Goal: Task Accomplishment & Management: Complete application form

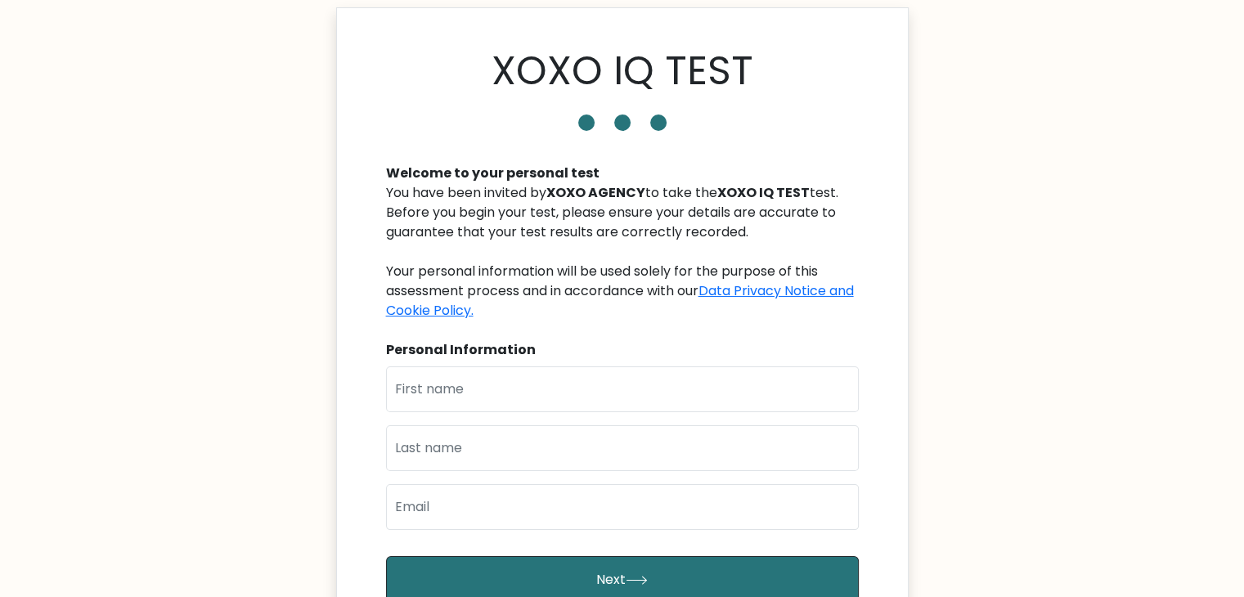
scroll to position [52, 0]
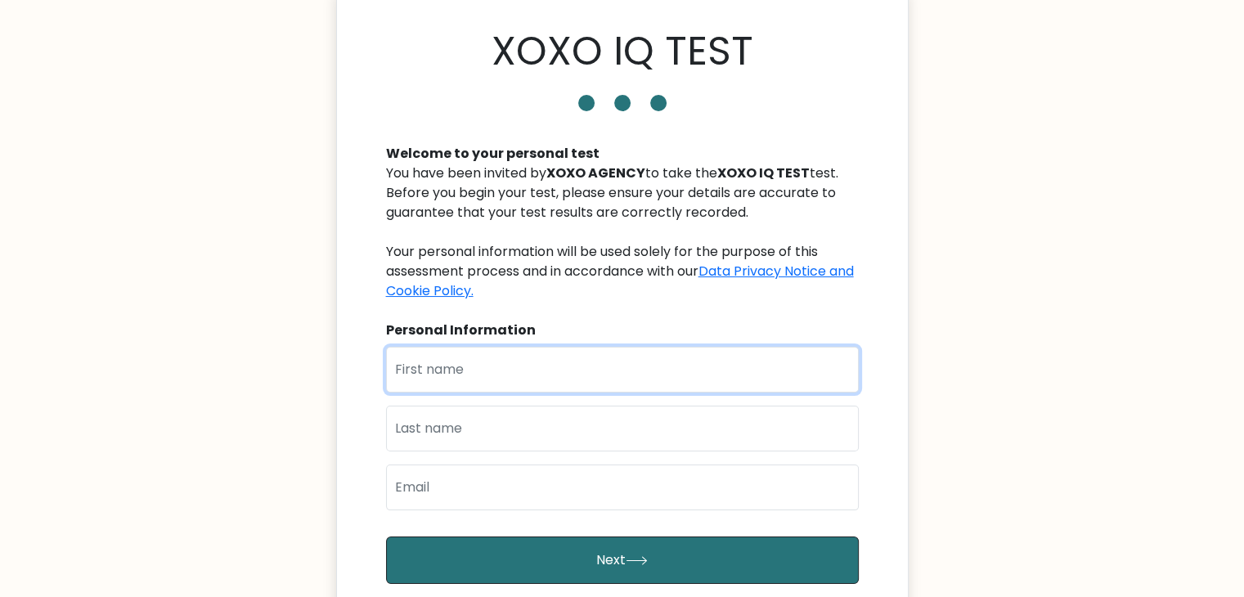
click at [501, 365] on input "text" at bounding box center [622, 370] width 473 height 46
type input "[PERSON_NAME]"
click at [441, 441] on input "text" at bounding box center [622, 429] width 473 height 46
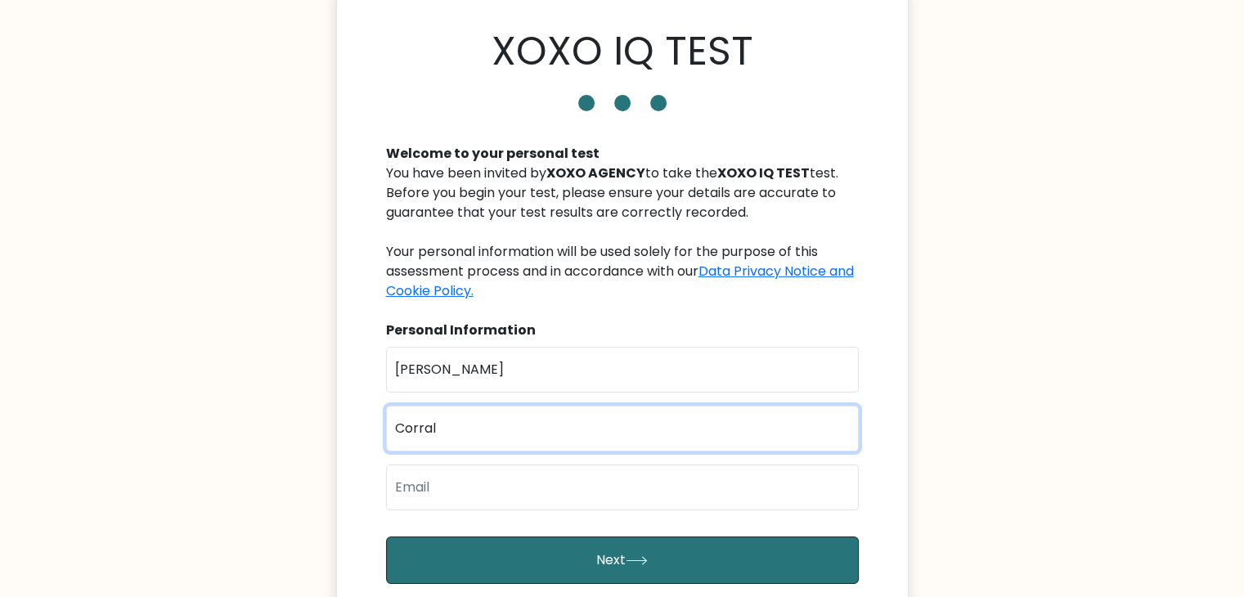
type input "Corral"
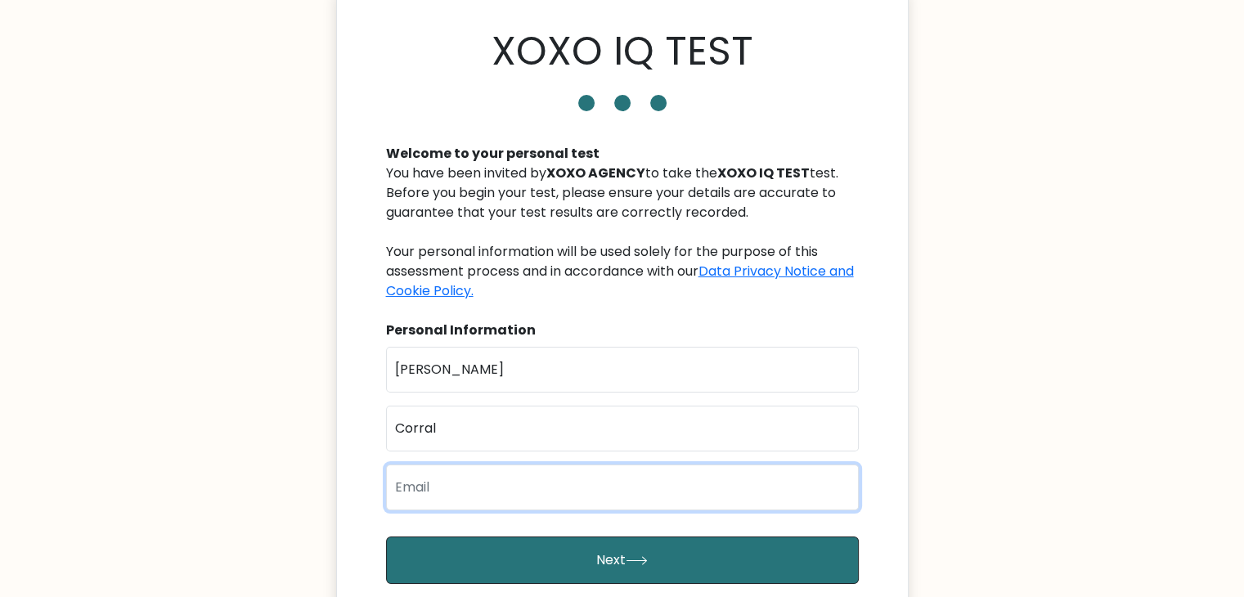
click at [407, 484] on input "email" at bounding box center [622, 488] width 473 height 46
type input "charlenejoycorral18@gmail.com"
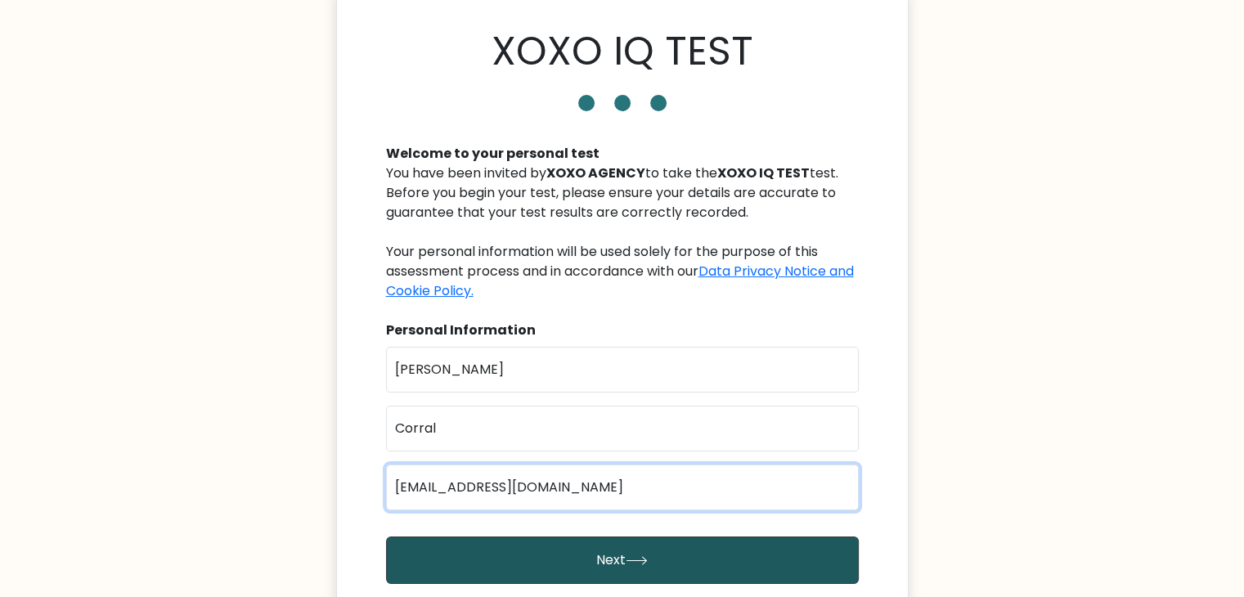
scroll to position [149, 0]
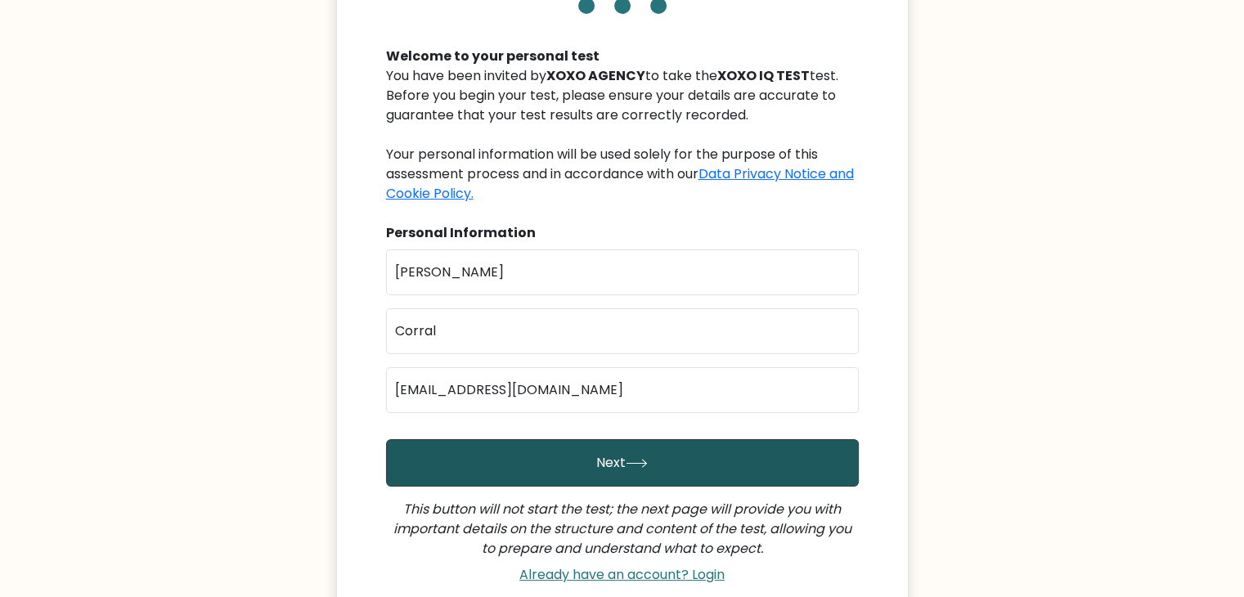
click at [587, 469] on button "Next" at bounding box center [622, 462] width 473 height 47
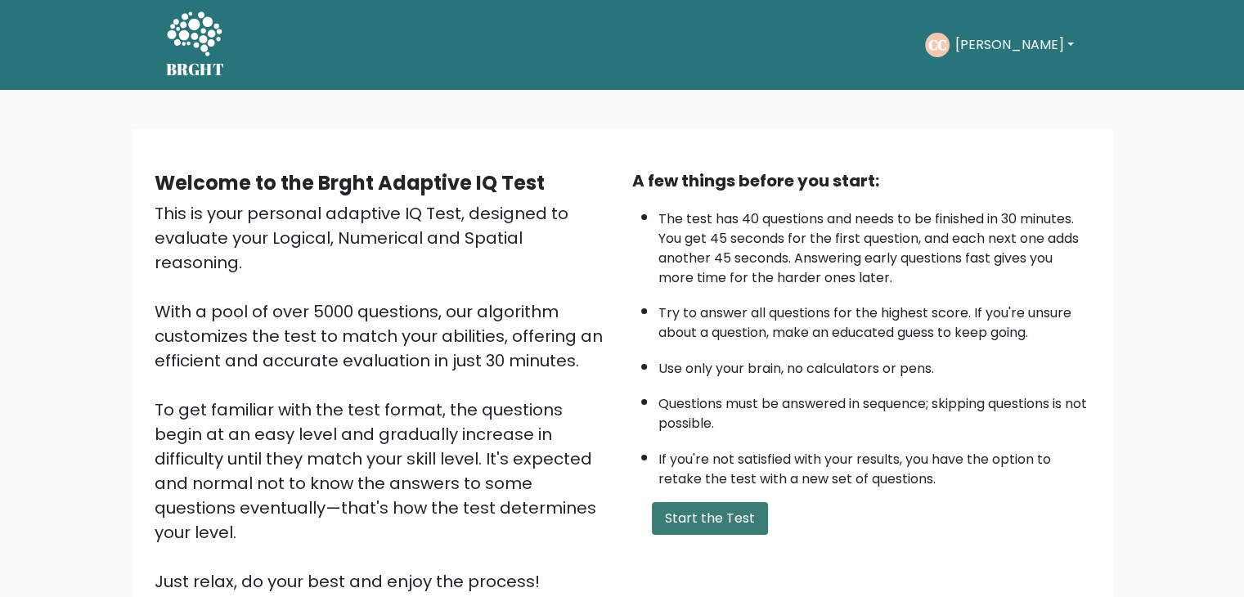
click at [707, 510] on button "Start the Test" at bounding box center [710, 518] width 116 height 33
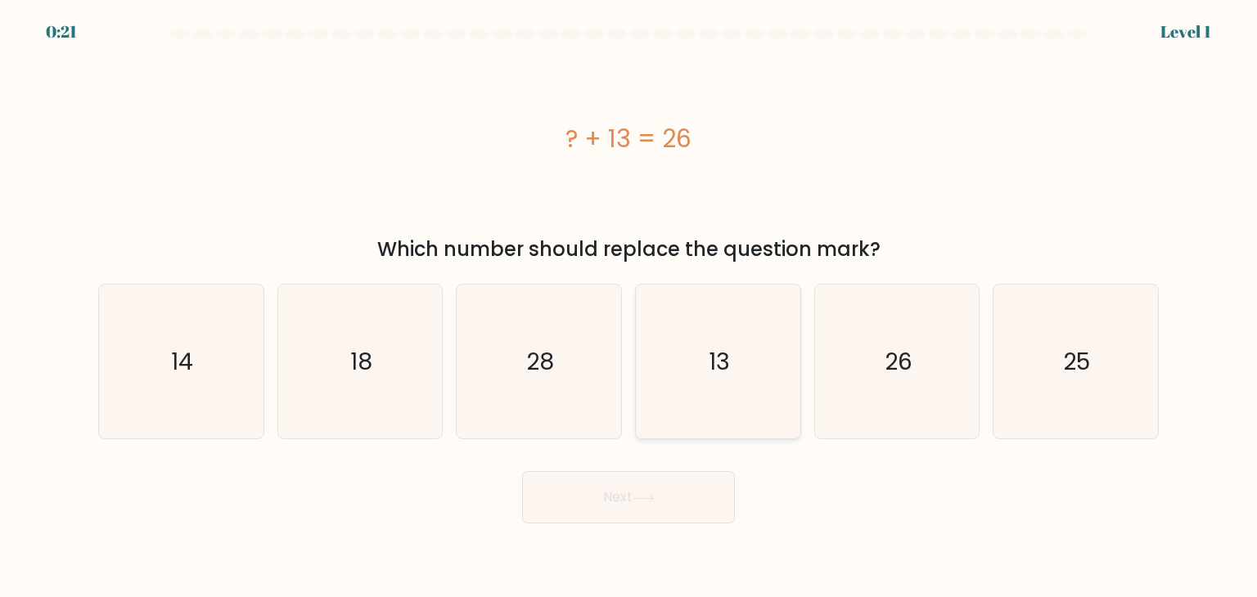
click at [710, 351] on text "13" at bounding box center [719, 361] width 21 height 33
click at [629, 307] on input "d. 13" at bounding box center [628, 303] width 1 height 8
radio input "true"
click at [669, 498] on button "Next" at bounding box center [628, 497] width 213 height 52
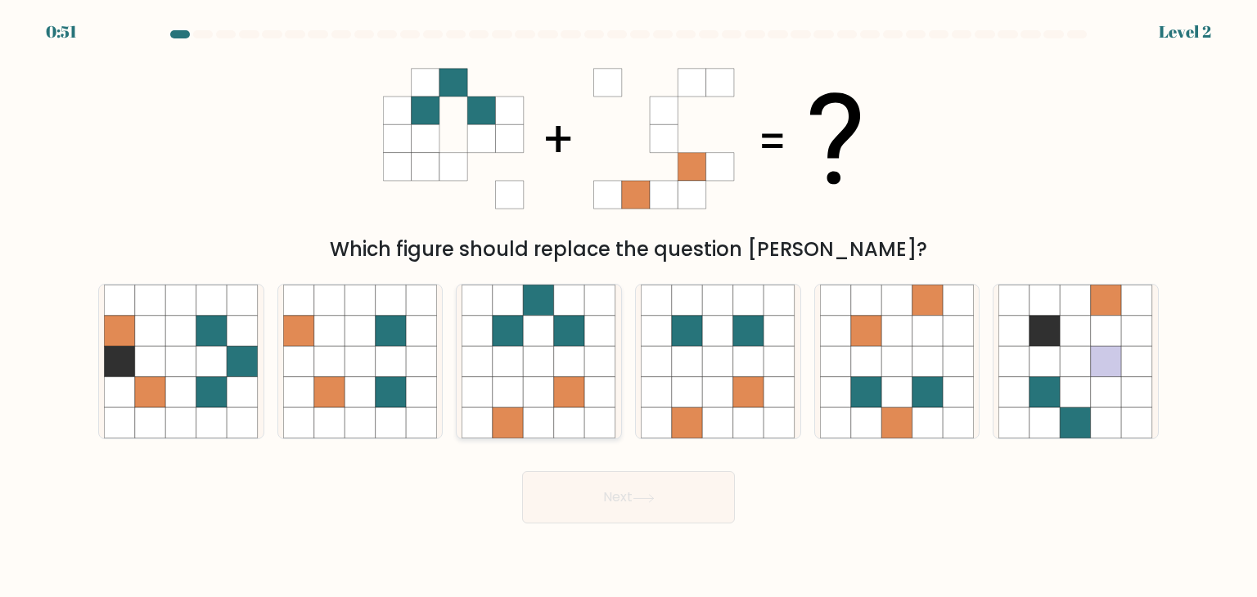
click at [544, 393] on icon at bounding box center [539, 392] width 31 height 31
click at [628, 307] on input "c." at bounding box center [628, 303] width 1 height 8
radio input "true"
click at [605, 488] on button "Next" at bounding box center [628, 497] width 213 height 52
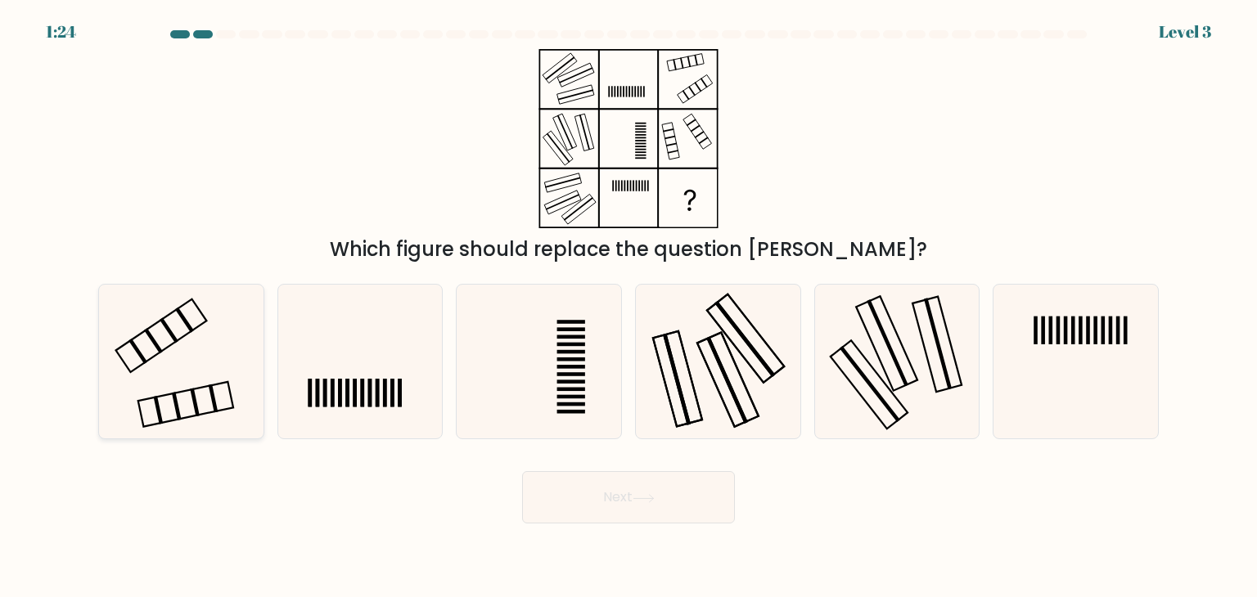
click at [188, 376] on icon at bounding box center [181, 362] width 154 height 154
click at [628, 307] on input "a." at bounding box center [628, 303] width 1 height 8
radio input "true"
click at [673, 501] on button "Next" at bounding box center [628, 497] width 213 height 52
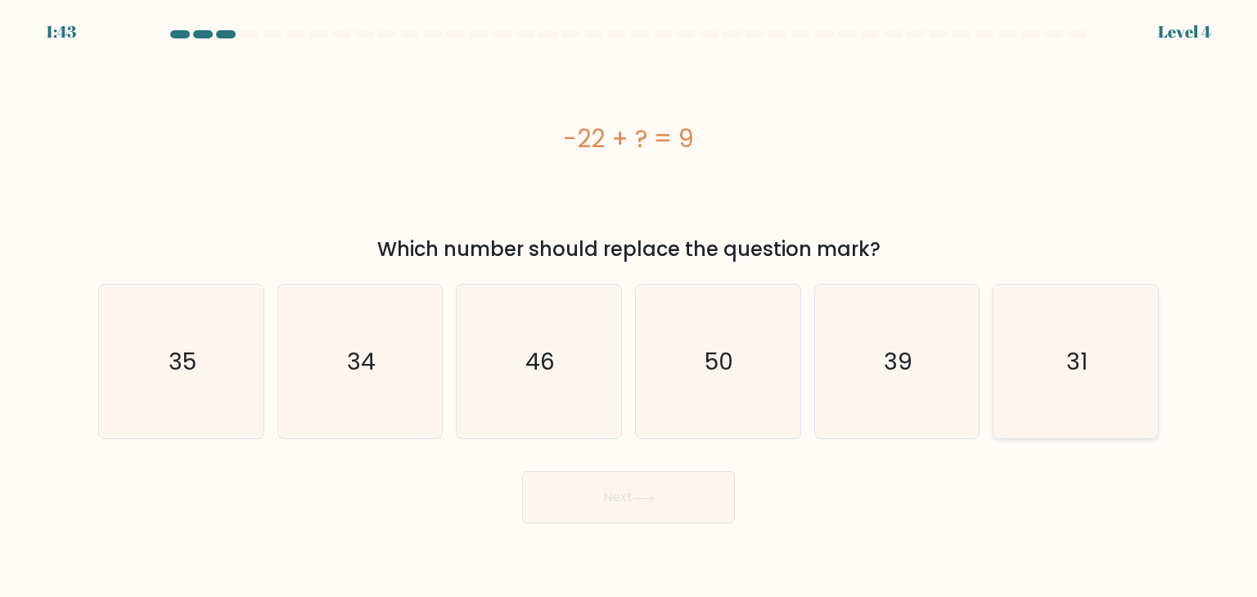
click at [1126, 354] on icon "31" at bounding box center [1075, 362] width 154 height 154
click at [629, 307] on input "f. 31" at bounding box center [628, 303] width 1 height 8
radio input "true"
click at [692, 485] on button "Next" at bounding box center [628, 497] width 213 height 52
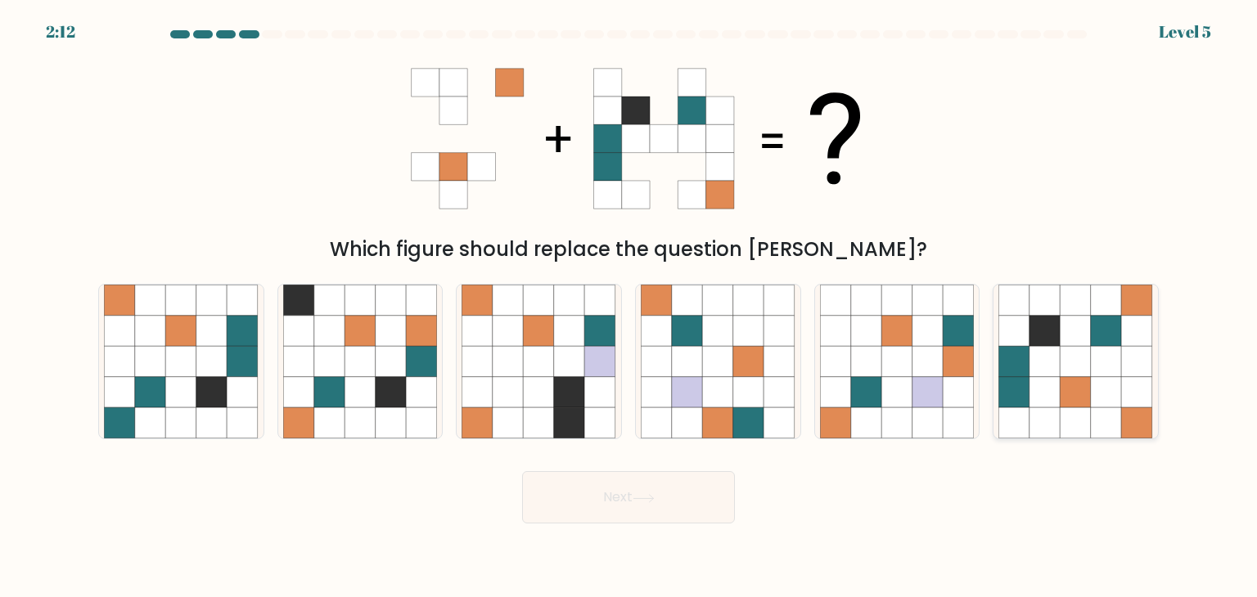
click at [1115, 394] on icon at bounding box center [1106, 392] width 31 height 31
click at [629, 307] on input "f." at bounding box center [628, 303] width 1 height 8
radio input "true"
click at [619, 510] on button "Next" at bounding box center [628, 497] width 213 height 52
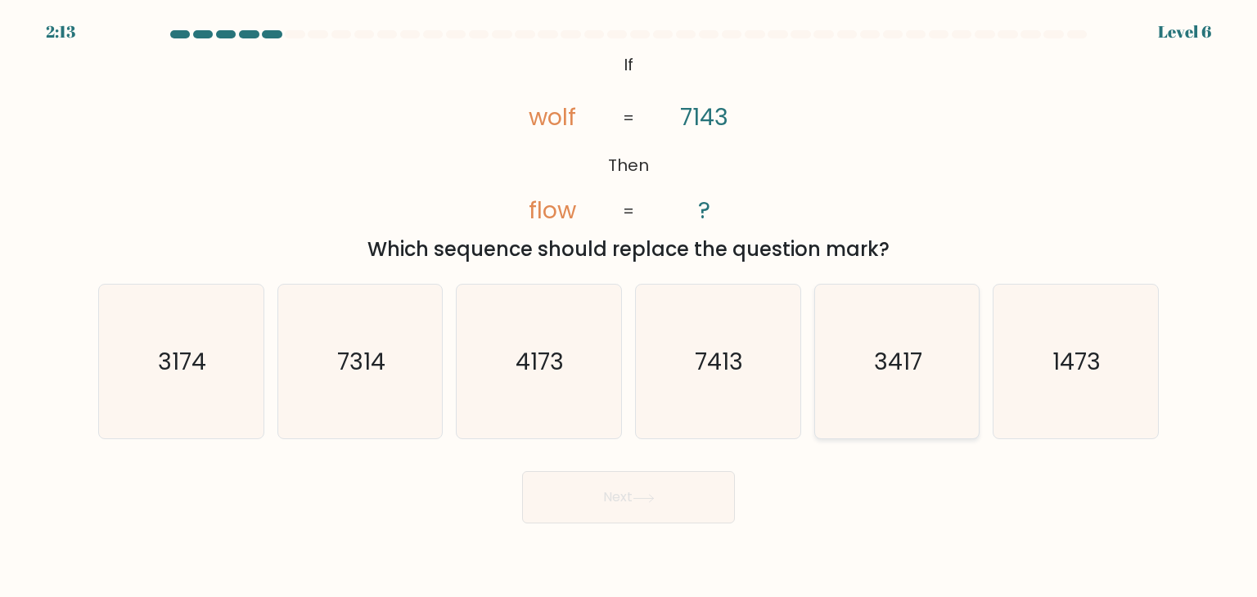
click at [875, 395] on icon "3417" at bounding box center [897, 362] width 154 height 154
click at [629, 307] on input "e. 3417" at bounding box center [628, 303] width 1 height 8
radio input "true"
click at [642, 497] on icon at bounding box center [643, 498] width 22 height 9
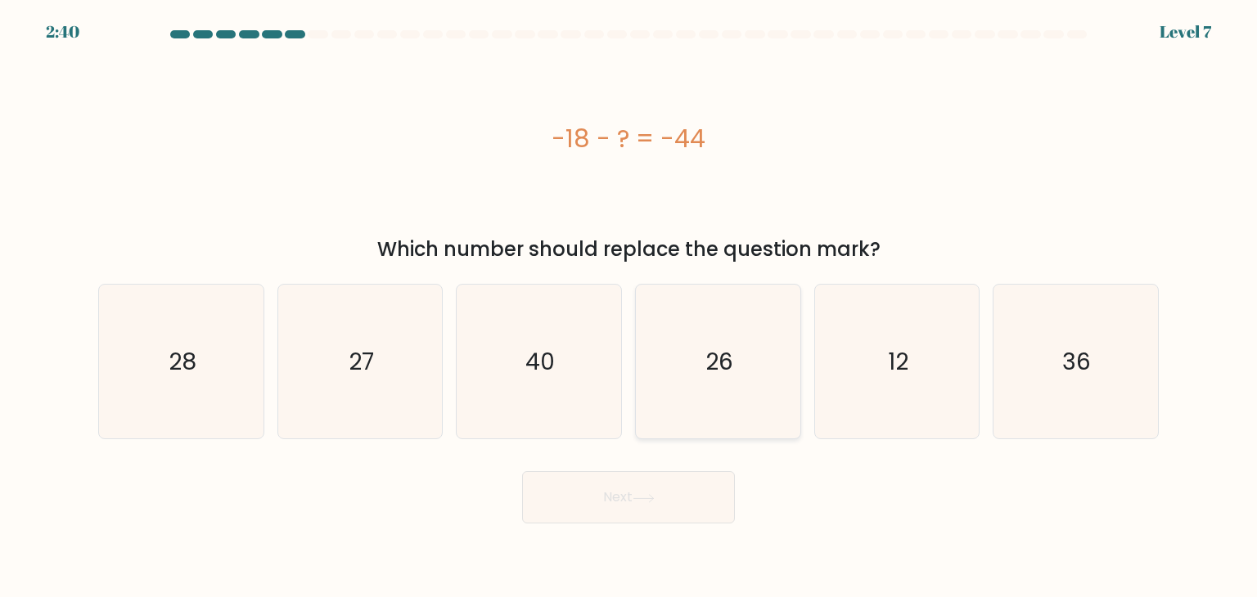
click at [753, 384] on icon "26" at bounding box center [718, 362] width 154 height 154
click at [629, 307] on input "d. 26" at bounding box center [628, 303] width 1 height 8
radio input "true"
click at [651, 502] on icon at bounding box center [643, 498] width 22 height 9
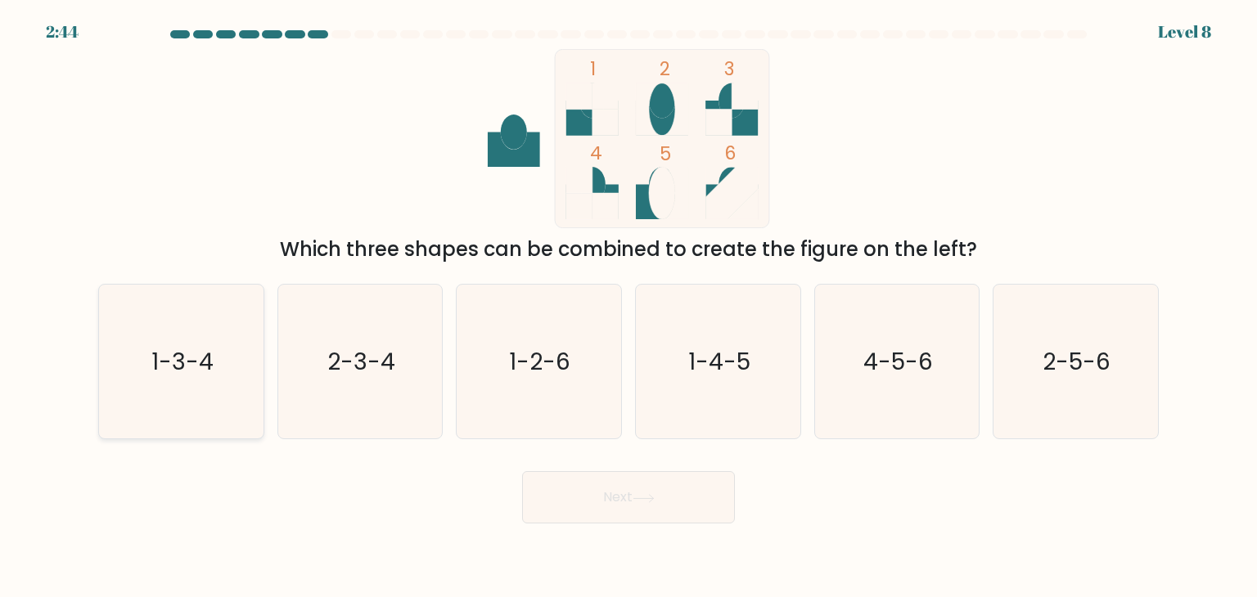
click at [196, 390] on icon "1-3-4" at bounding box center [181, 362] width 154 height 154
click at [628, 307] on input "a. 1-3-4" at bounding box center [628, 303] width 1 height 8
radio input "true"
click at [602, 479] on button "Next" at bounding box center [628, 497] width 213 height 52
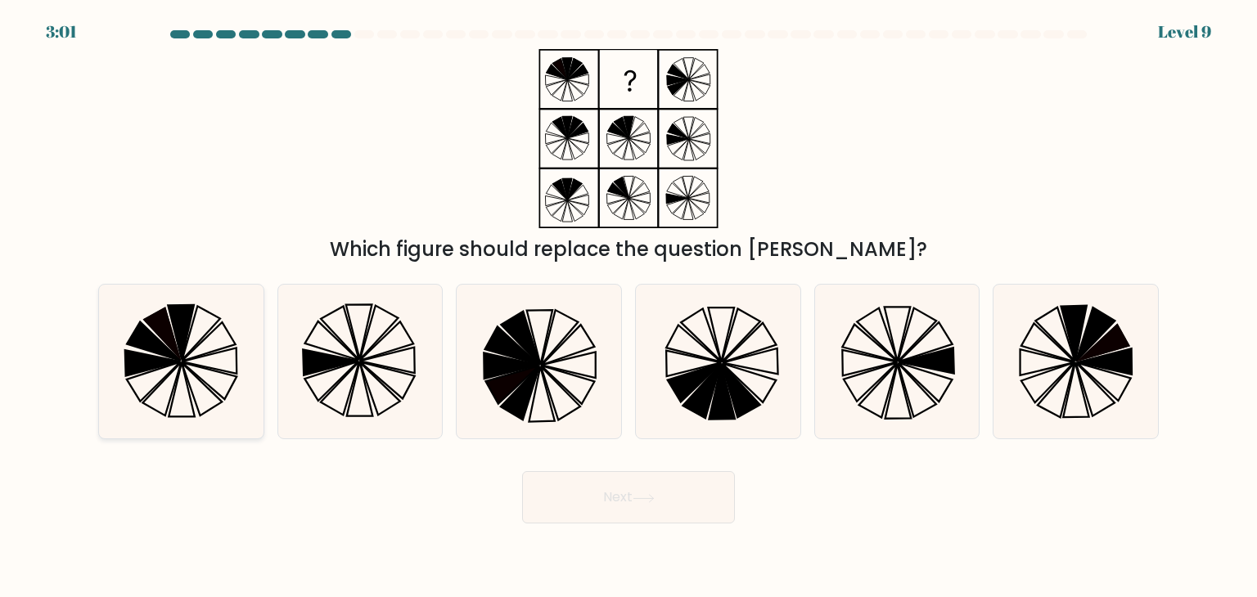
click at [161, 348] on icon at bounding box center [154, 341] width 54 height 38
click at [628, 307] on input "a." at bounding box center [628, 303] width 1 height 8
radio input "true"
click at [664, 484] on button "Next" at bounding box center [628, 497] width 213 height 52
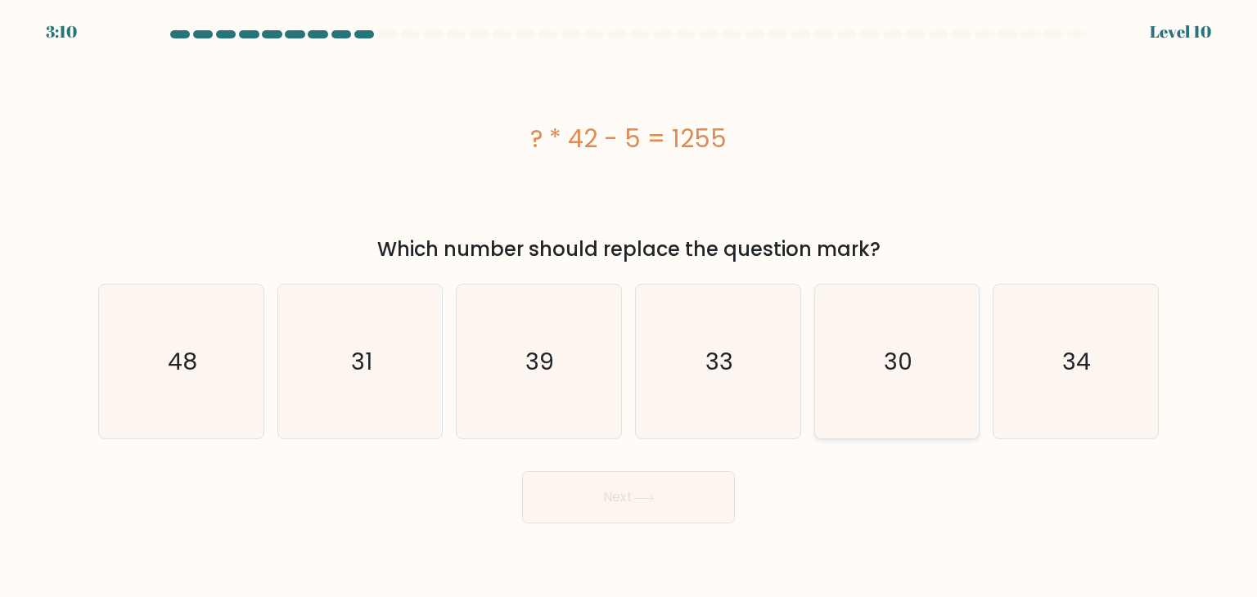
click at [906, 389] on icon "30" at bounding box center [897, 362] width 154 height 154
click at [629, 307] on input "e. 30" at bounding box center [628, 303] width 1 height 8
radio input "true"
click at [674, 488] on button "Next" at bounding box center [628, 497] width 213 height 52
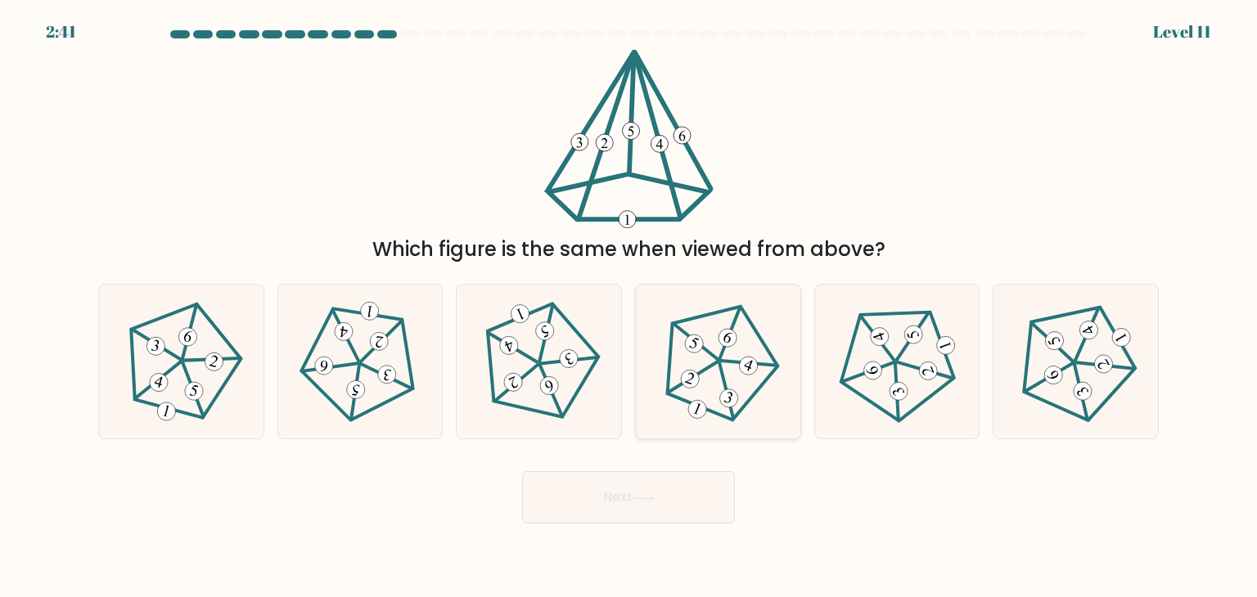
click at [722, 344] on 394 at bounding box center [728, 338] width 24 height 24
click at [629, 307] on input "d." at bounding box center [628, 303] width 1 height 8
radio input "true"
click at [685, 514] on button "Next" at bounding box center [628, 497] width 213 height 52
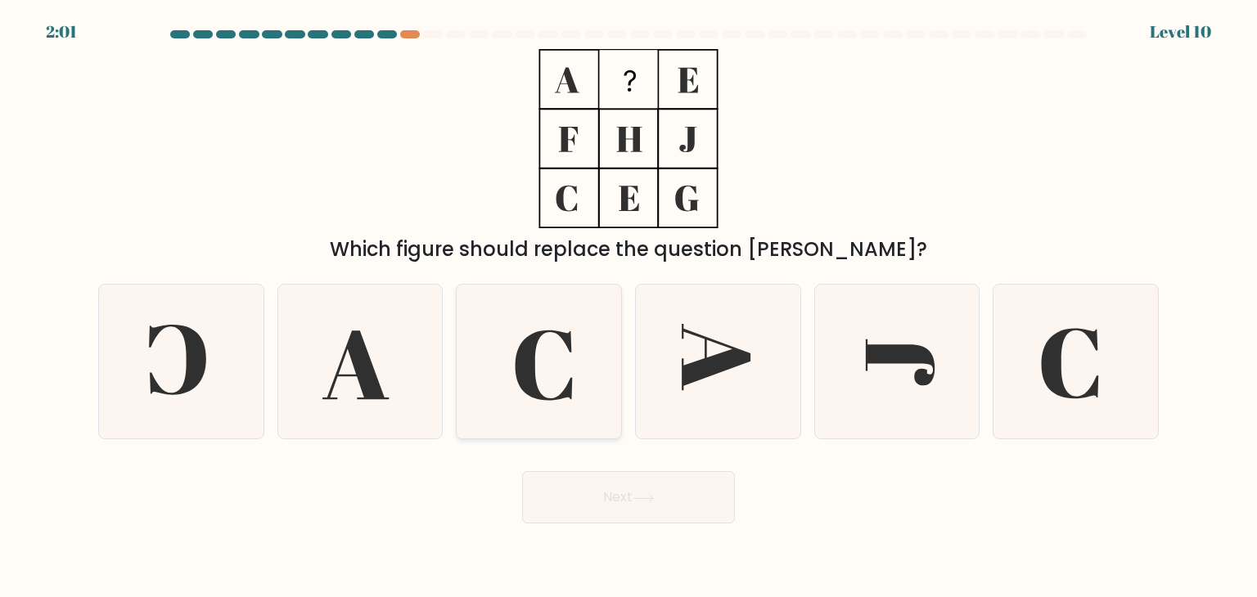
click at [598, 335] on icon at bounding box center [538, 362] width 154 height 154
click at [628, 307] on input "c." at bounding box center [628, 303] width 1 height 8
radio input "true"
click at [1031, 364] on icon at bounding box center [1075, 362] width 154 height 154
click at [629, 307] on input "f." at bounding box center [628, 303] width 1 height 8
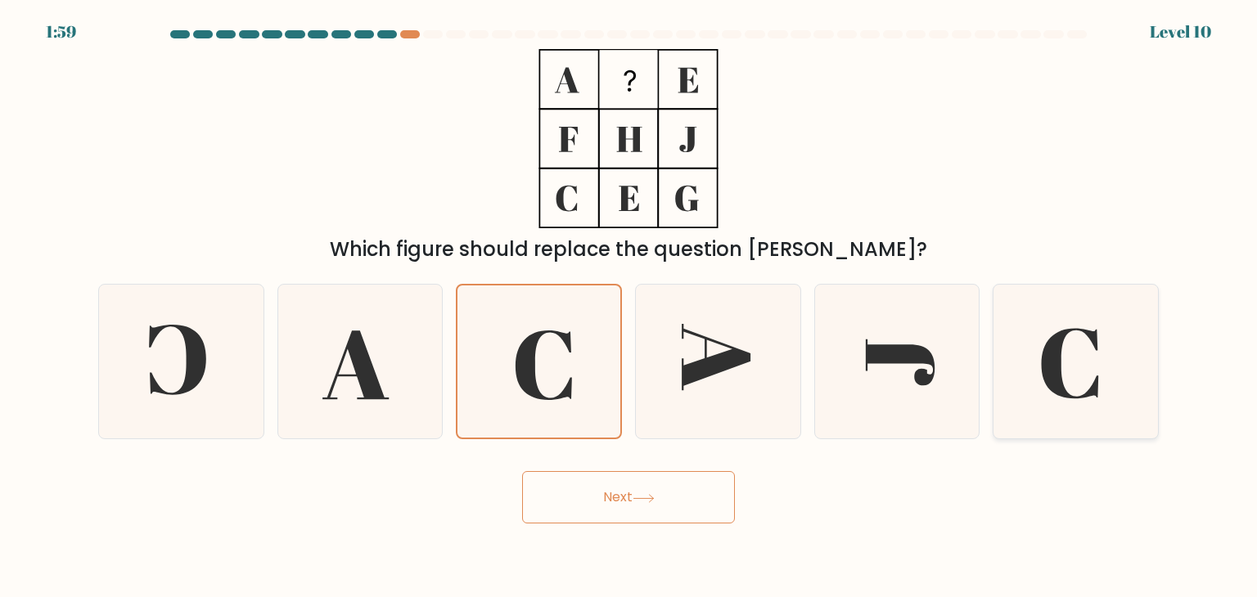
radio input "true"
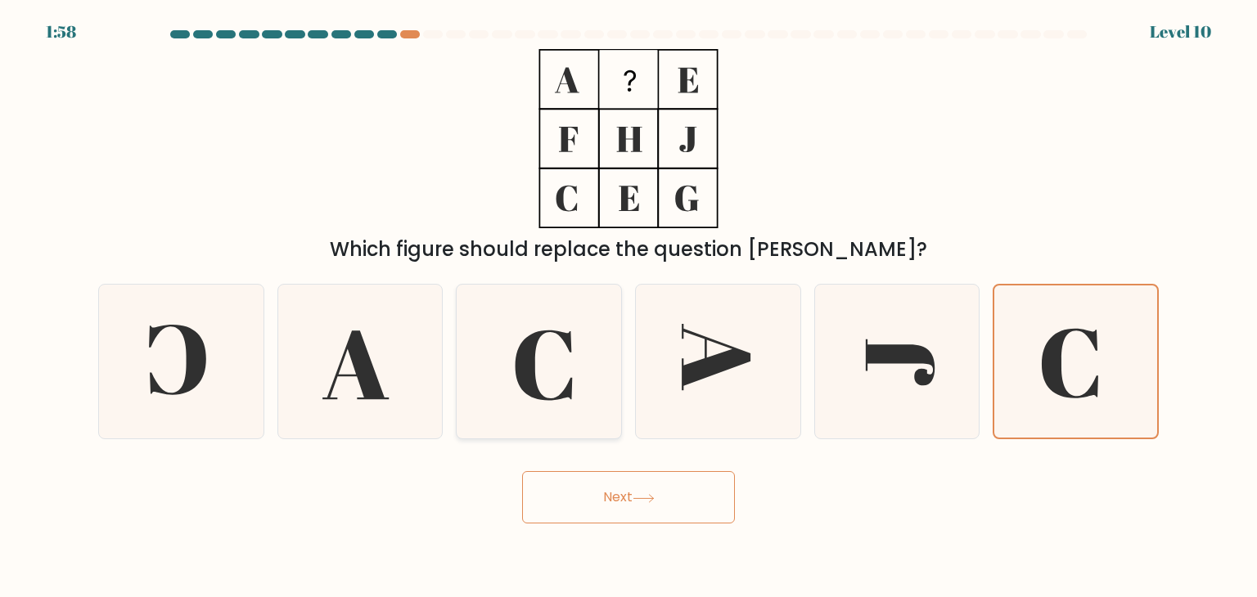
click at [574, 371] on icon at bounding box center [538, 362] width 154 height 154
click at [628, 307] on input "c." at bounding box center [628, 303] width 1 height 8
radio input "true"
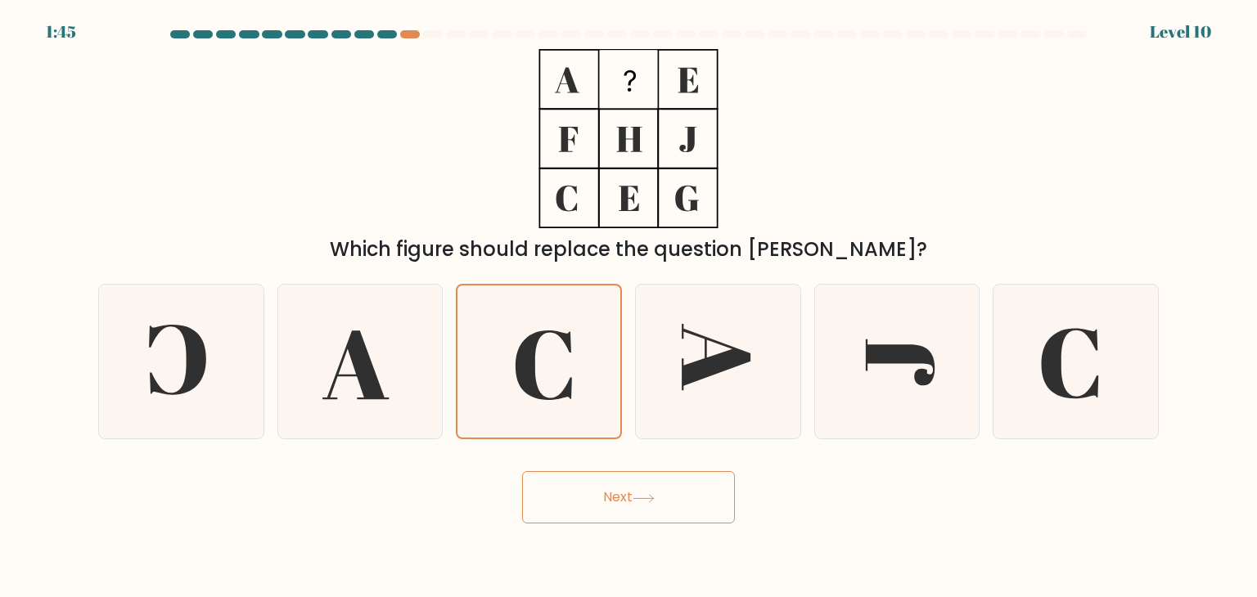
click at [612, 482] on button "Next" at bounding box center [628, 497] width 213 height 52
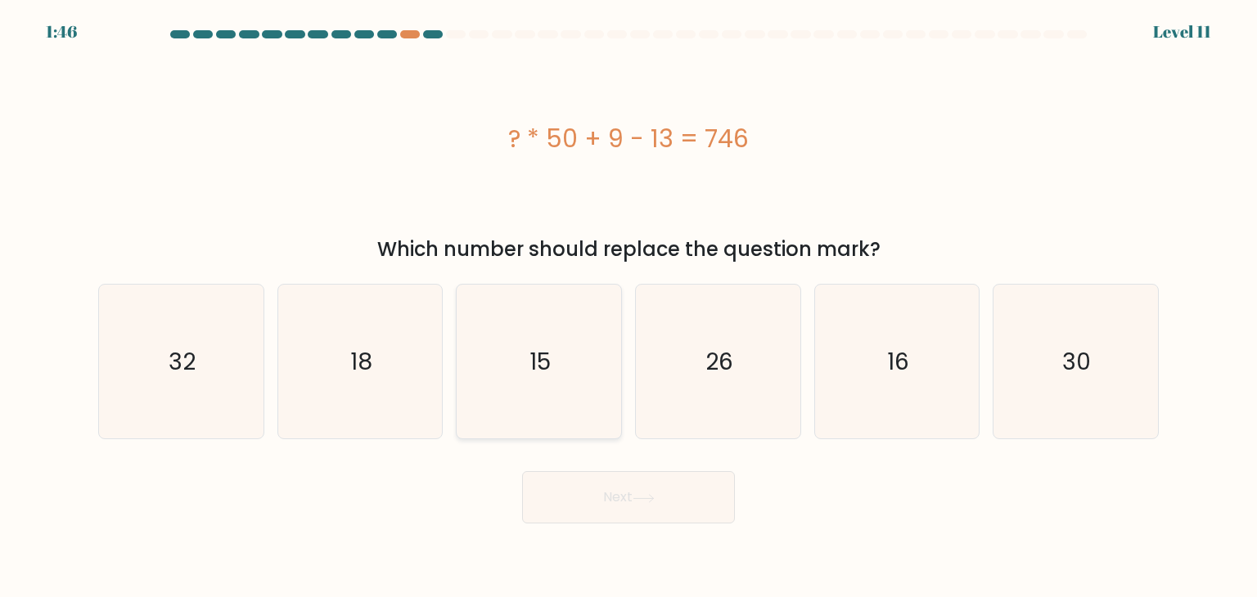
click at [614, 375] on icon "15" at bounding box center [538, 362] width 154 height 154
click at [628, 307] on input "c. 15" at bounding box center [628, 303] width 1 height 8
radio input "true"
click at [601, 492] on button "Next" at bounding box center [628, 497] width 213 height 52
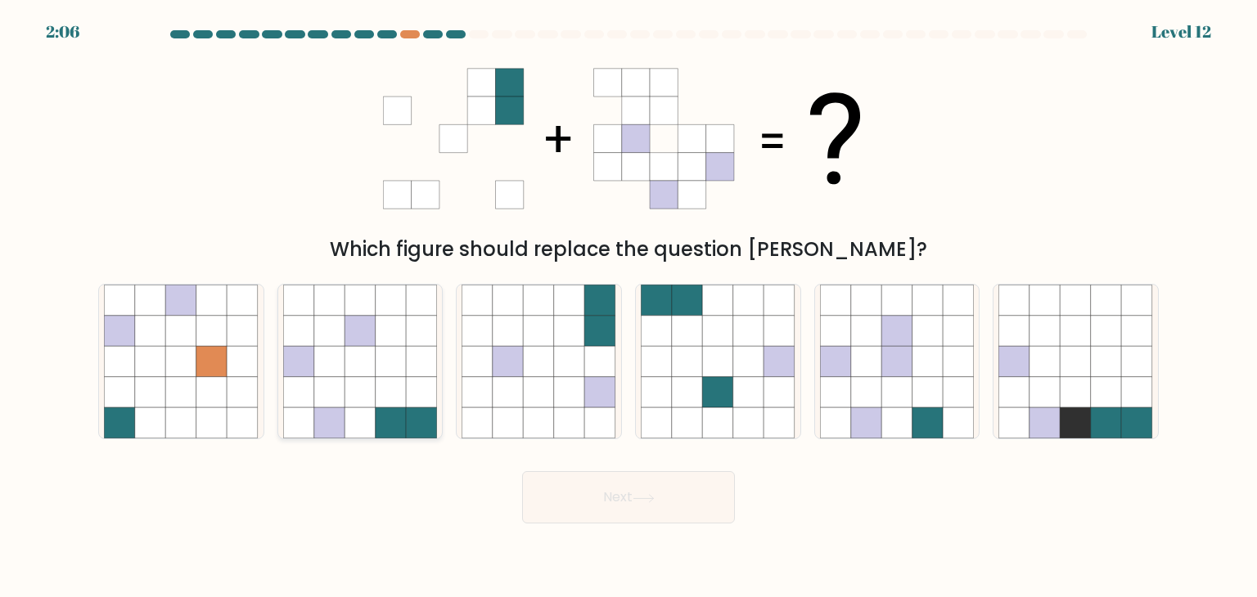
click at [359, 387] on icon at bounding box center [359, 392] width 31 height 31
click at [628, 307] on input "b." at bounding box center [628, 303] width 1 height 8
radio input "true"
click at [674, 497] on button "Next" at bounding box center [628, 497] width 213 height 52
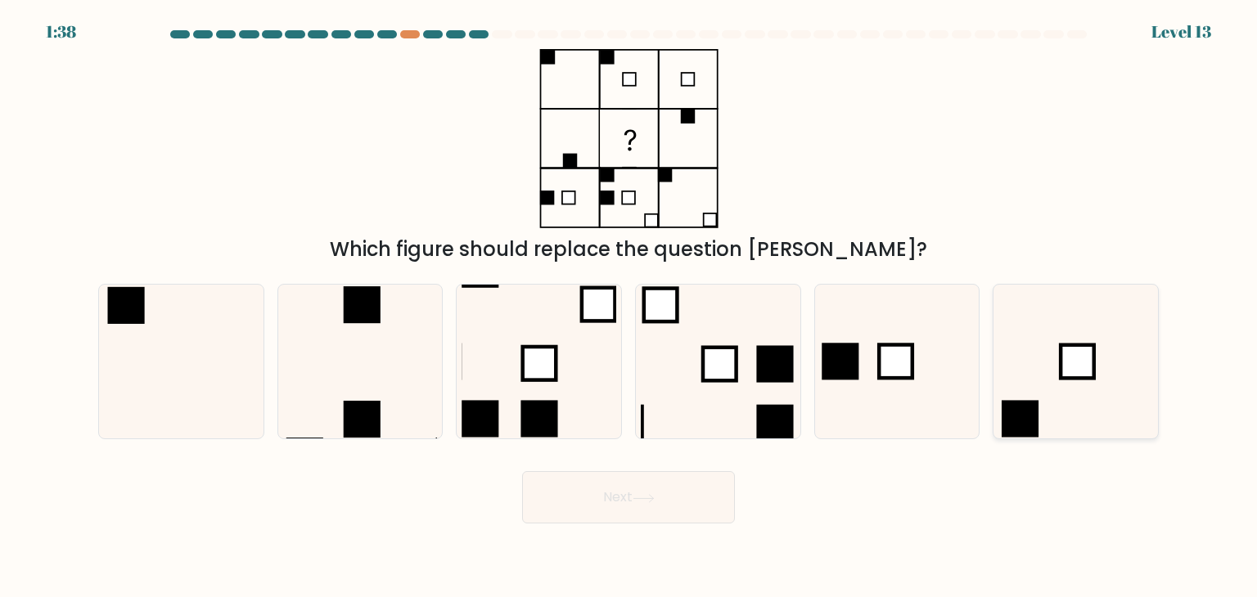
click at [1052, 394] on icon at bounding box center [1075, 362] width 154 height 154
click at [629, 307] on input "f." at bounding box center [628, 303] width 1 height 8
radio input "true"
click at [652, 496] on icon at bounding box center [643, 498] width 22 height 9
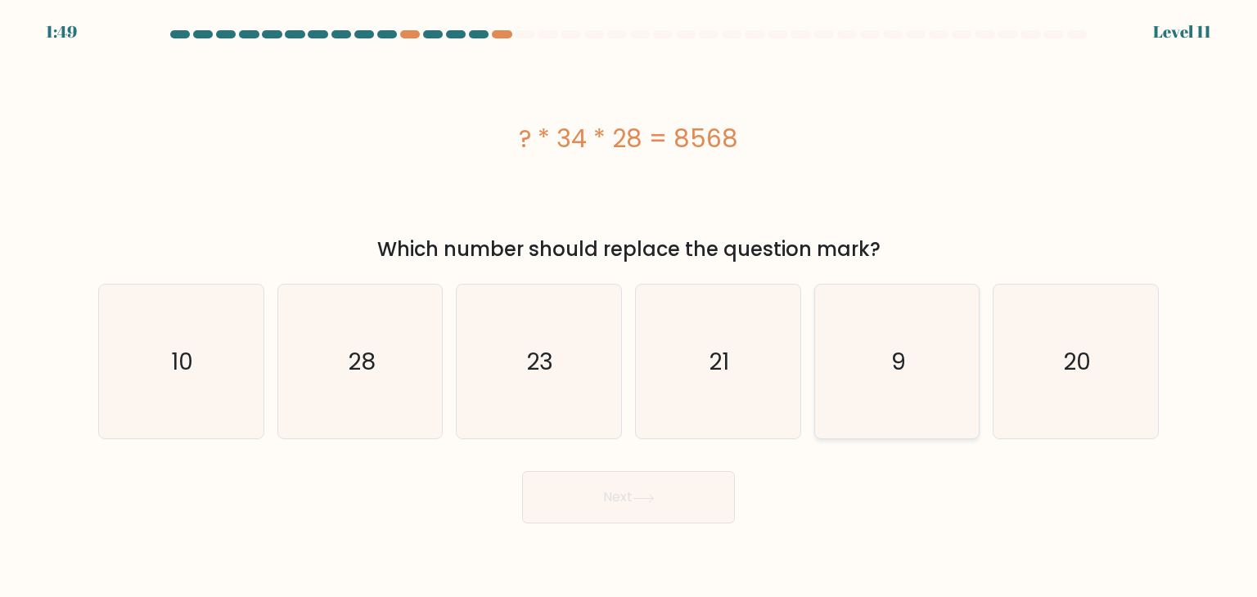
click at [899, 383] on icon "9" at bounding box center [897, 362] width 154 height 154
click at [629, 307] on input "e. 9" at bounding box center [628, 303] width 1 height 8
radio input "true"
click at [655, 495] on icon at bounding box center [643, 498] width 22 height 9
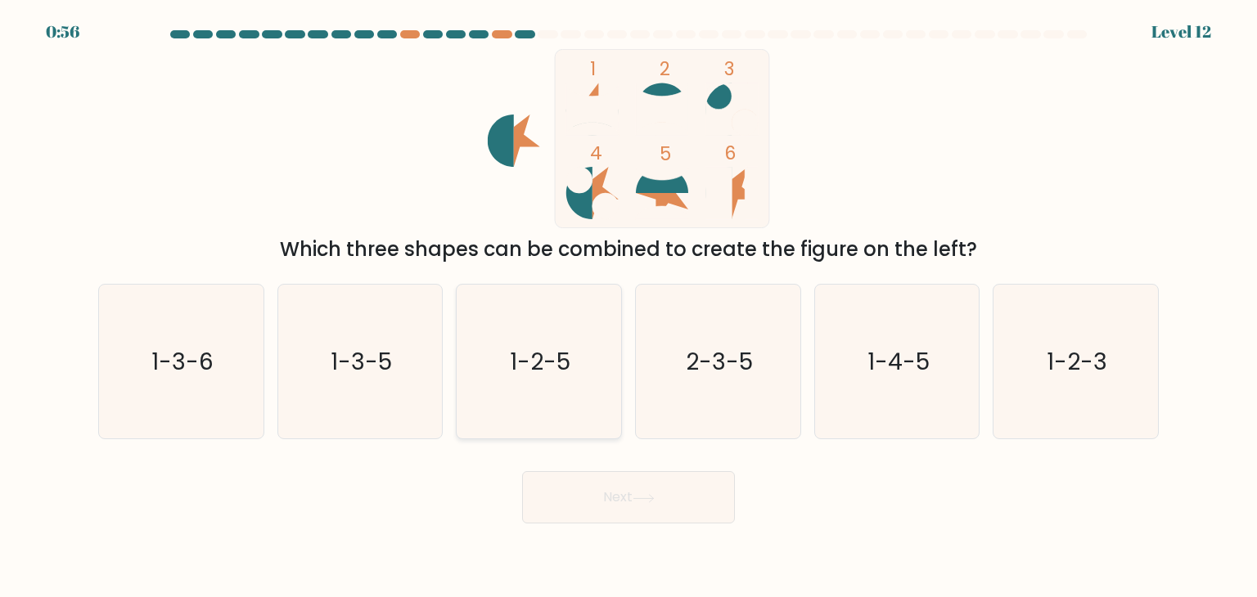
click at [560, 374] on text "1-2-5" at bounding box center [541, 361] width 61 height 33
click at [628, 307] on input "c. 1-2-5" at bounding box center [628, 303] width 1 height 8
radio input "true"
click at [632, 497] on button "Next" at bounding box center [628, 497] width 213 height 52
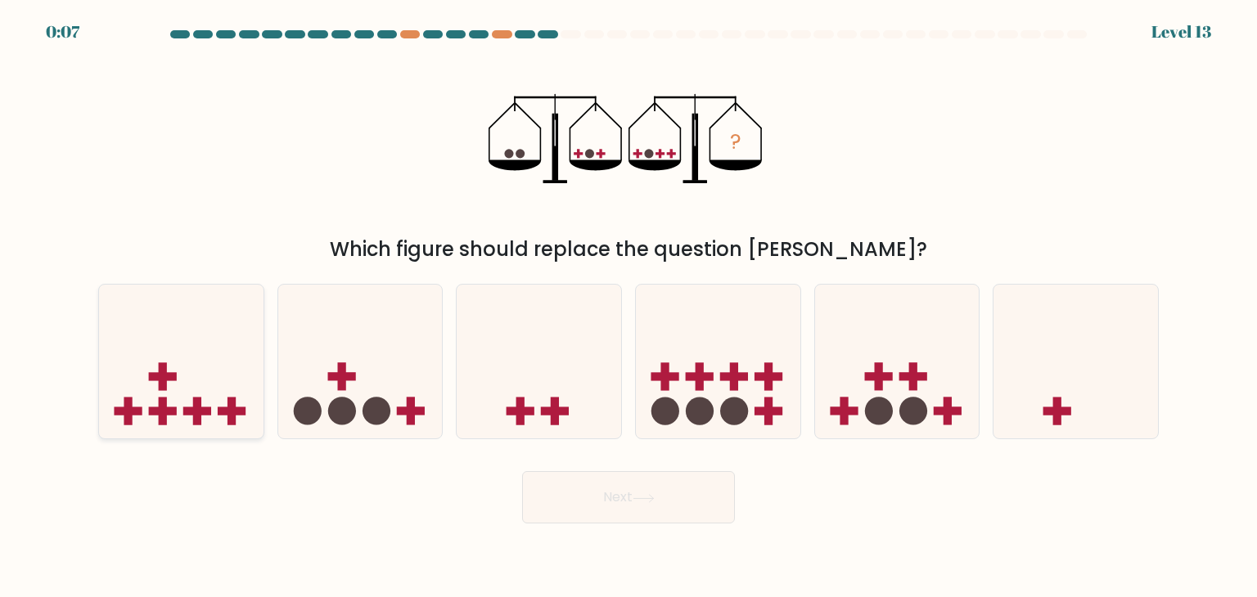
click at [174, 386] on icon at bounding box center [181, 362] width 164 height 136
click at [628, 307] on input "a." at bounding box center [628, 303] width 1 height 8
radio input "true"
click at [386, 377] on icon at bounding box center [360, 362] width 164 height 136
click at [628, 307] on input "b." at bounding box center [628, 303] width 1 height 8
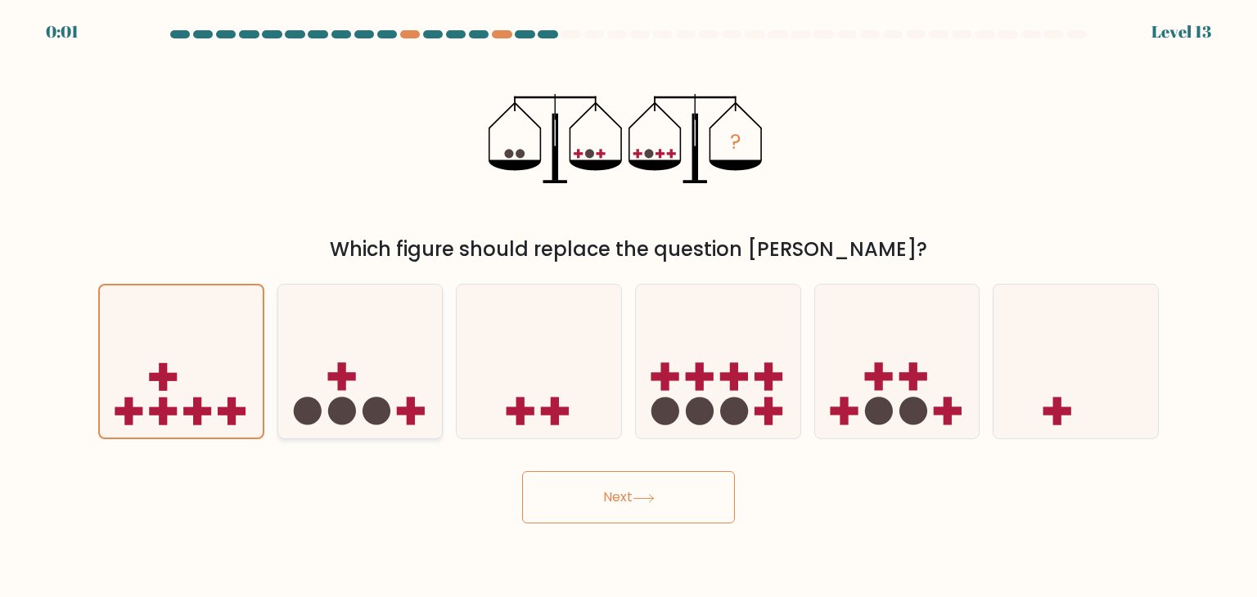
radio input "true"
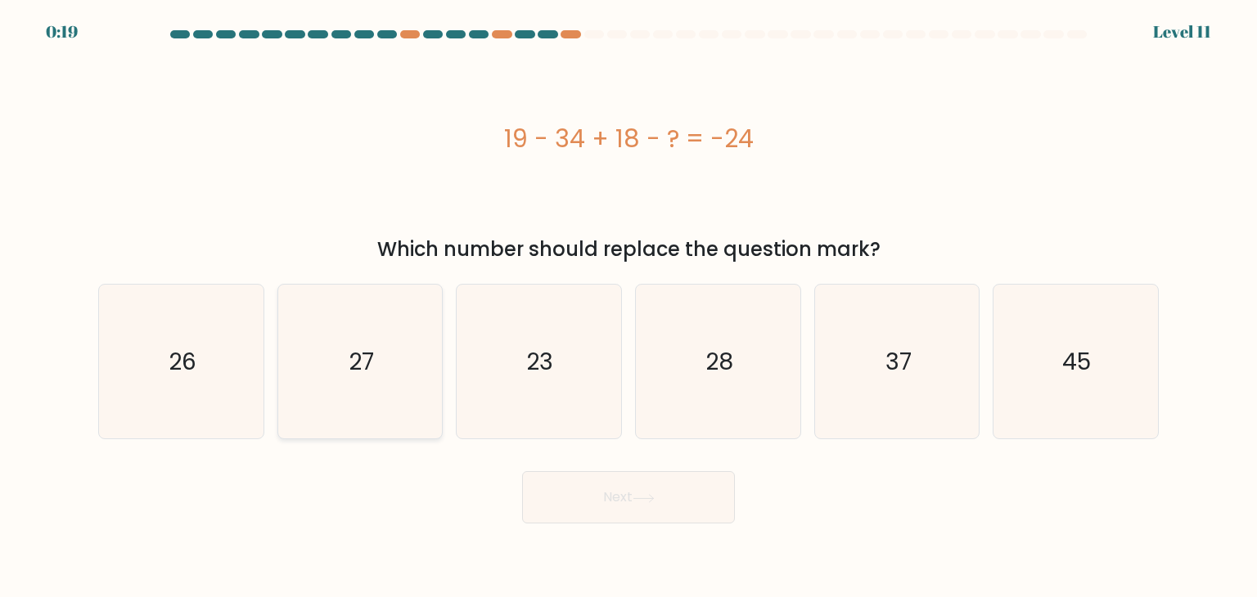
click at [346, 384] on icon "27" at bounding box center [360, 362] width 154 height 154
click at [628, 307] on input "b. 27" at bounding box center [628, 303] width 1 height 8
radio input "true"
click at [596, 497] on button "Next" at bounding box center [628, 497] width 213 height 52
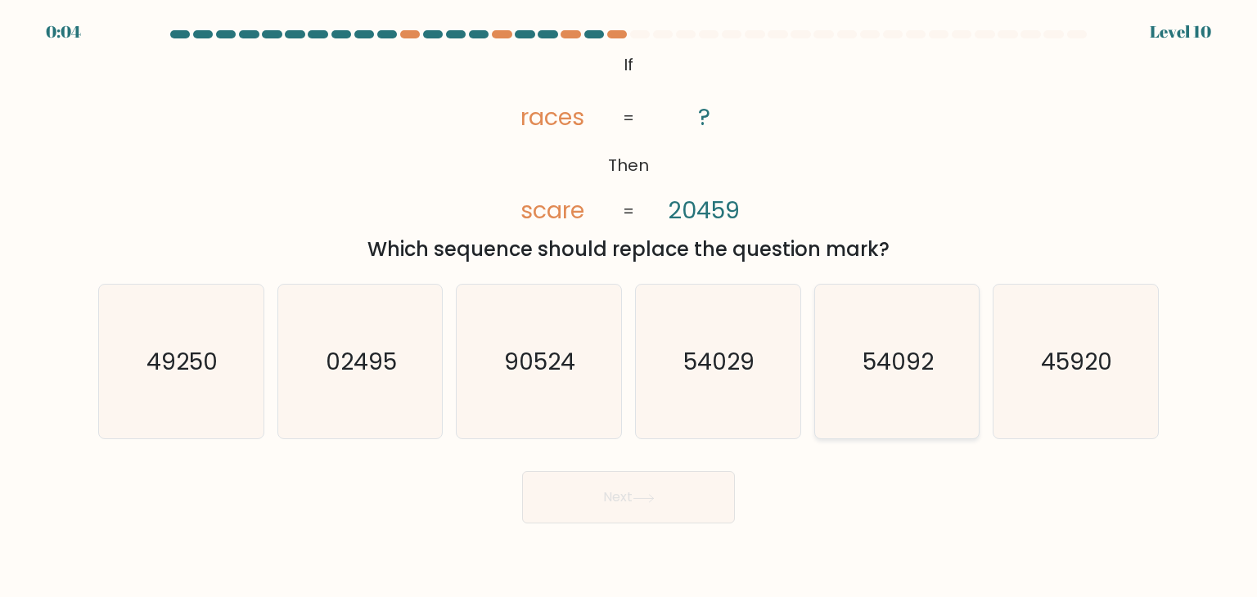
click at [891, 317] on icon "54092" at bounding box center [897, 362] width 154 height 154
click at [629, 307] on input "e. 54092" at bounding box center [628, 303] width 1 height 8
radio input "true"
click at [675, 485] on button "Next" at bounding box center [628, 497] width 213 height 52
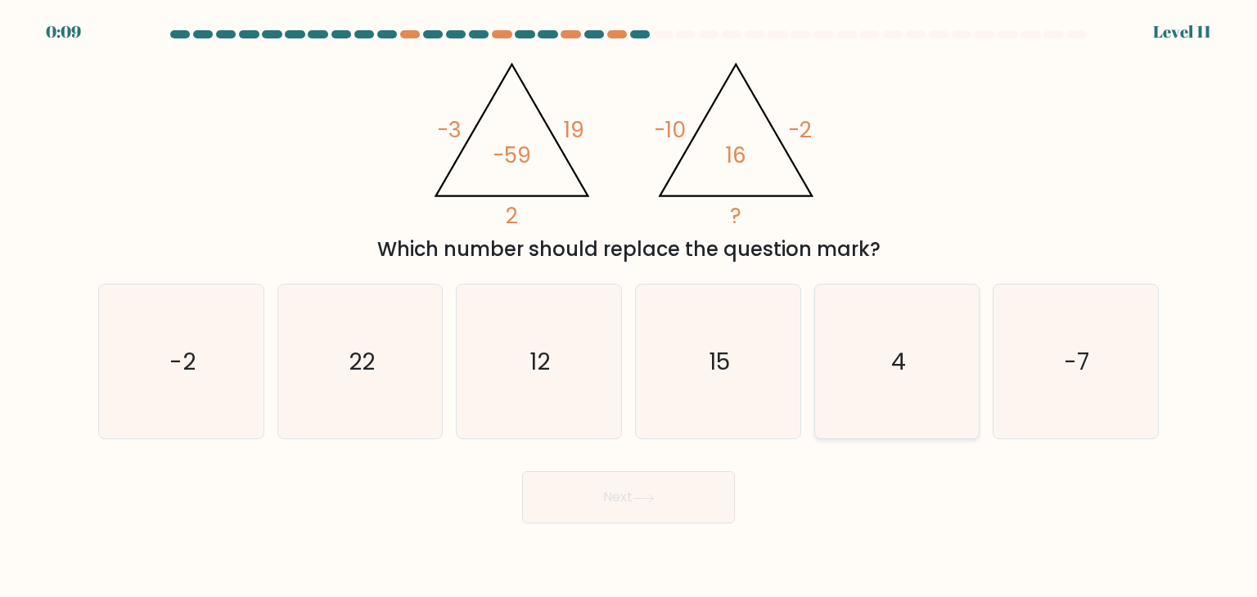
click at [891, 380] on icon "4" at bounding box center [897, 362] width 154 height 154
click at [629, 307] on input "e. 4" at bounding box center [628, 303] width 1 height 8
radio input "true"
click at [671, 520] on button "Next" at bounding box center [628, 497] width 213 height 52
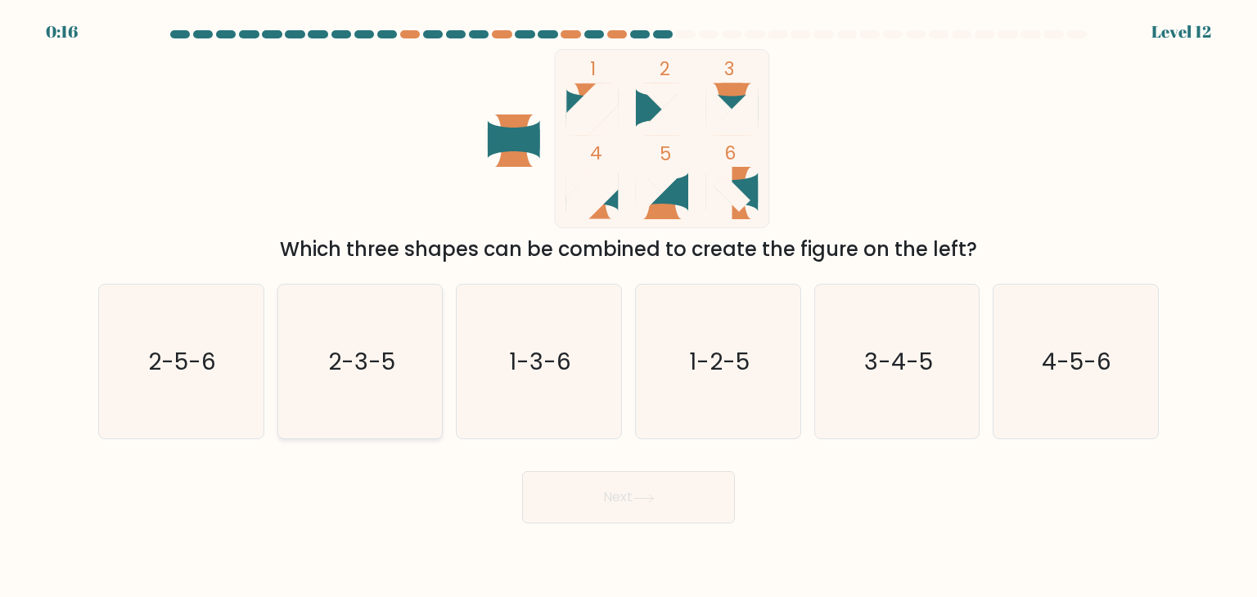
click at [387, 397] on icon "2-3-5" at bounding box center [360, 362] width 154 height 154
click at [628, 307] on input "b. 2-3-5" at bounding box center [628, 303] width 1 height 8
radio input "true"
click at [567, 492] on button "Next" at bounding box center [628, 497] width 213 height 52
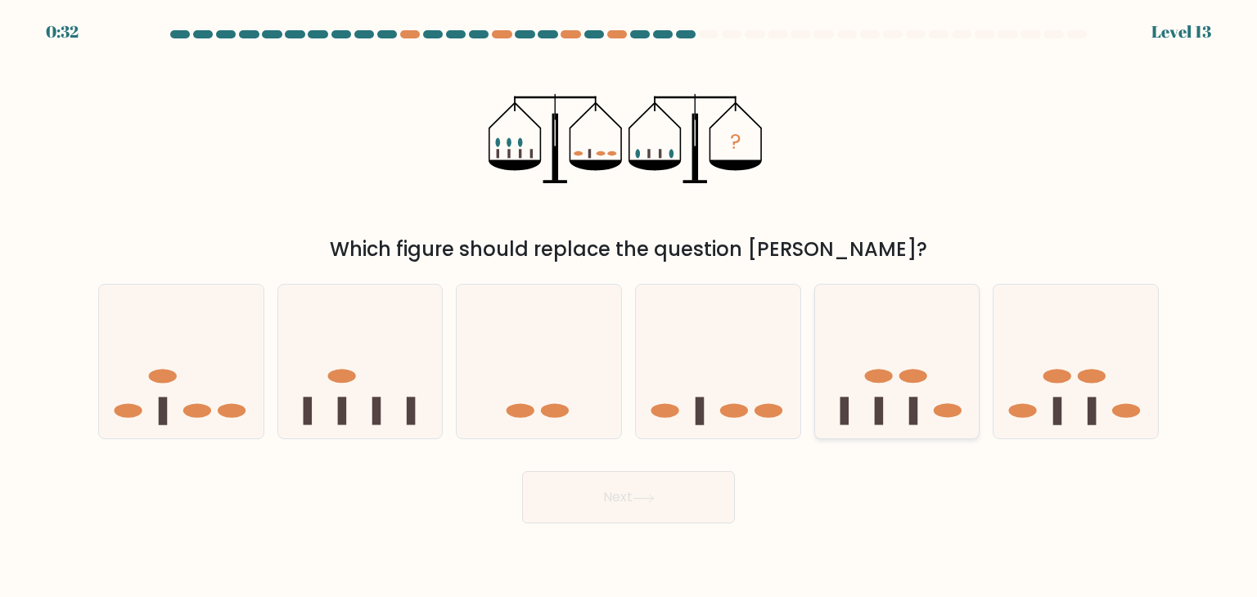
click at [889, 385] on icon at bounding box center [897, 362] width 164 height 136
click at [629, 307] on input "e." at bounding box center [628, 303] width 1 height 8
radio input "true"
click at [684, 485] on button "Next" at bounding box center [628, 497] width 213 height 52
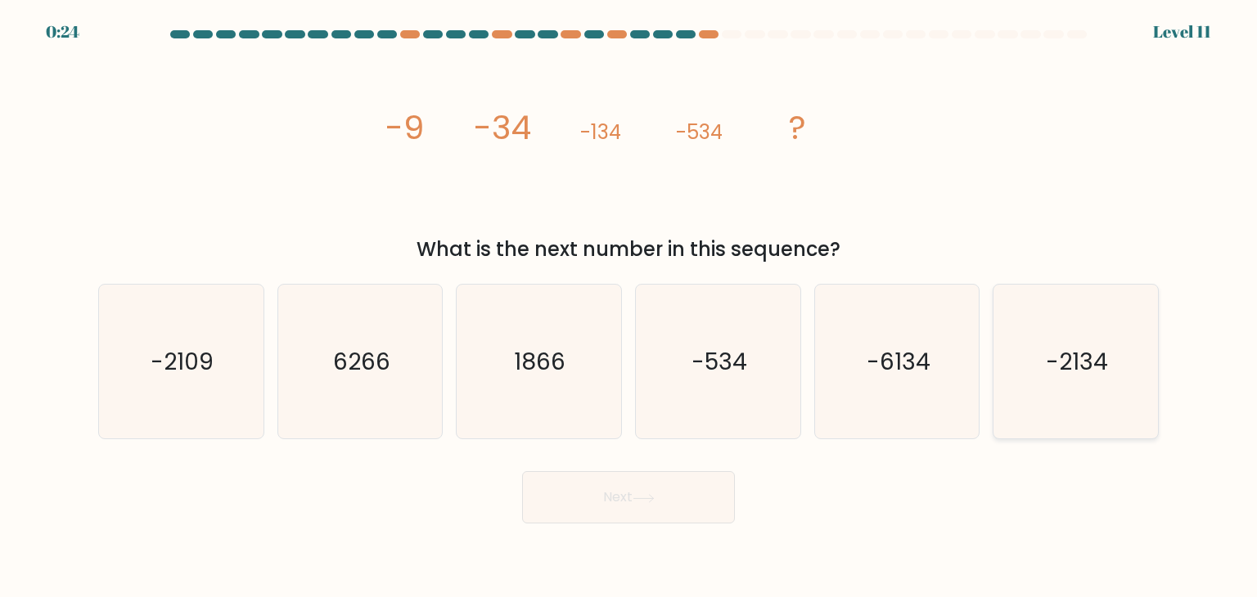
click at [1090, 365] on text "-2134" at bounding box center [1077, 361] width 62 height 33
click at [629, 307] on input "f. -2134" at bounding box center [628, 303] width 1 height 8
radio input "true"
click at [664, 513] on button "Next" at bounding box center [628, 497] width 213 height 52
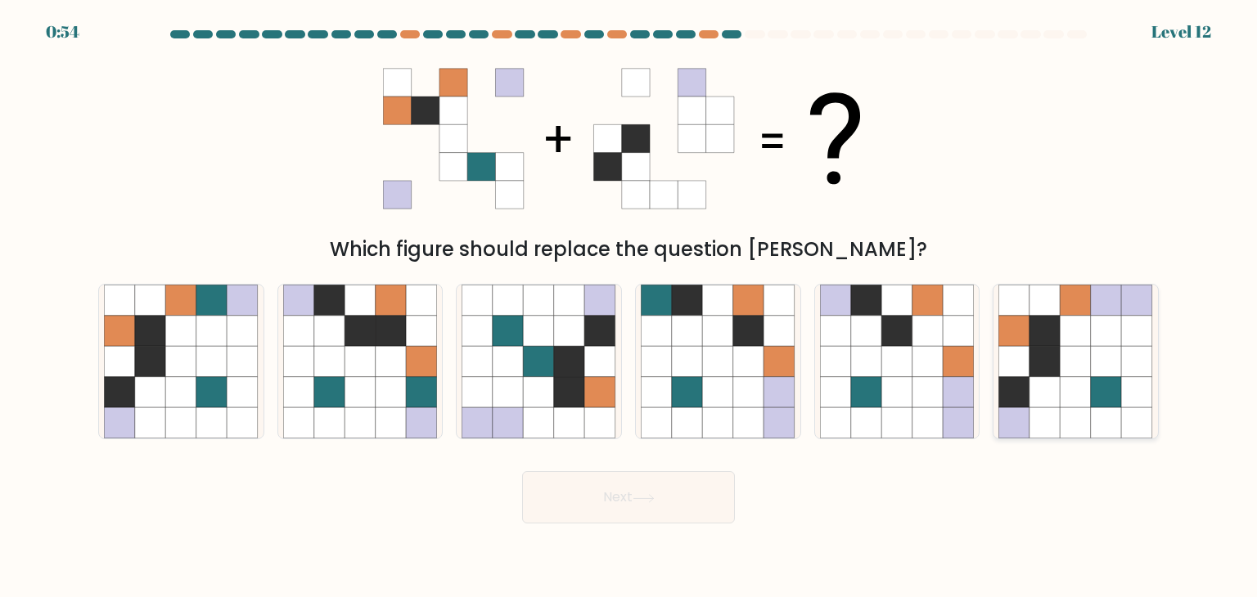
click at [1058, 345] on icon at bounding box center [1044, 331] width 31 height 31
click at [629, 307] on input "f." at bounding box center [628, 303] width 1 height 8
radio input "true"
click at [694, 482] on button "Next" at bounding box center [628, 497] width 213 height 52
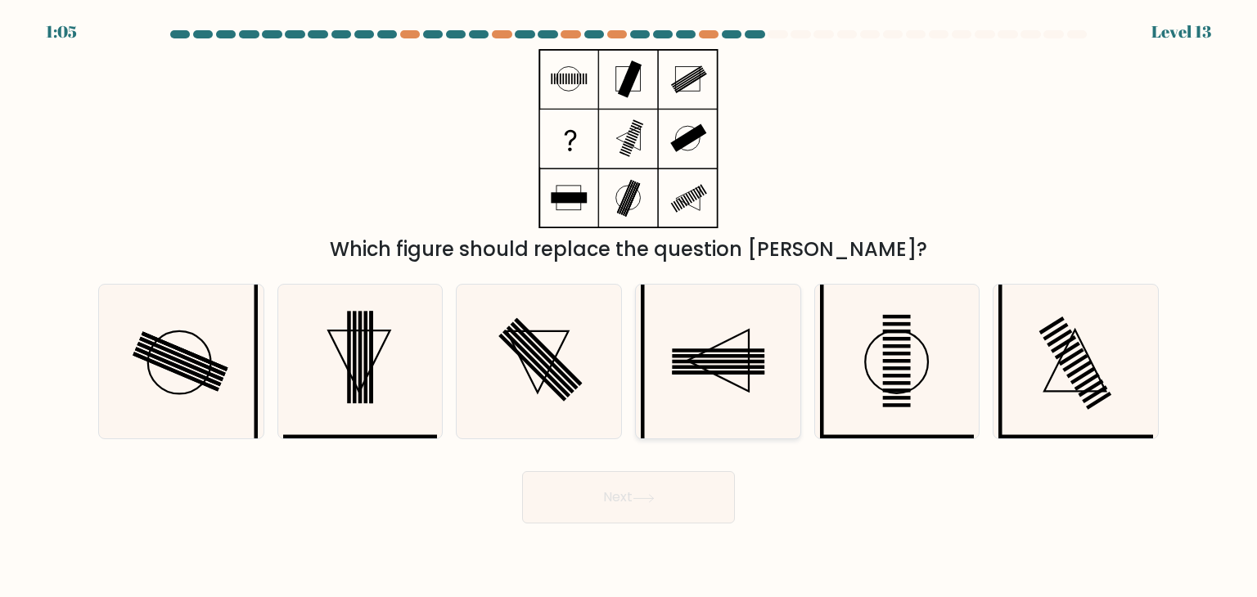
click at [749, 356] on rect at bounding box center [719, 356] width 92 height 4
click at [629, 307] on input "d." at bounding box center [628, 303] width 1 height 8
radio input "true"
click at [614, 358] on icon at bounding box center [538, 362] width 154 height 154
click at [628, 307] on input "c." at bounding box center [628, 303] width 1 height 8
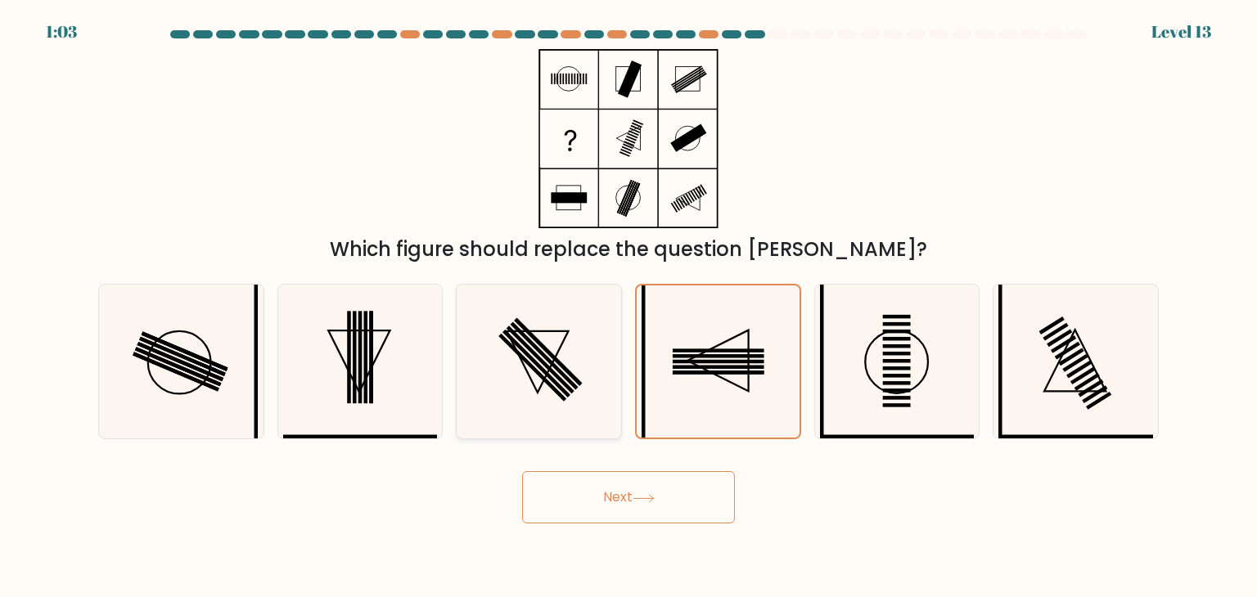
radio input "true"
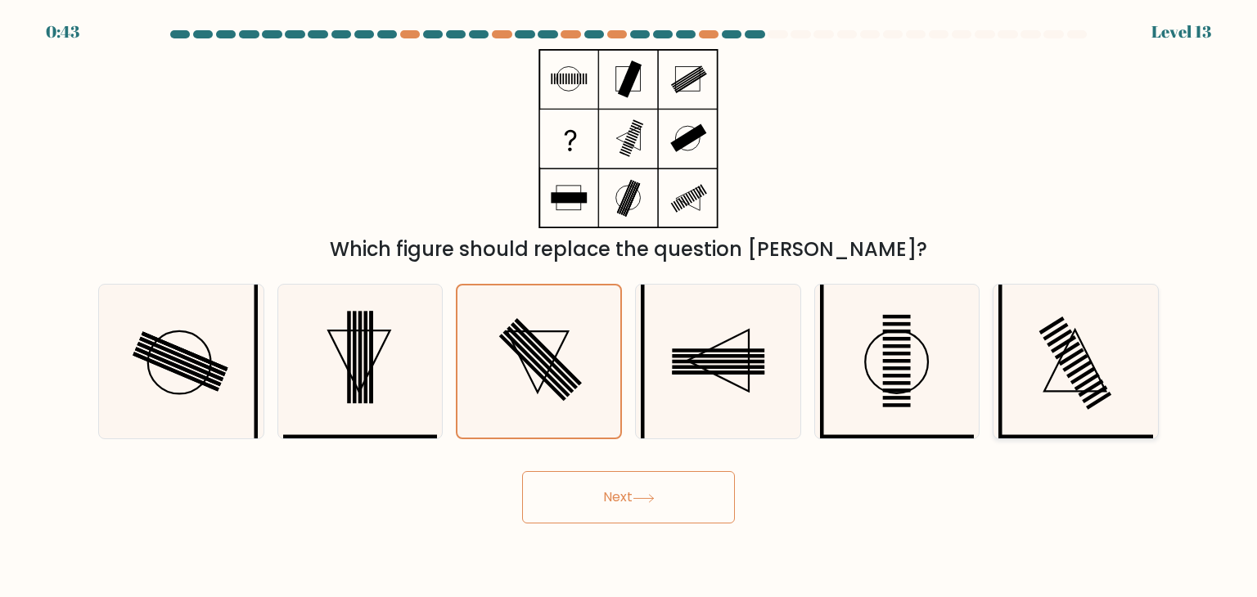
click at [1045, 410] on icon at bounding box center [1075, 362] width 154 height 154
click at [629, 307] on input "f." at bounding box center [628, 303] width 1 height 8
radio input "true"
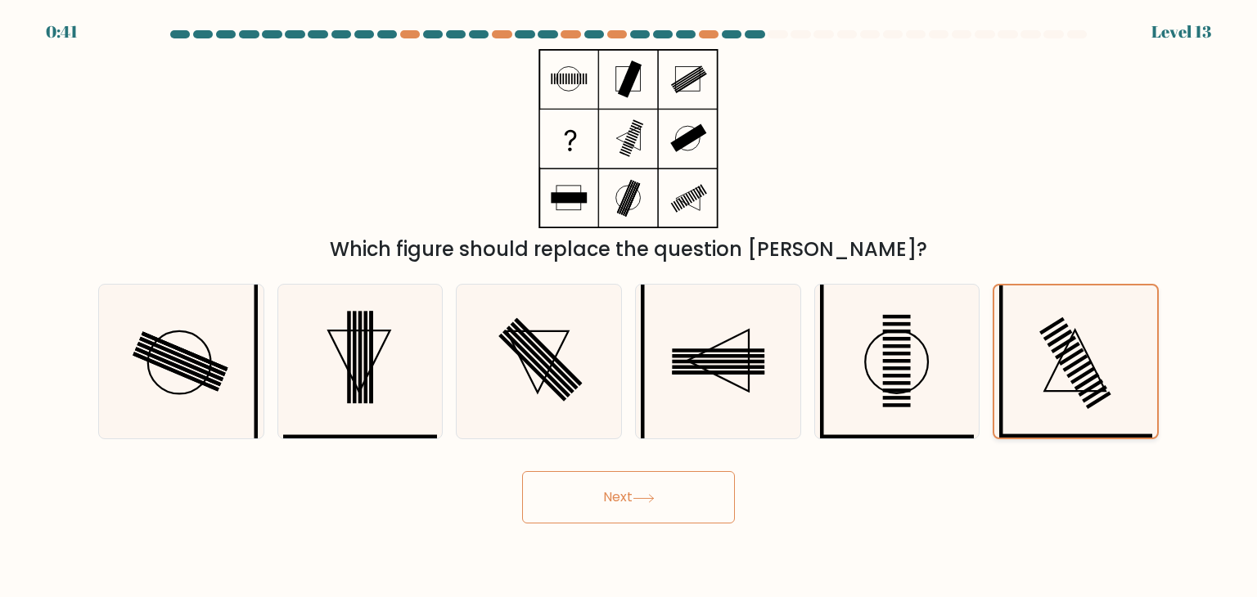
click at [1075, 347] on rect at bounding box center [1067, 351] width 25 height 18
click at [629, 307] on input "f." at bounding box center [628, 303] width 1 height 8
click at [616, 497] on button "Next" at bounding box center [628, 497] width 213 height 52
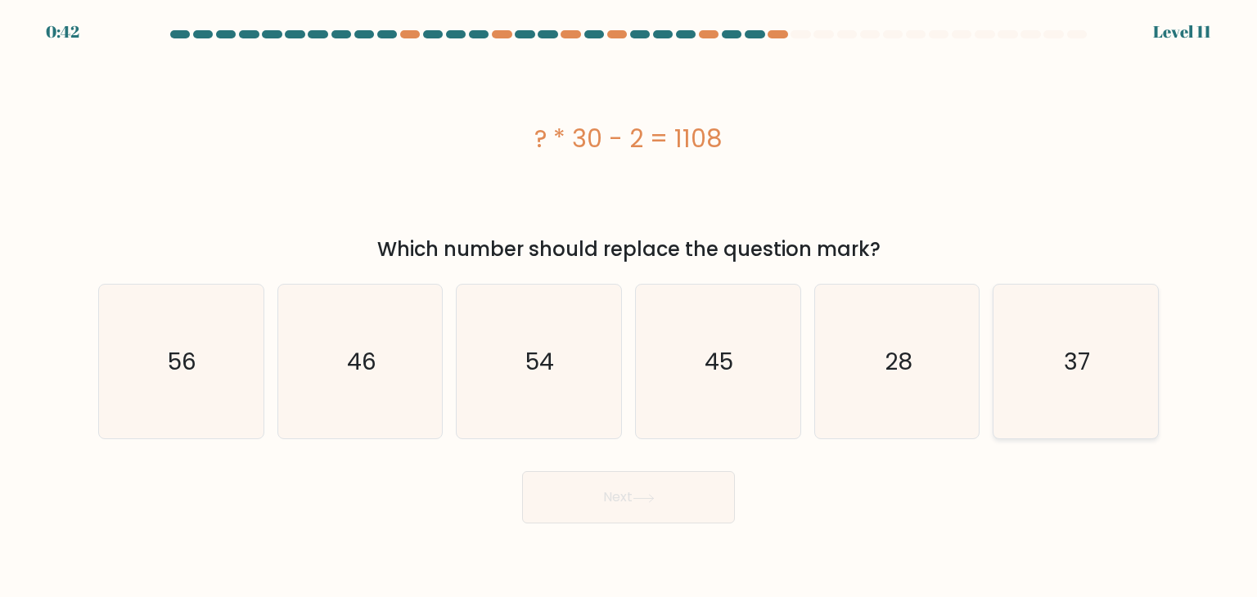
click at [1107, 348] on icon "37" at bounding box center [1075, 362] width 154 height 154
click at [629, 307] on input "f. 37" at bounding box center [628, 303] width 1 height 8
radio input "true"
click at [592, 492] on button "Next" at bounding box center [628, 497] width 213 height 52
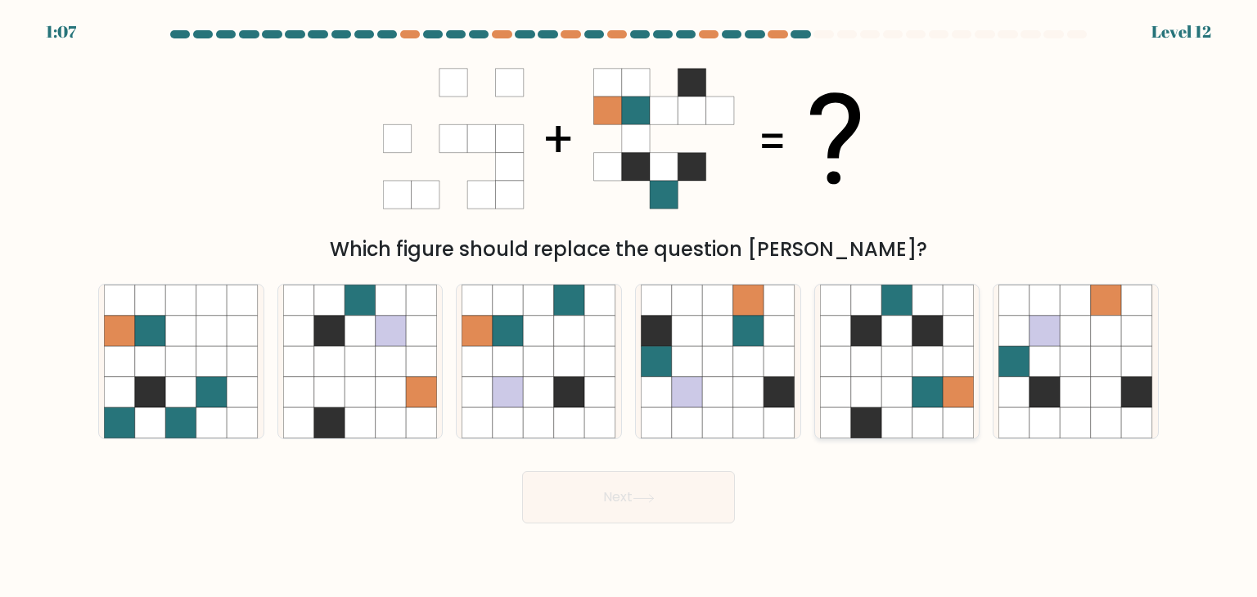
click at [902, 369] on icon at bounding box center [896, 361] width 31 height 31
click at [629, 307] on input "e." at bounding box center [628, 303] width 1 height 8
radio input "true"
click at [668, 488] on button "Next" at bounding box center [628, 497] width 213 height 52
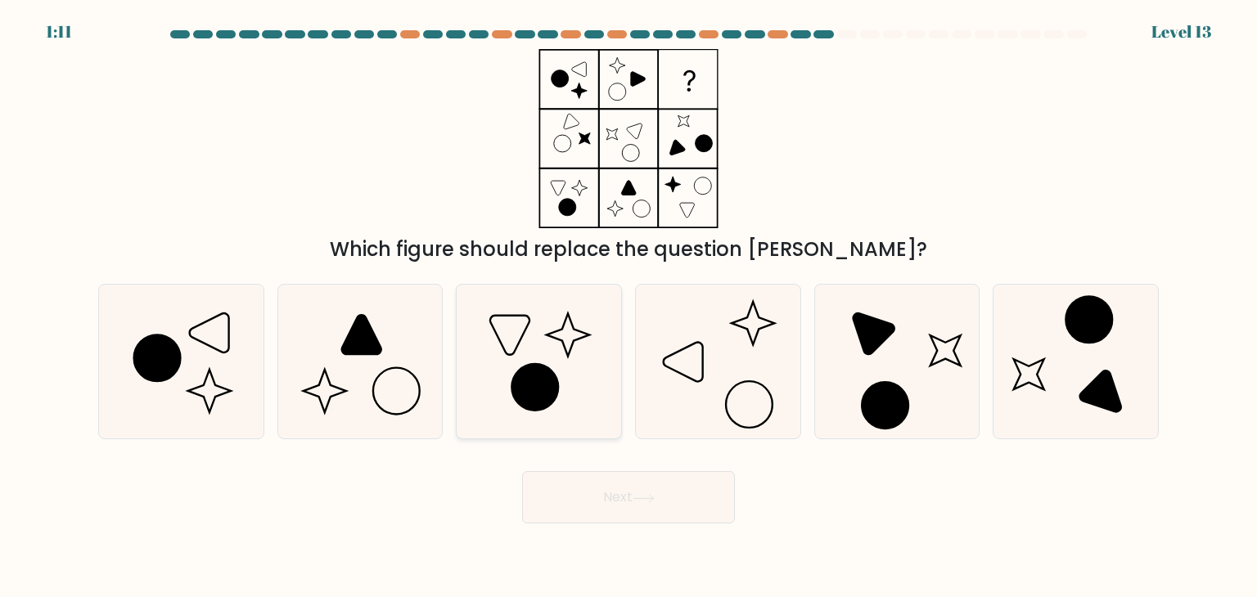
click at [546, 395] on icon at bounding box center [535, 387] width 47 height 47
click at [628, 307] on input "c." at bounding box center [628, 303] width 1 height 8
radio input "true"
click at [638, 485] on button "Next" at bounding box center [628, 497] width 213 height 52
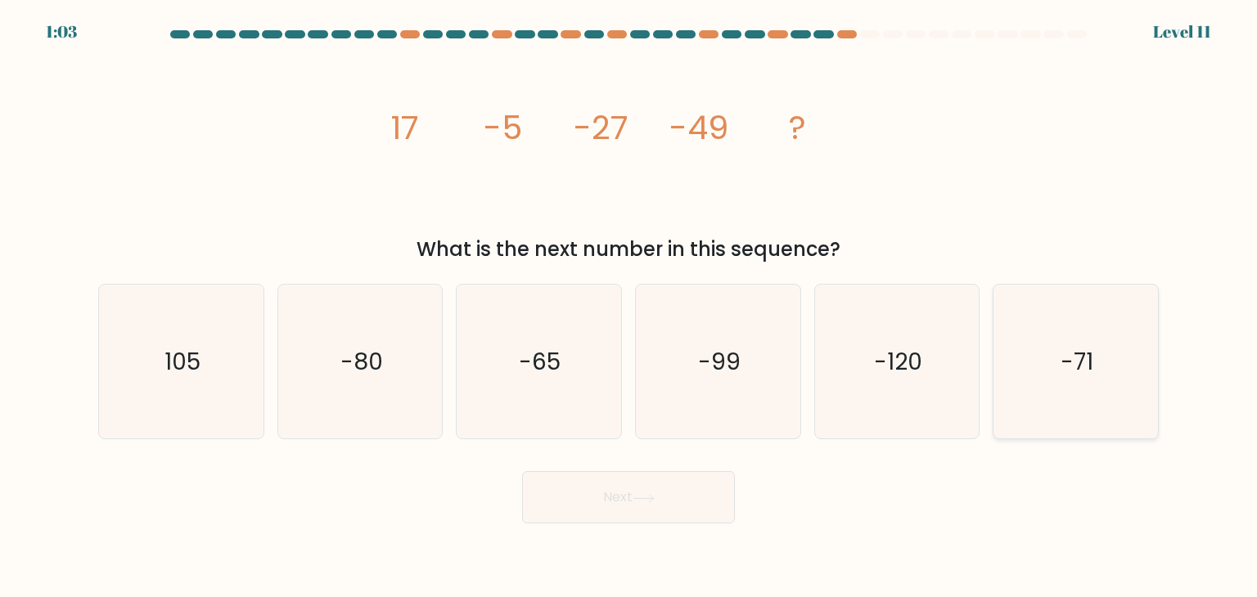
click at [1019, 399] on icon "-71" at bounding box center [1075, 362] width 154 height 154
click at [629, 307] on input "f. -71" at bounding box center [628, 303] width 1 height 8
radio input "true"
click at [713, 493] on button "Next" at bounding box center [628, 497] width 213 height 52
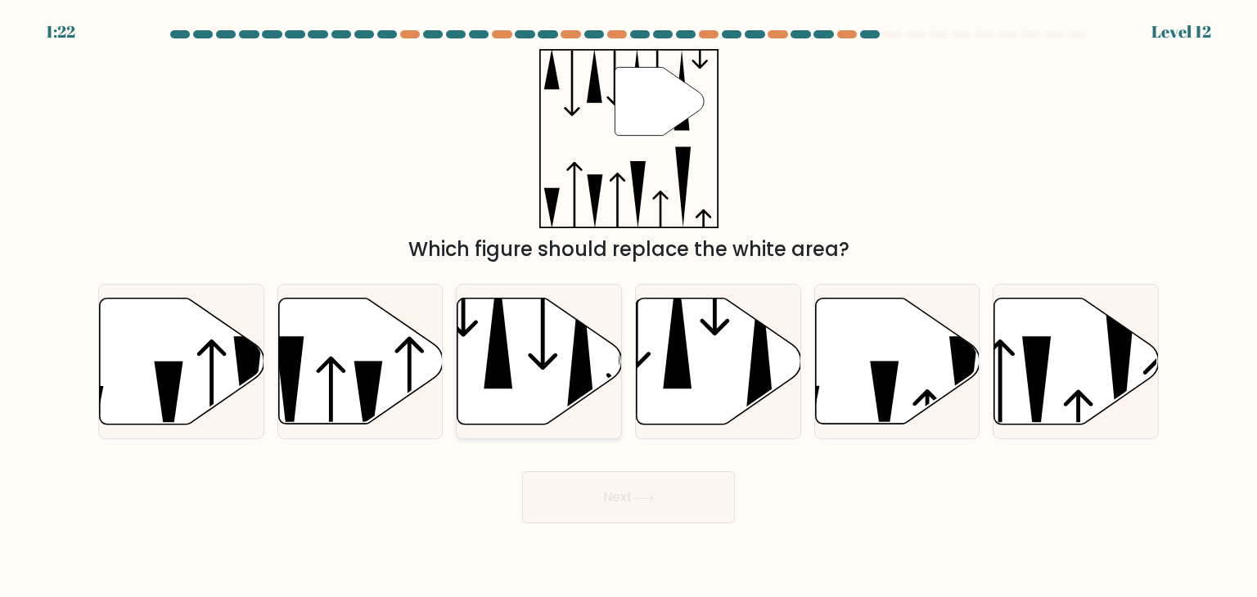
click at [560, 357] on icon at bounding box center [539, 362] width 164 height 126
click at [628, 307] on input "c." at bounding box center [628, 303] width 1 height 8
radio input "true"
click at [648, 492] on button "Next" at bounding box center [628, 497] width 213 height 52
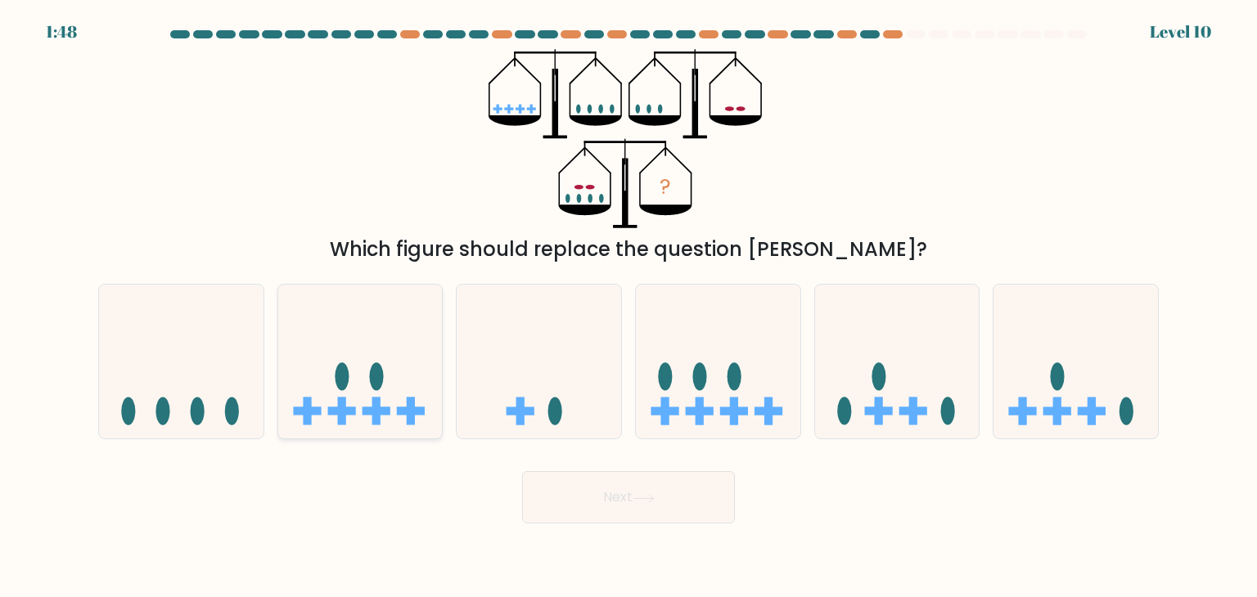
click at [403, 394] on icon at bounding box center [360, 362] width 164 height 136
click at [628, 307] on input "b." at bounding box center [628, 303] width 1 height 8
radio input "true"
click at [700, 402] on rect at bounding box center [699, 412] width 8 height 28
click at [629, 307] on input "d." at bounding box center [628, 303] width 1 height 8
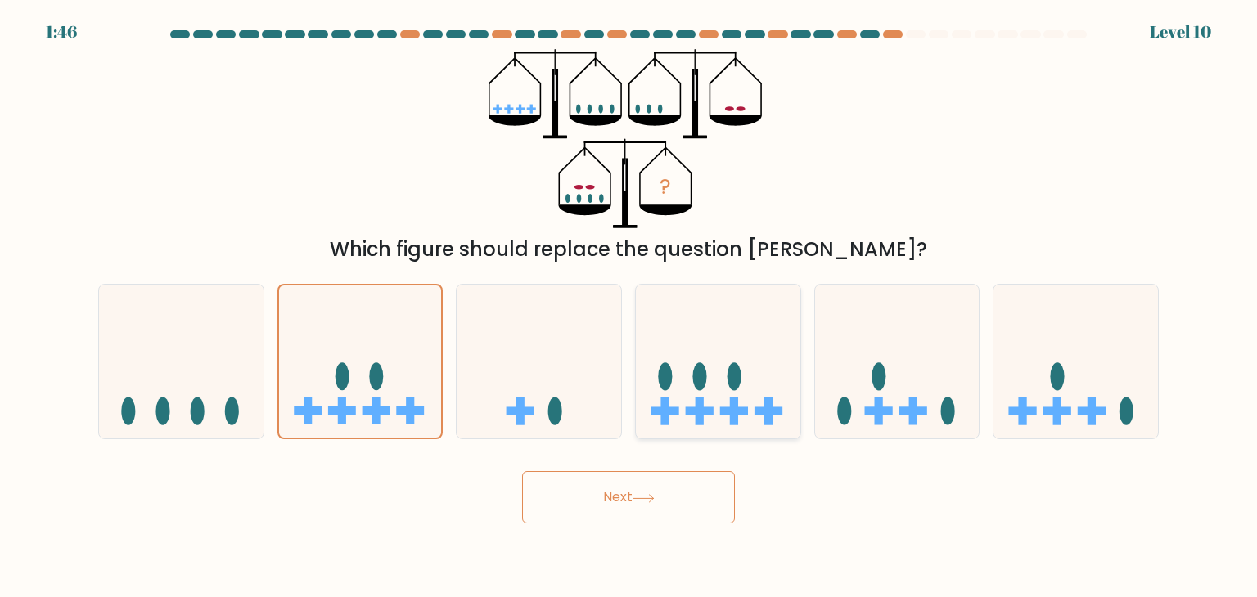
radio input "true"
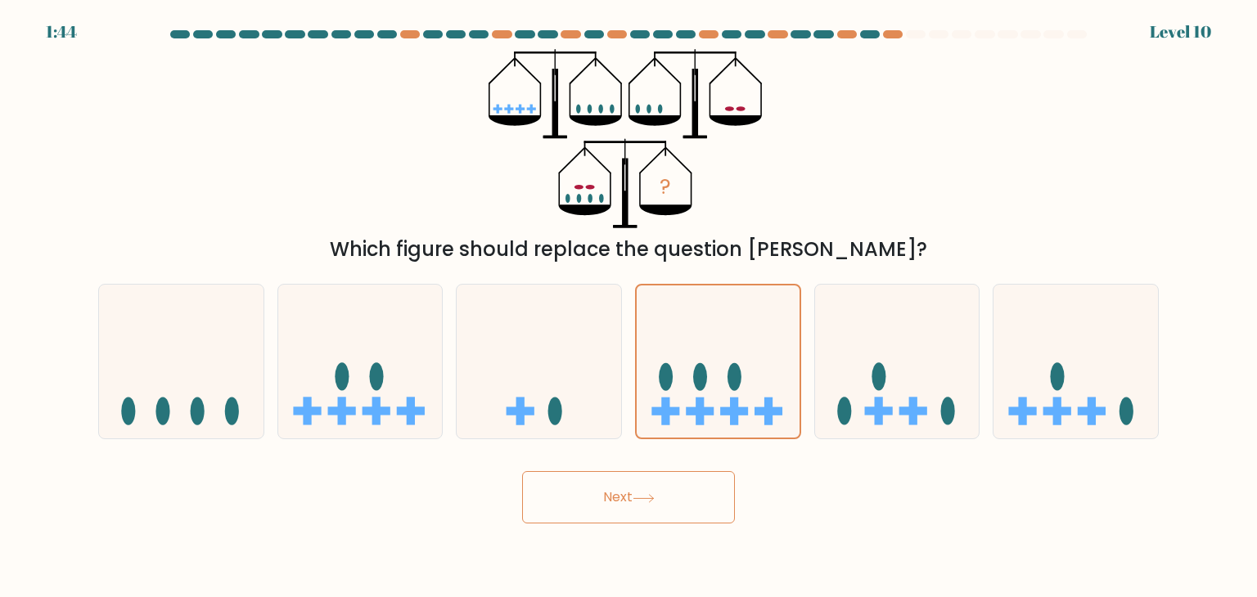
click at [582, 511] on button "Next" at bounding box center [628, 497] width 213 height 52
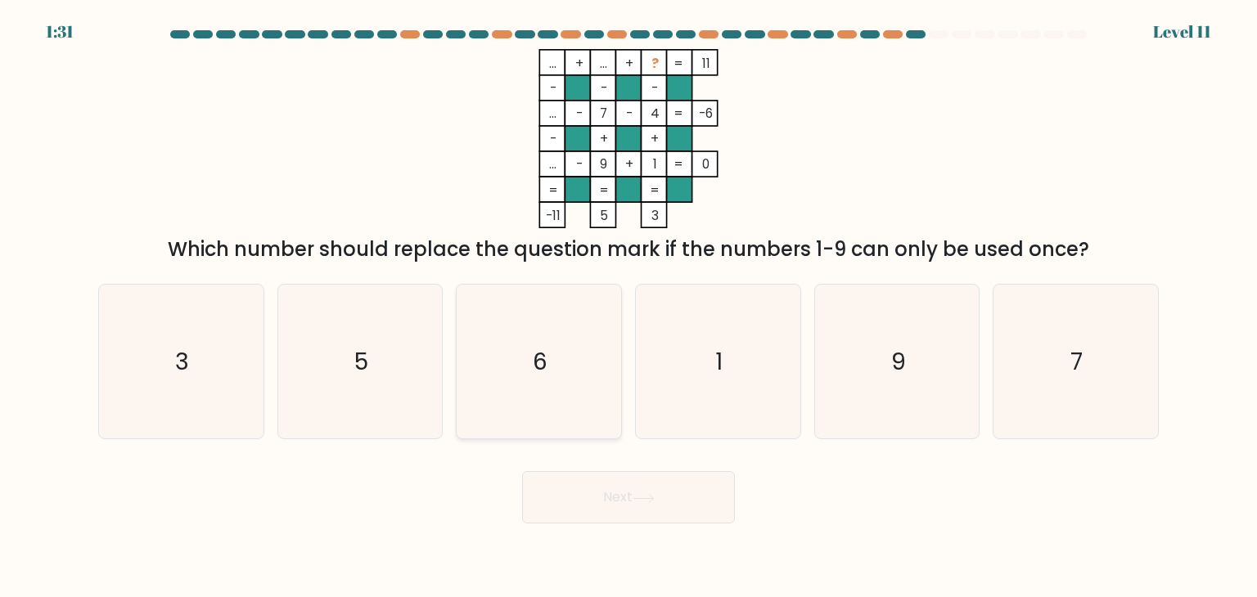
click at [555, 392] on icon "6" at bounding box center [538, 362] width 154 height 154
click at [628, 307] on input "c. 6" at bounding box center [628, 303] width 1 height 8
radio input "true"
click at [709, 491] on button "Next" at bounding box center [628, 497] width 213 height 52
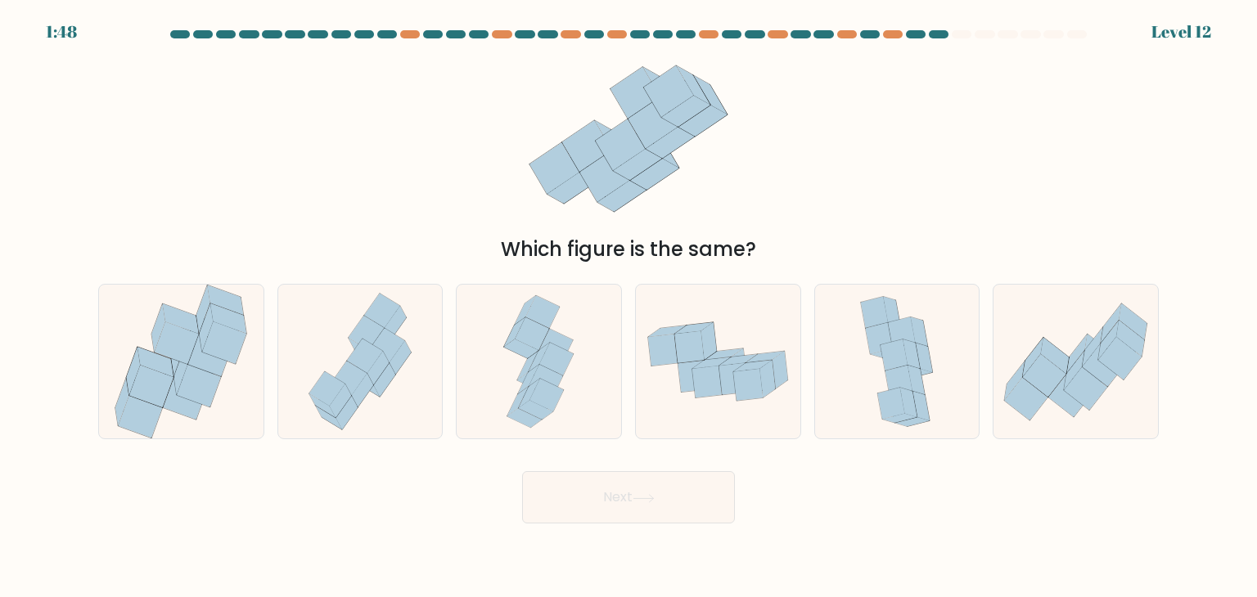
click at [979, 367] on div "e." at bounding box center [897, 361] width 179 height 155
click at [1051, 373] on icon at bounding box center [1044, 375] width 43 height 43
click at [629, 307] on input "f." at bounding box center [628, 303] width 1 height 8
radio input "true"
click at [710, 498] on button "Next" at bounding box center [628, 497] width 213 height 52
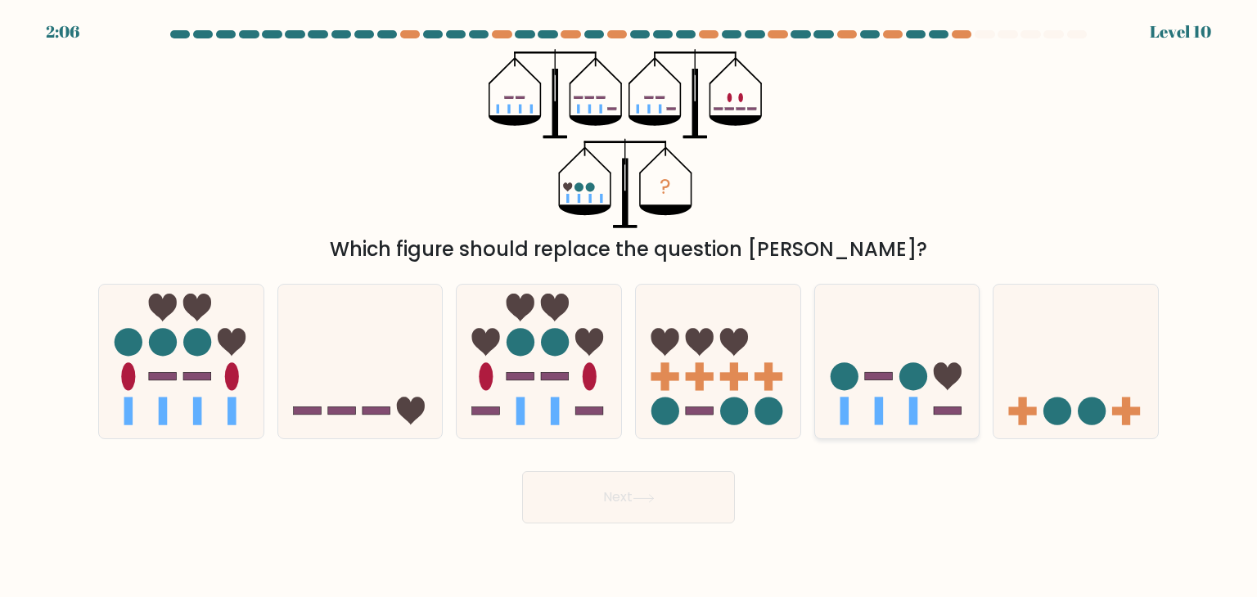
click at [874, 361] on icon at bounding box center [897, 362] width 164 height 136
click at [629, 307] on input "e." at bounding box center [628, 303] width 1 height 8
radio input "true"
click at [597, 488] on button "Next" at bounding box center [628, 497] width 213 height 52
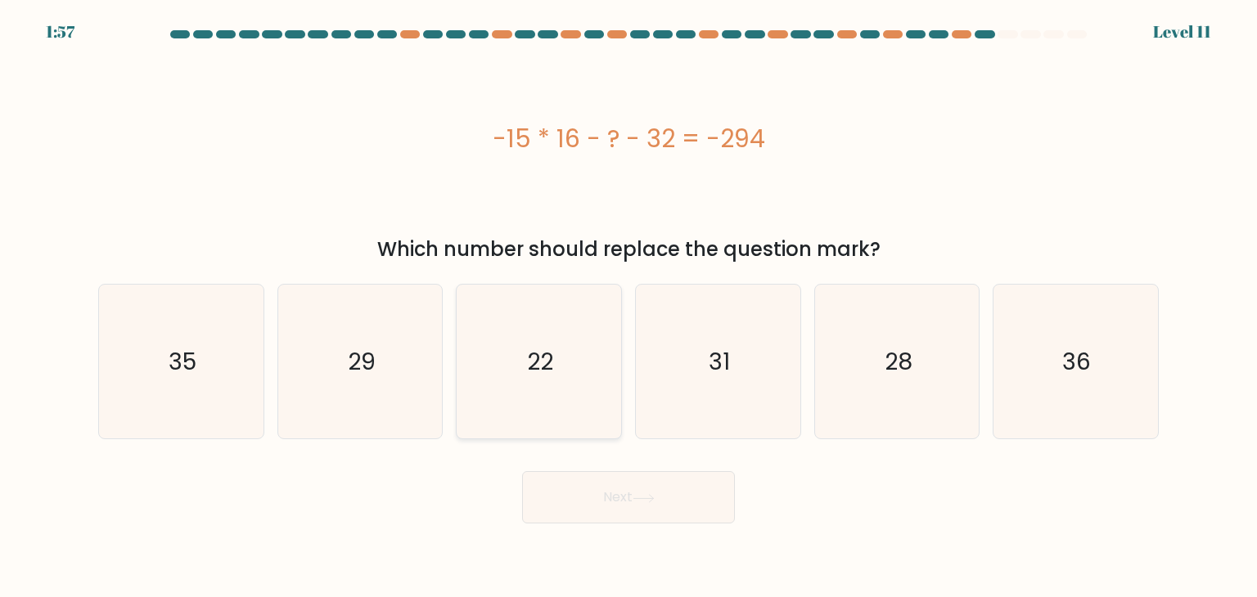
click at [555, 378] on icon "22" at bounding box center [538, 362] width 154 height 154
click at [628, 307] on input "c. 22" at bounding box center [628, 303] width 1 height 8
radio input "true"
click at [650, 500] on icon at bounding box center [643, 498] width 22 height 9
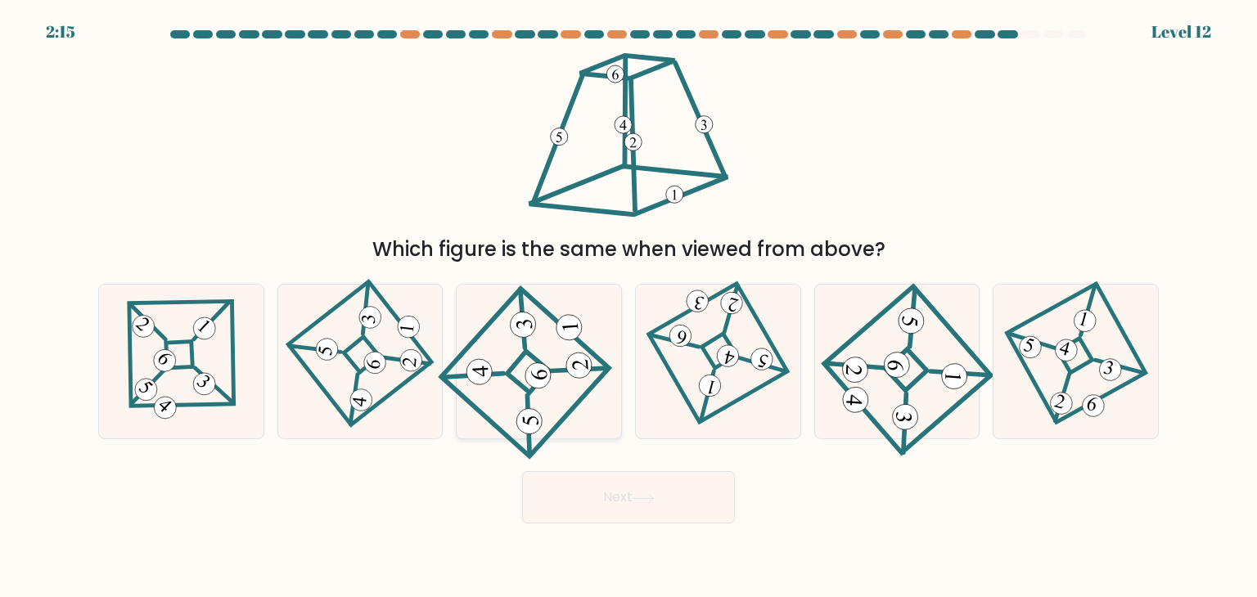
click at [565, 386] on icon at bounding box center [538, 362] width 142 height 124
click at [628, 307] on input "c." at bounding box center [628, 303] width 1 height 8
radio input "true"
click at [628, 493] on button "Next" at bounding box center [628, 497] width 213 height 52
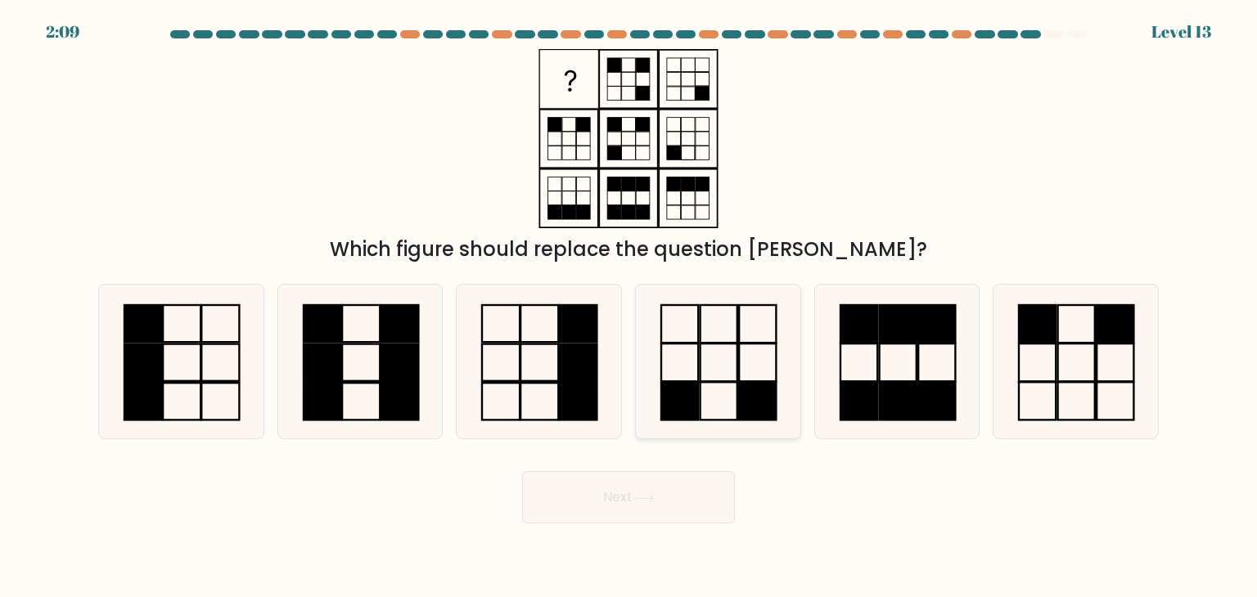
click at [713, 394] on icon at bounding box center [718, 362] width 154 height 154
click at [629, 307] on input "d." at bounding box center [628, 303] width 1 height 8
radio input "true"
click at [630, 498] on button "Next" at bounding box center [628, 497] width 213 height 52
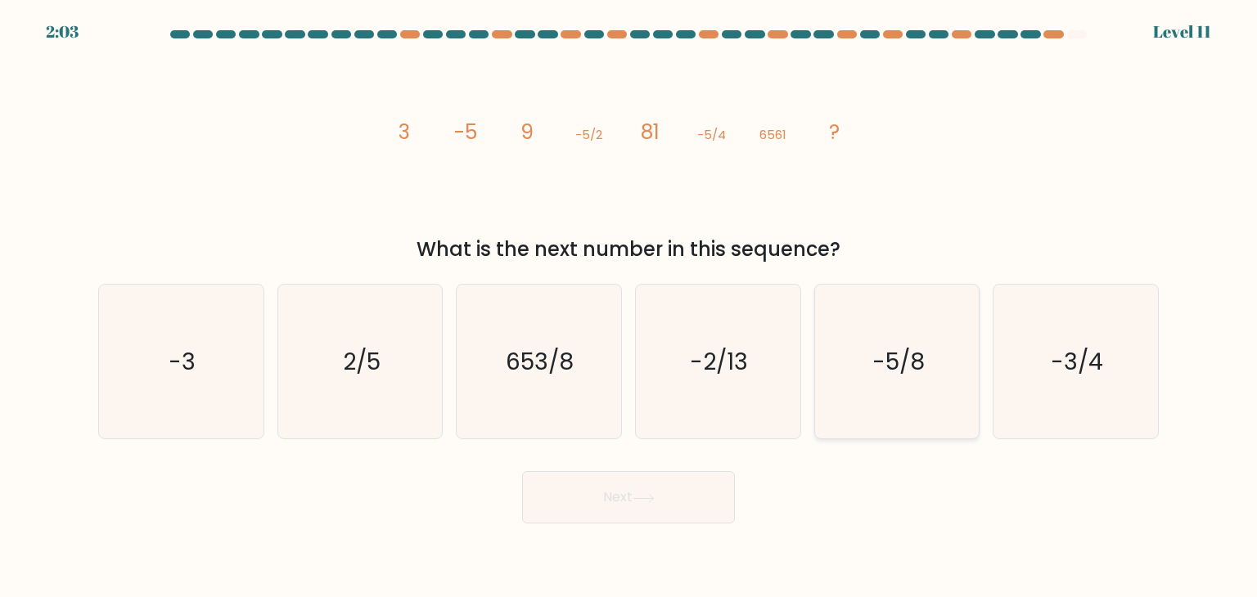
click at [874, 389] on icon "-5/8" at bounding box center [897, 362] width 154 height 154
click at [629, 307] on input "e. -5/8" at bounding box center [628, 303] width 1 height 8
radio input "true"
click at [653, 499] on icon at bounding box center [643, 497] width 20 height 7
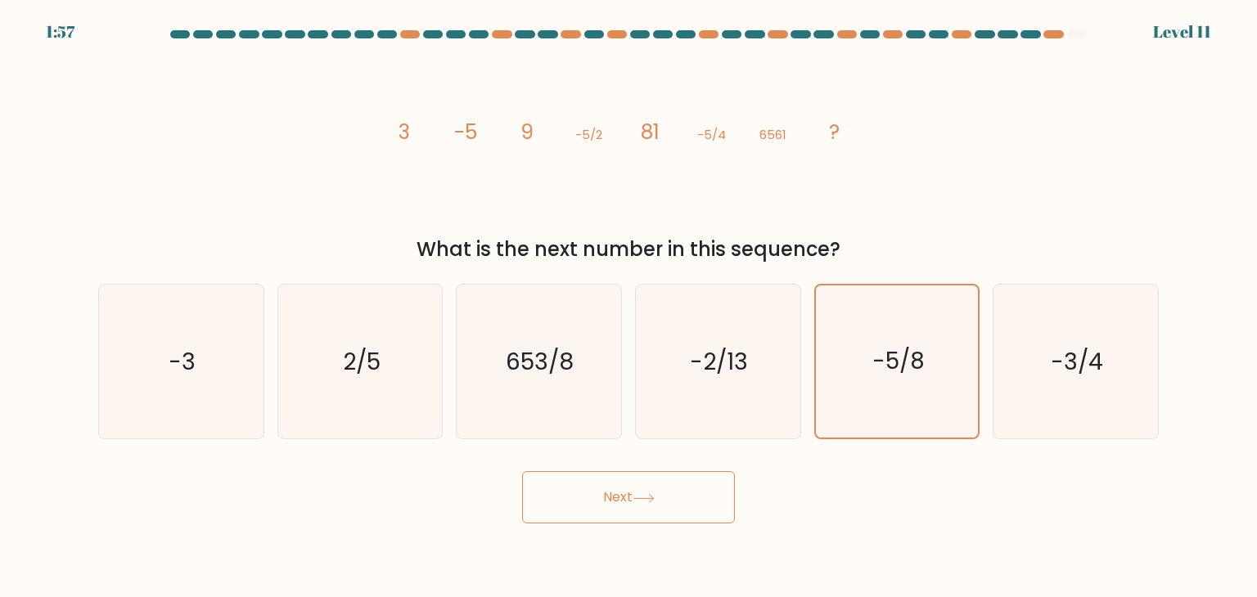
click at [653, 499] on icon at bounding box center [643, 497] width 20 height 7
click at [874, 384] on icon "-5/8" at bounding box center [897, 362] width 152 height 152
click at [629, 307] on input "e. -5/8" at bounding box center [628, 303] width 1 height 8
click at [687, 515] on button "Next" at bounding box center [628, 497] width 213 height 52
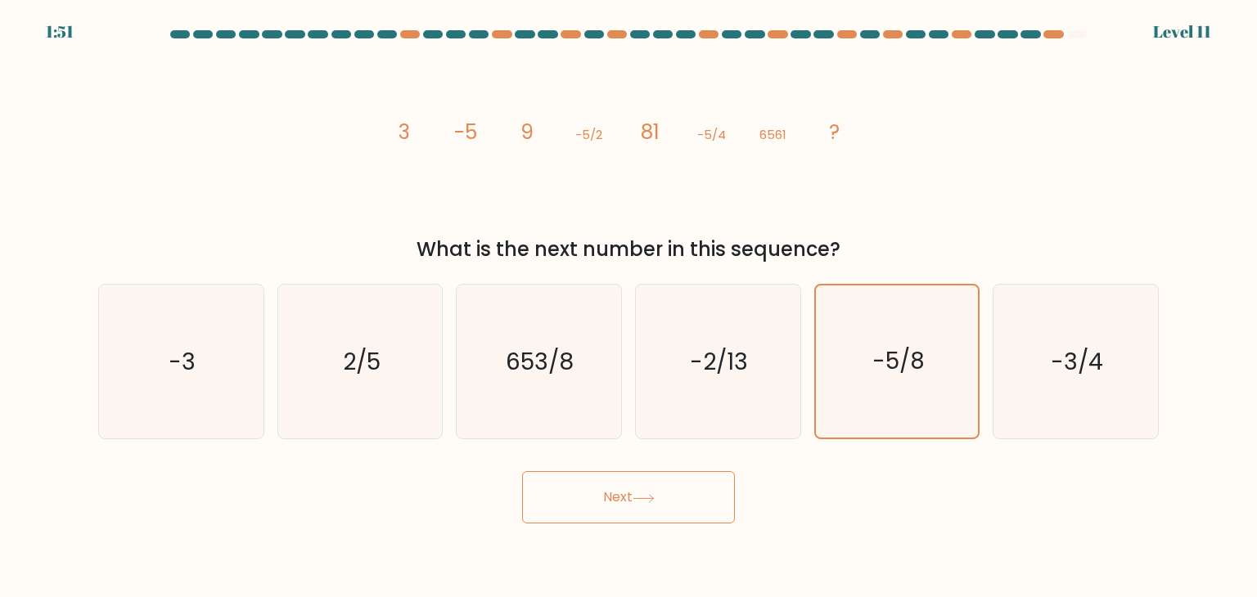
click at [672, 490] on button "Next" at bounding box center [628, 497] width 213 height 52
click at [613, 506] on button "Next" at bounding box center [628, 497] width 213 height 52
click at [613, 497] on button "Next" at bounding box center [628, 497] width 213 height 52
click at [920, 407] on icon "-5/8" at bounding box center [897, 362] width 152 height 152
click at [629, 307] on input "e. -5/8" at bounding box center [628, 303] width 1 height 8
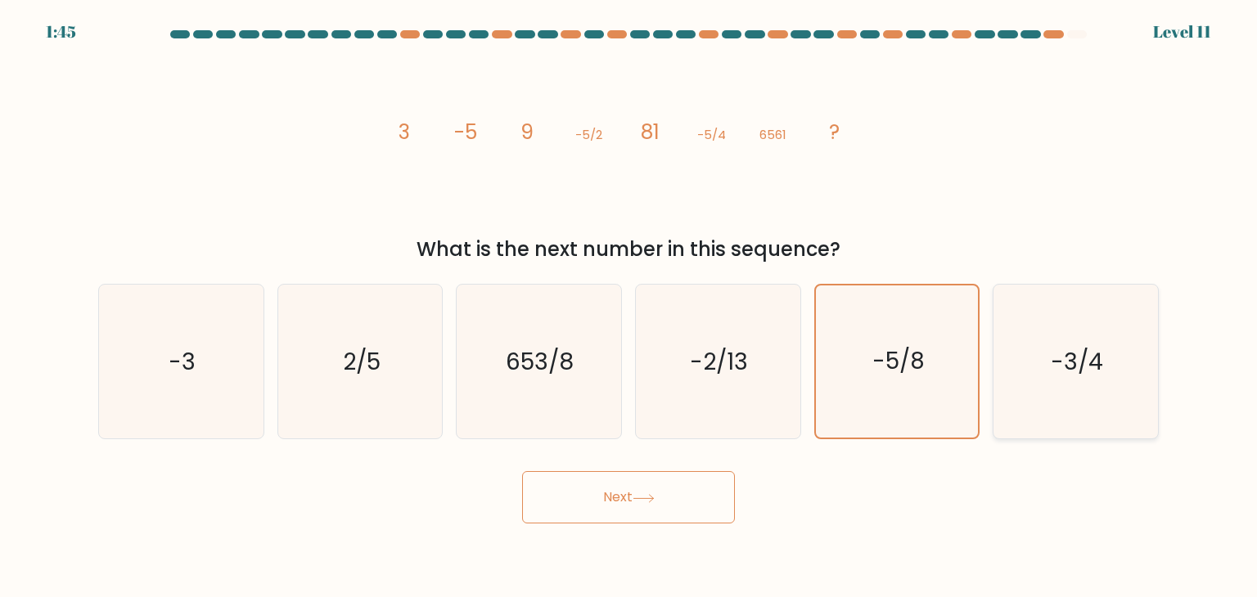
click at [1038, 395] on icon "-3/4" at bounding box center [1075, 362] width 154 height 154
click at [629, 307] on input "f. -3/4" at bounding box center [628, 303] width 1 height 8
radio input "true"
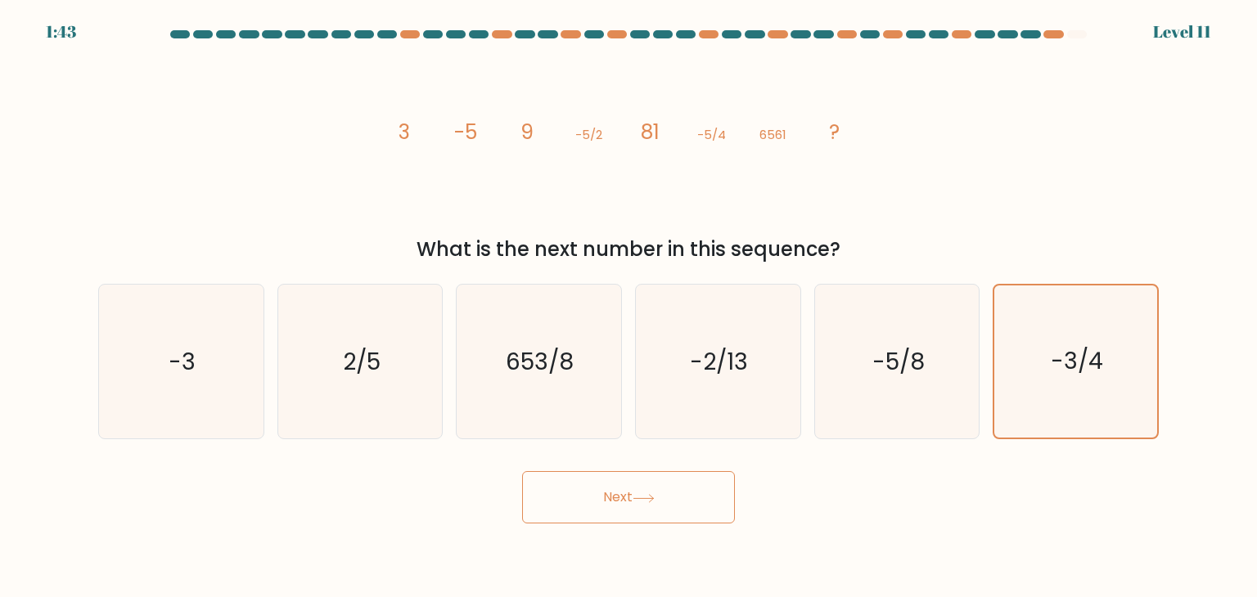
click at [675, 484] on button "Next" at bounding box center [628, 497] width 213 height 52
click at [857, 400] on icon "-5/8" at bounding box center [897, 362] width 154 height 154
click at [629, 307] on input "e. -5/8" at bounding box center [628, 303] width 1 height 8
radio input "true"
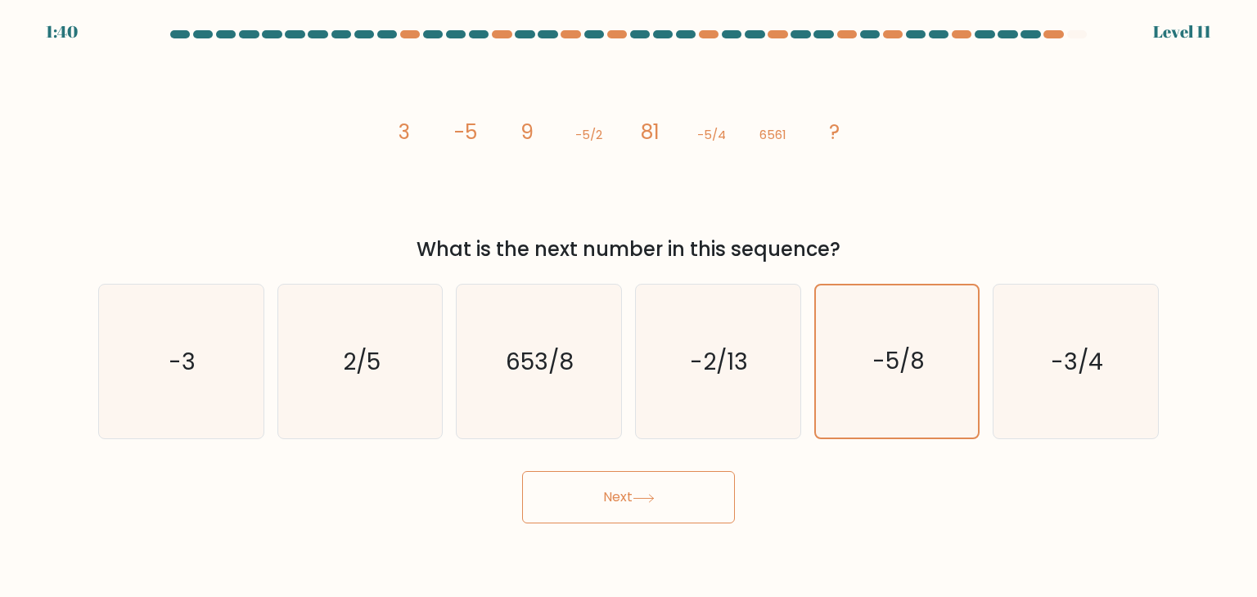
click at [632, 492] on button "Next" at bounding box center [628, 497] width 213 height 52
click at [767, 415] on icon "-2/13" at bounding box center [718, 362] width 154 height 154
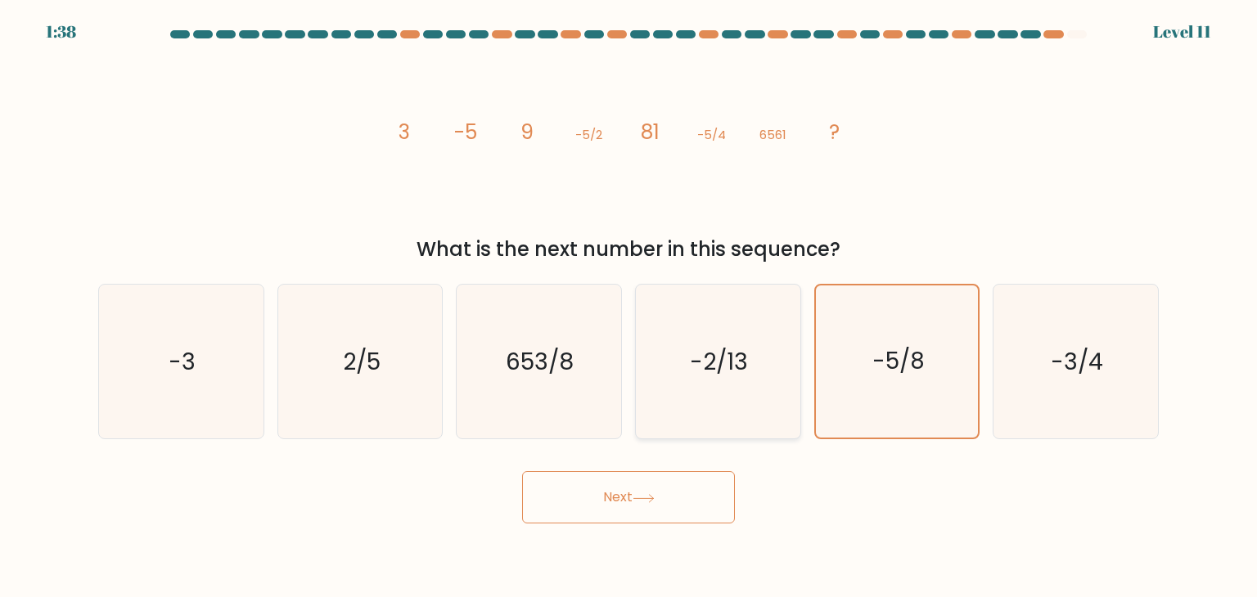
click at [629, 307] on input "d. -2/13" at bounding box center [628, 303] width 1 height 8
radio input "true"
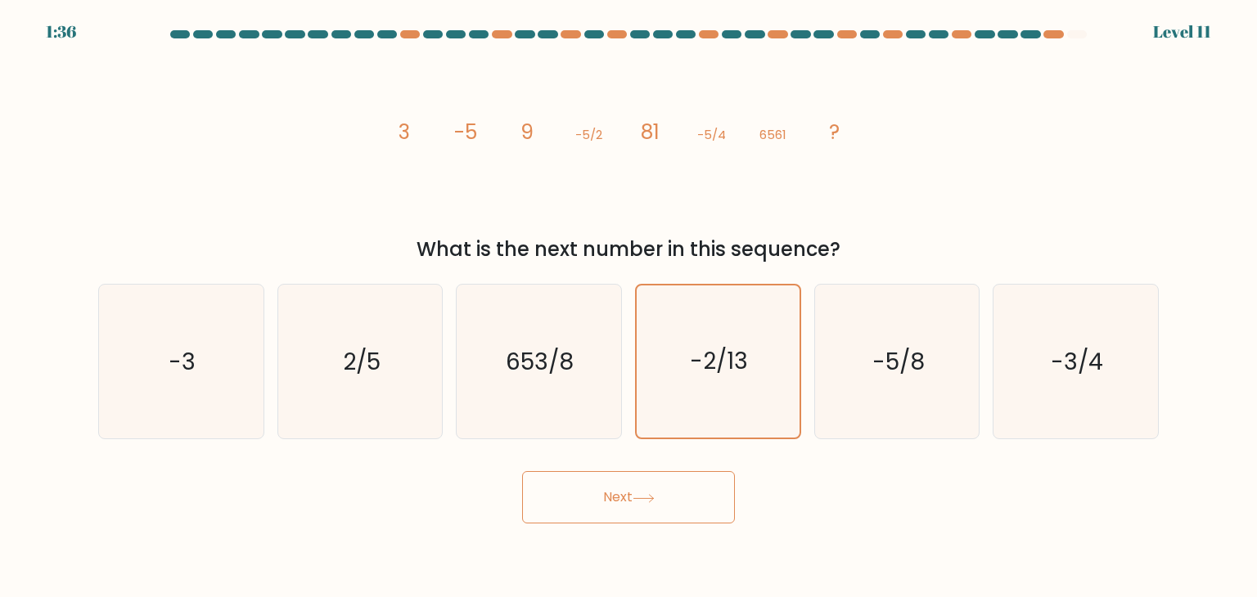
click at [609, 488] on button "Next" at bounding box center [628, 497] width 213 height 52
click at [536, 405] on icon "653/8" at bounding box center [538, 362] width 154 height 154
click at [628, 307] on input "c. 653/8" at bounding box center [628, 303] width 1 height 8
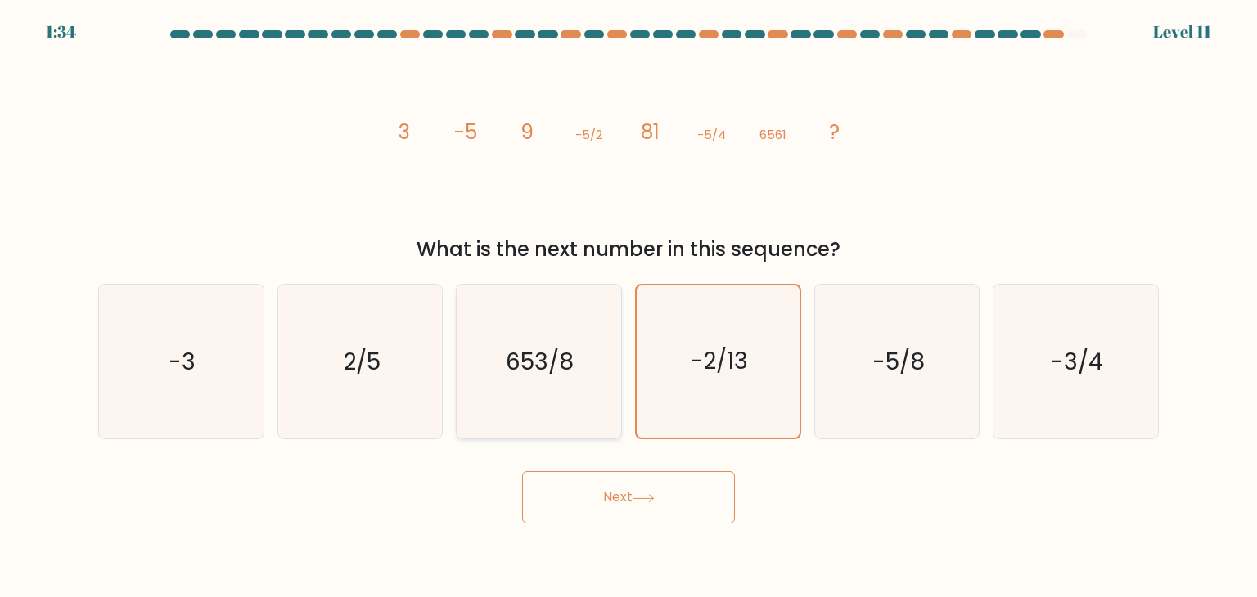
radio input "true"
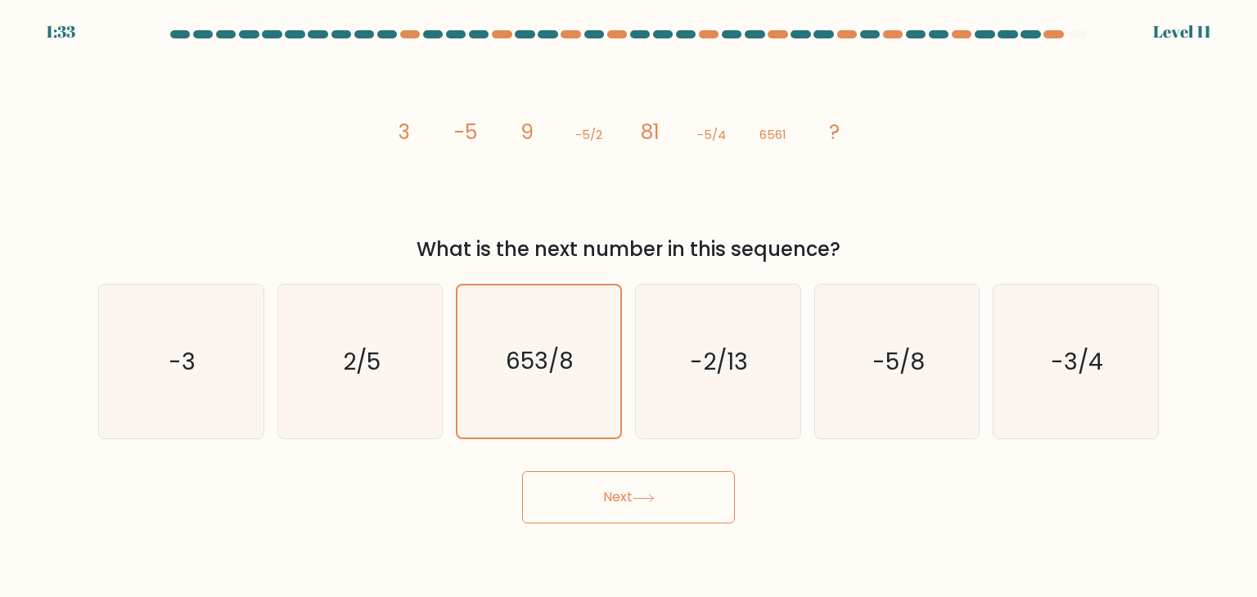
click at [611, 497] on button "Next" at bounding box center [628, 497] width 213 height 52
click at [383, 396] on icon "2/5" at bounding box center [360, 362] width 154 height 154
click at [628, 307] on input "b. 2/5" at bounding box center [628, 303] width 1 height 8
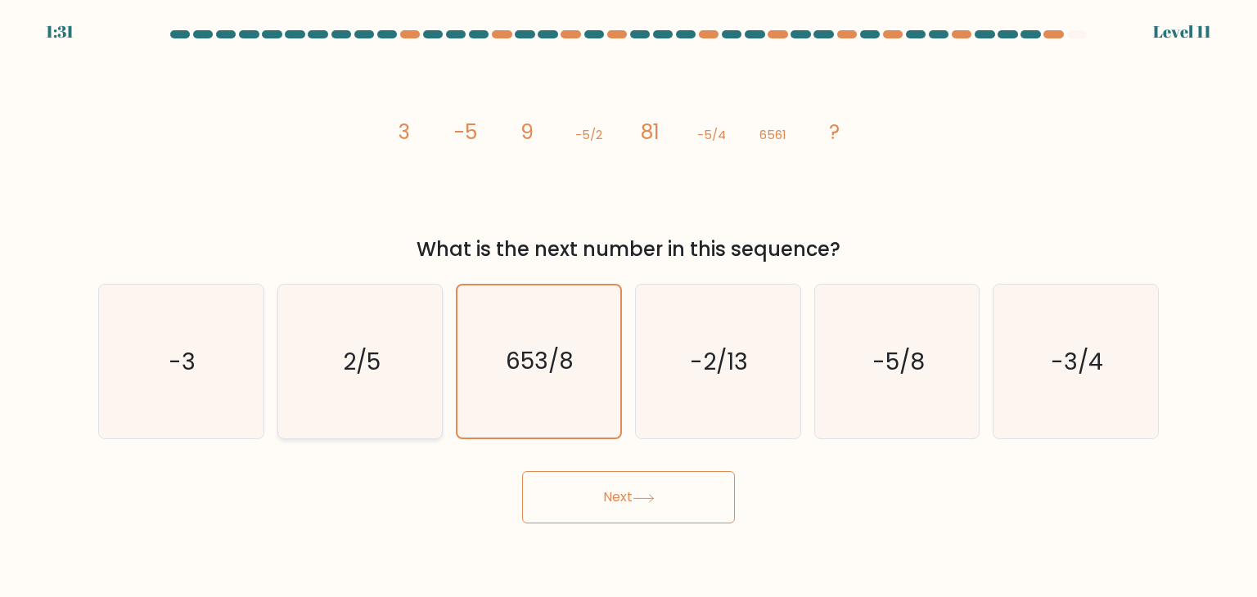
radio input "true"
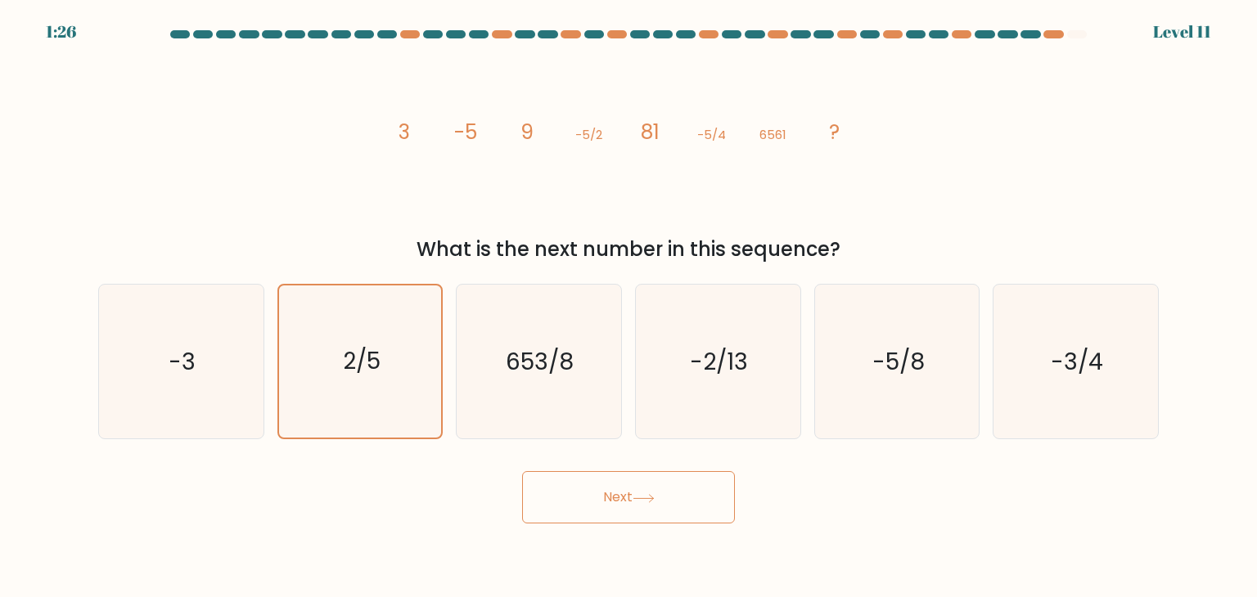
click at [572, 498] on button "Next" at bounding box center [628, 497] width 213 height 52
click at [219, 351] on icon "-3" at bounding box center [181, 362] width 154 height 154
click at [628, 307] on input "a. -3" at bounding box center [628, 303] width 1 height 8
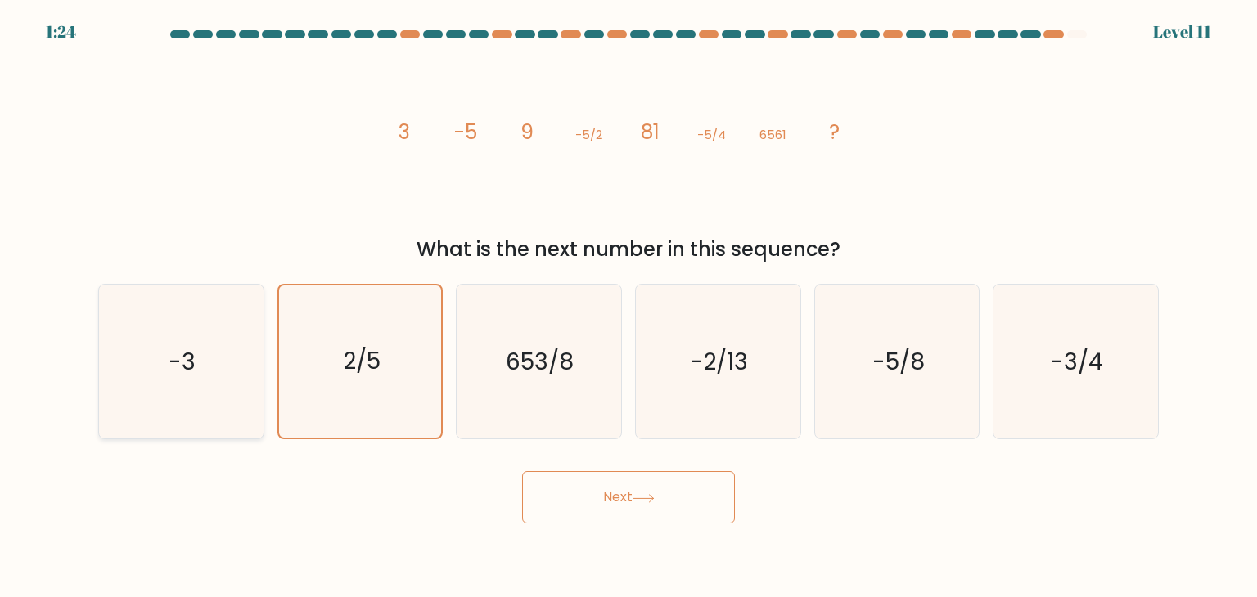
radio input "true"
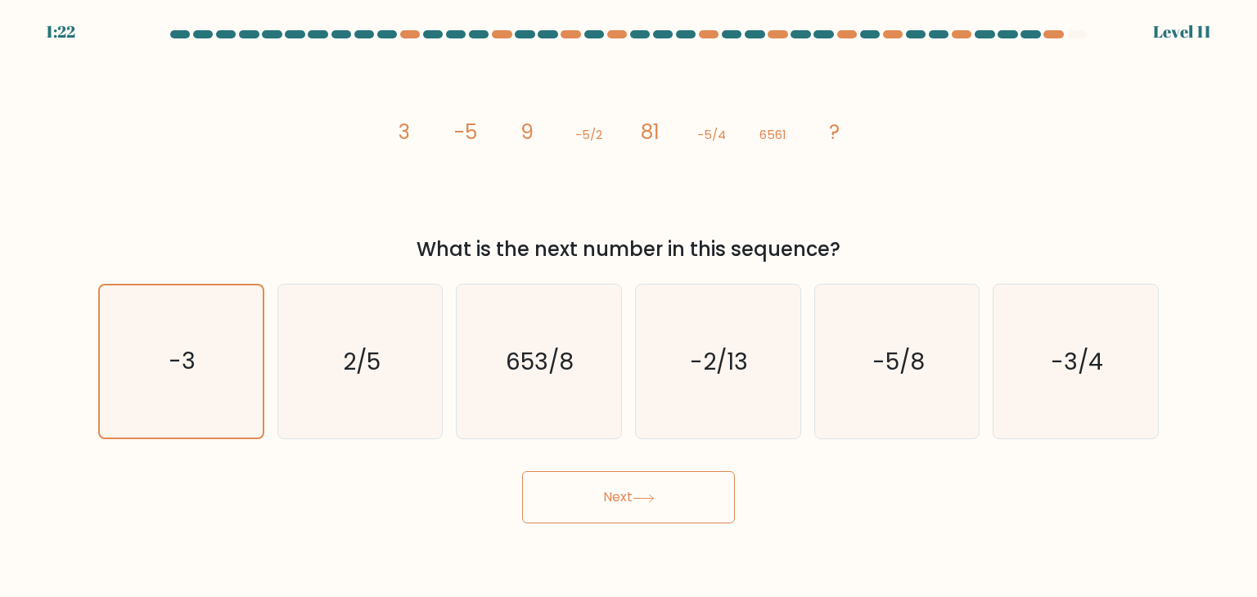
click at [617, 509] on button "Next" at bounding box center [628, 497] width 213 height 52
click at [618, 488] on button "Next" at bounding box center [628, 497] width 213 height 52
click at [569, 415] on icon "653/8" at bounding box center [538, 362] width 154 height 154
click at [628, 307] on input "c. 653/8" at bounding box center [628, 303] width 1 height 8
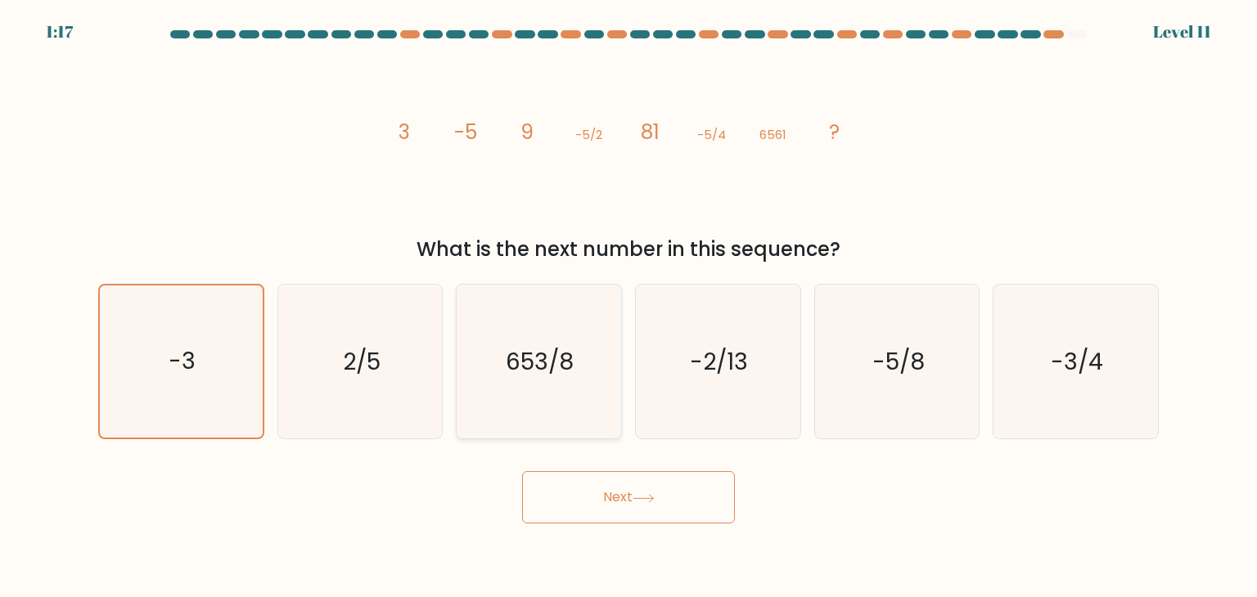
radio input "true"
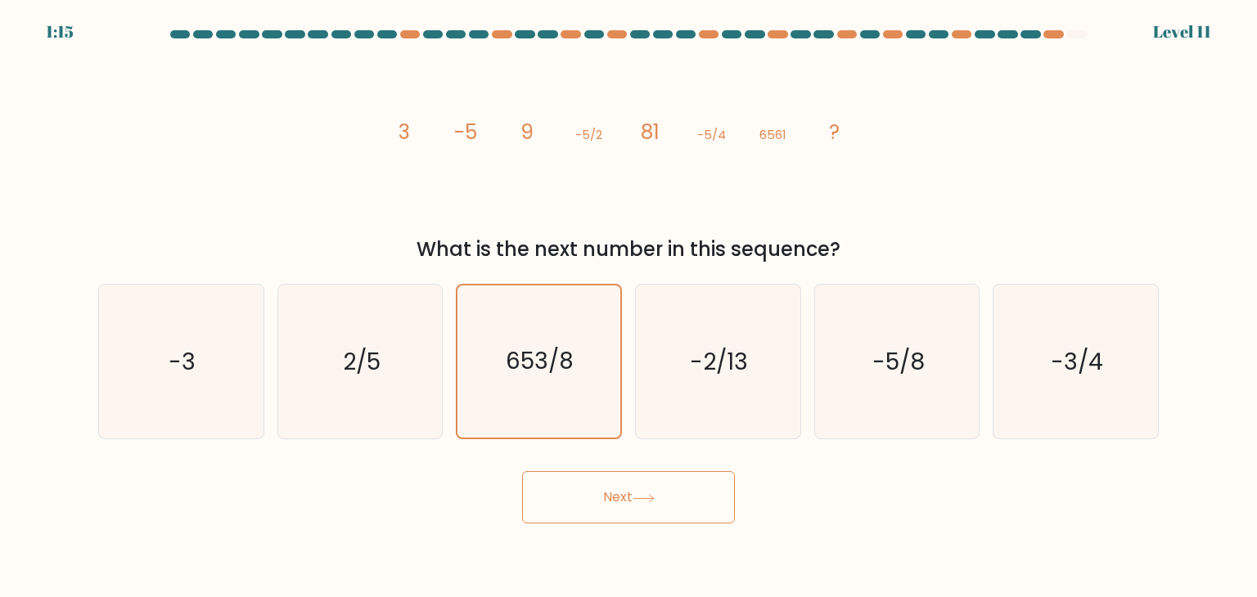
click at [629, 490] on button "Next" at bounding box center [628, 497] width 213 height 52
click at [759, 358] on icon "-2/13" at bounding box center [718, 362] width 154 height 154
click at [629, 307] on input "d. -2/13" at bounding box center [628, 303] width 1 height 8
radio input "true"
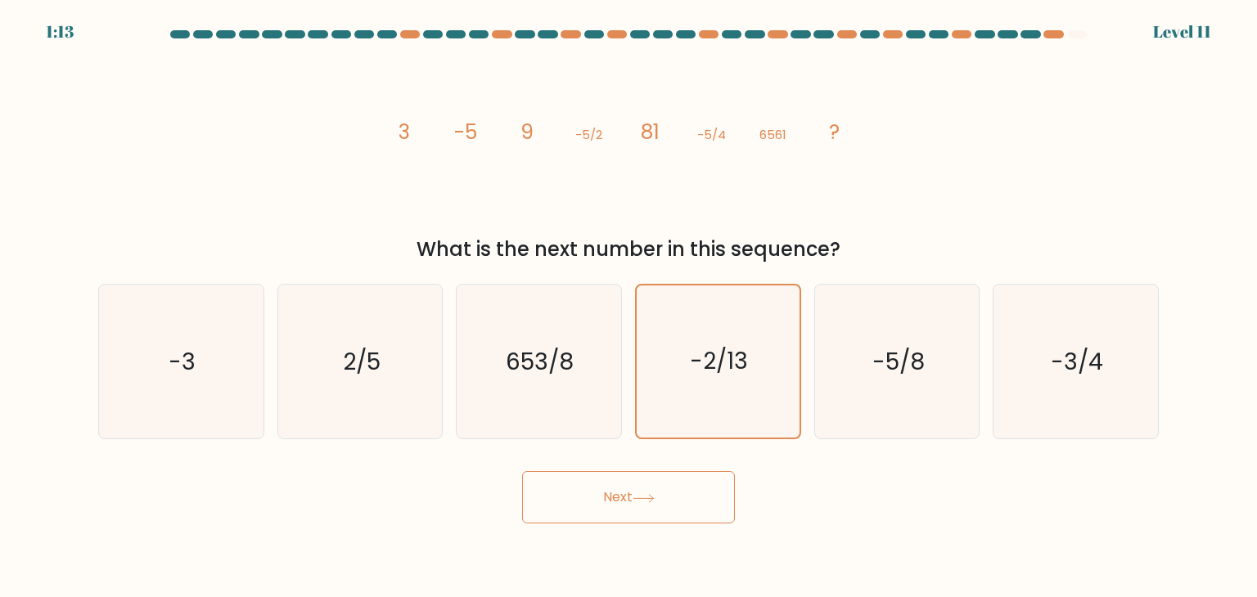
click at [659, 484] on button "Next" at bounding box center [628, 497] width 213 height 52
click at [889, 387] on icon "-5/8" at bounding box center [897, 362] width 154 height 154
click at [629, 307] on input "e. -5/8" at bounding box center [628, 303] width 1 height 8
radio input "true"
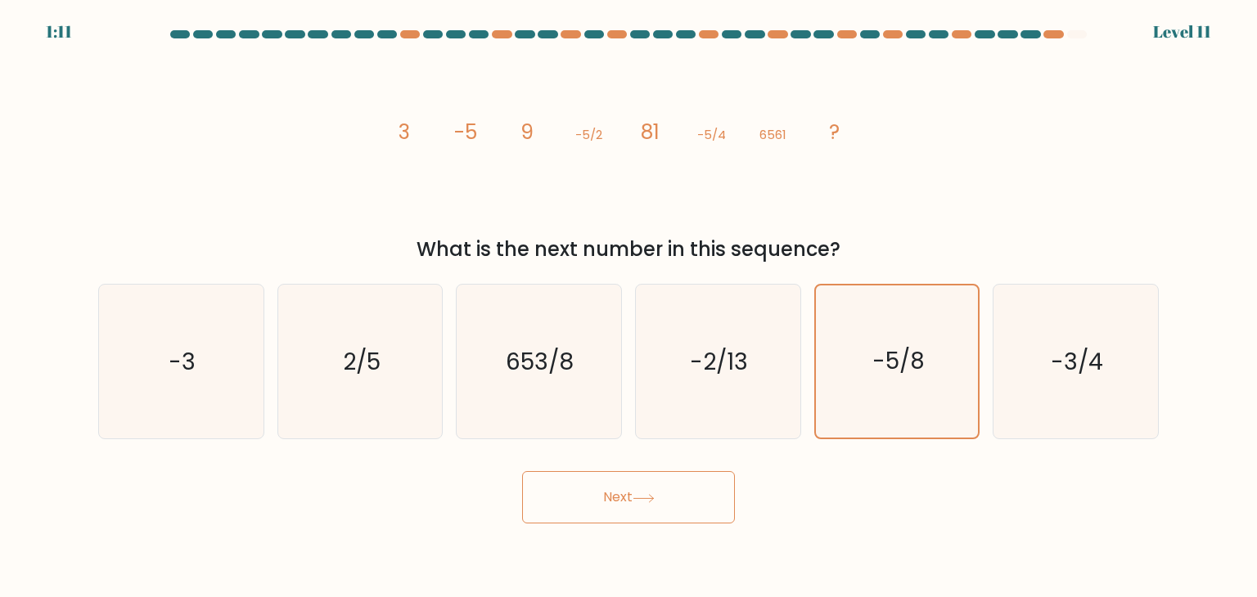
click at [703, 491] on button "Next" at bounding box center [628, 497] width 213 height 52
click at [602, 494] on button "Next" at bounding box center [628, 497] width 213 height 52
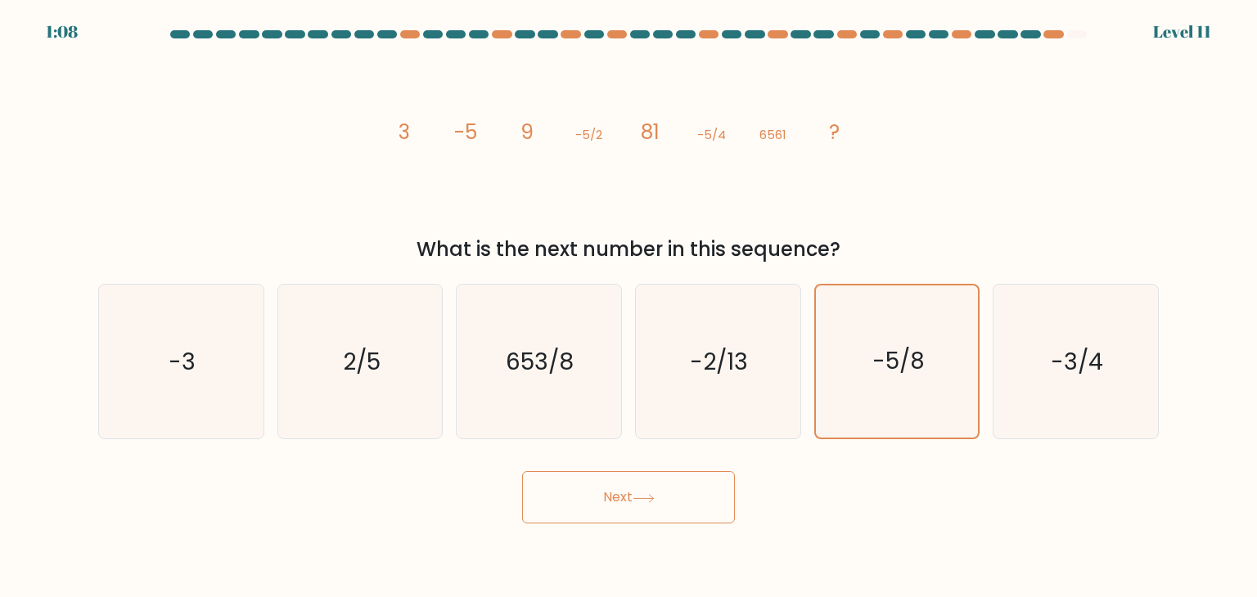
click at [602, 494] on button "Next" at bounding box center [628, 497] width 213 height 52
click at [635, 488] on button "Next" at bounding box center [628, 497] width 213 height 52
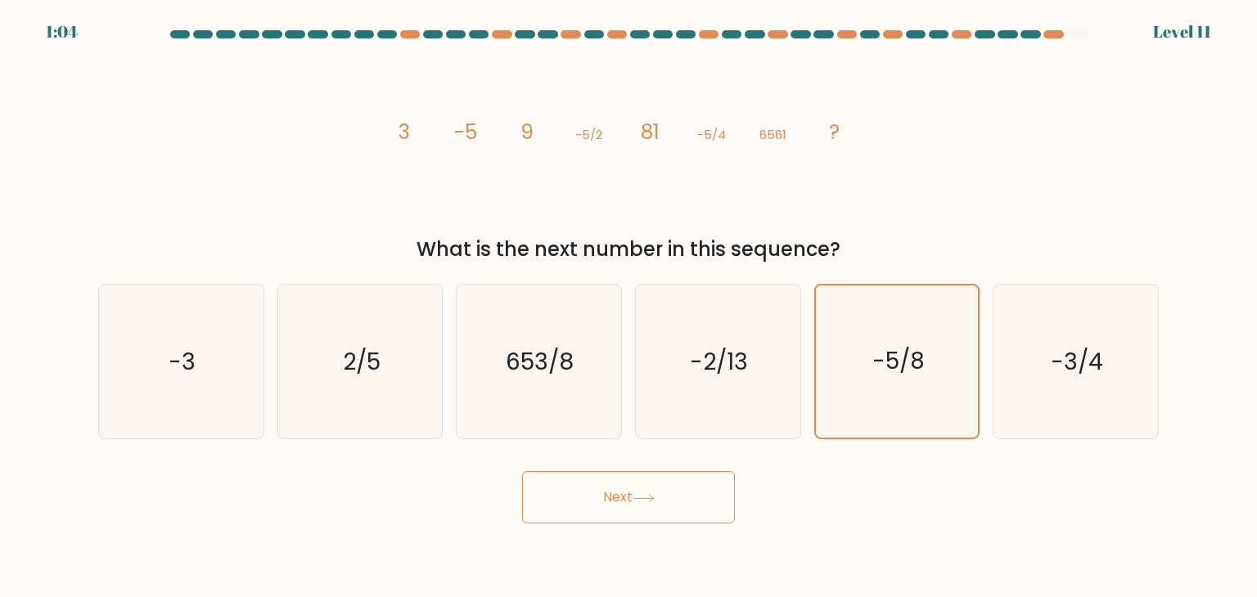
click at [635, 488] on button "Next" at bounding box center [628, 497] width 213 height 52
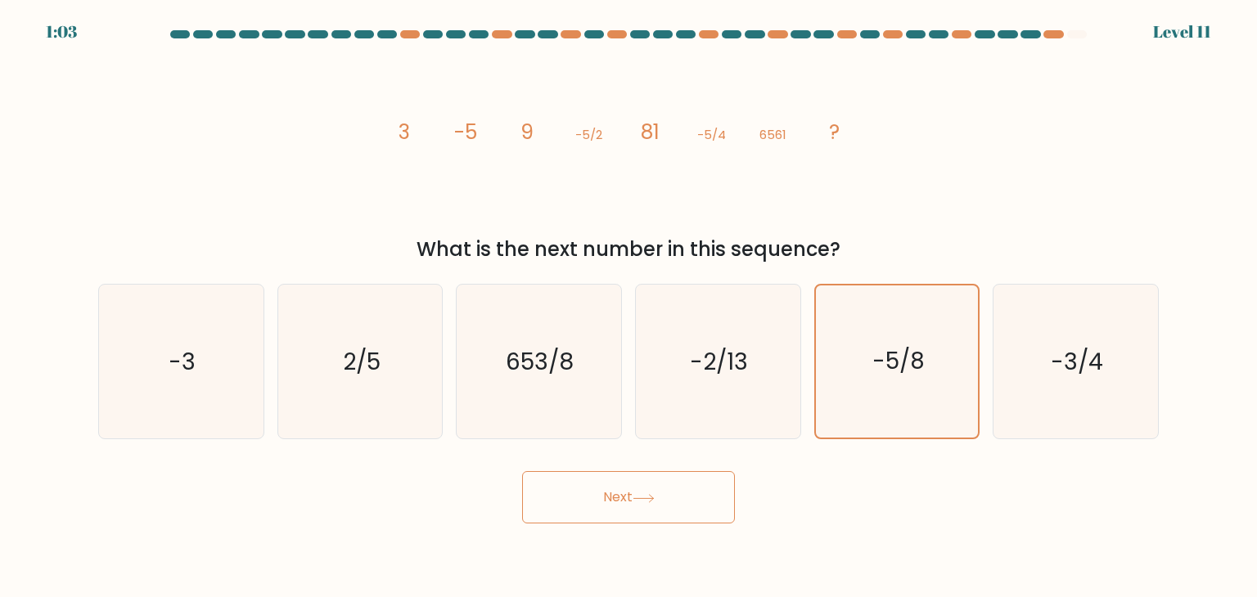
click at [635, 488] on button "Next" at bounding box center [628, 497] width 213 height 52
click at [1105, 344] on icon "-3/4" at bounding box center [1075, 362] width 154 height 154
click at [629, 307] on input "f. -3/4" at bounding box center [628, 303] width 1 height 8
radio input "true"
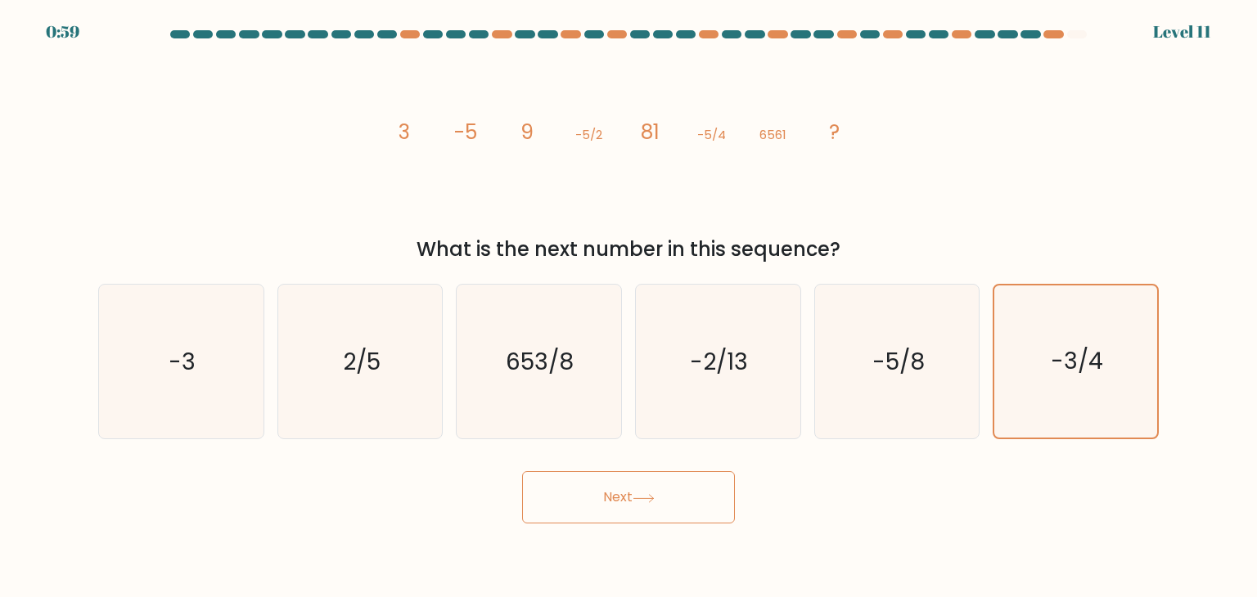
click at [621, 490] on button "Next" at bounding box center [628, 497] width 213 height 52
click at [620, 491] on button "Next" at bounding box center [628, 497] width 213 height 52
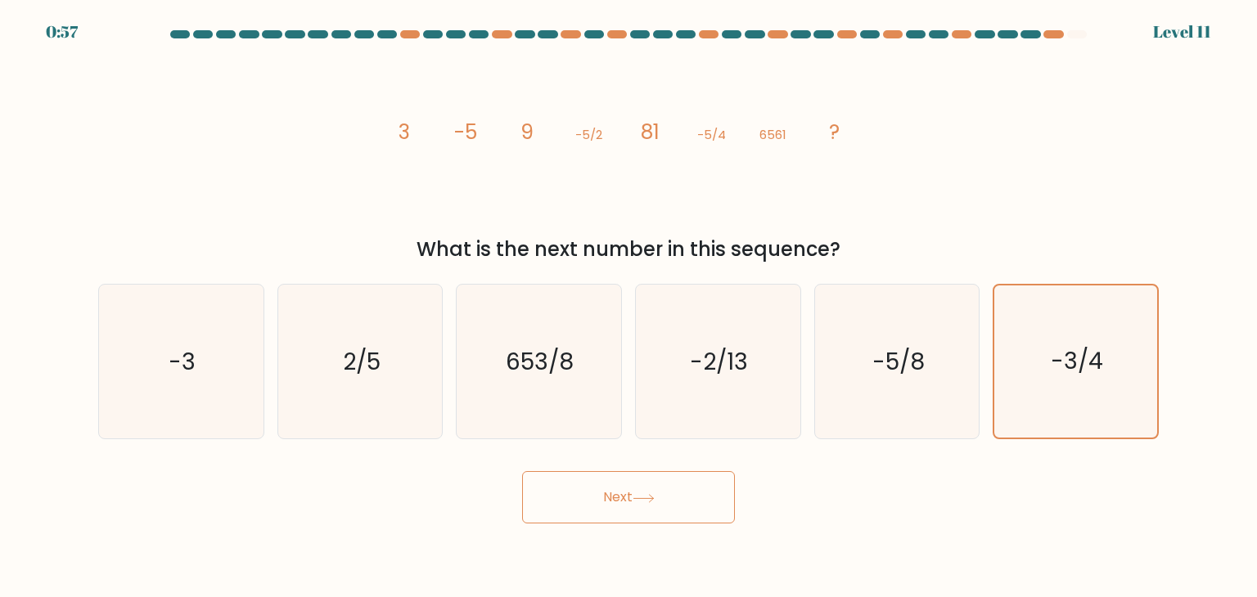
click at [620, 491] on button "Next" at bounding box center [628, 497] width 213 height 52
click at [538, 376] on text "653/8" at bounding box center [540, 361] width 68 height 33
click at [628, 307] on input "c. 653/8" at bounding box center [628, 303] width 1 height 8
radio input "true"
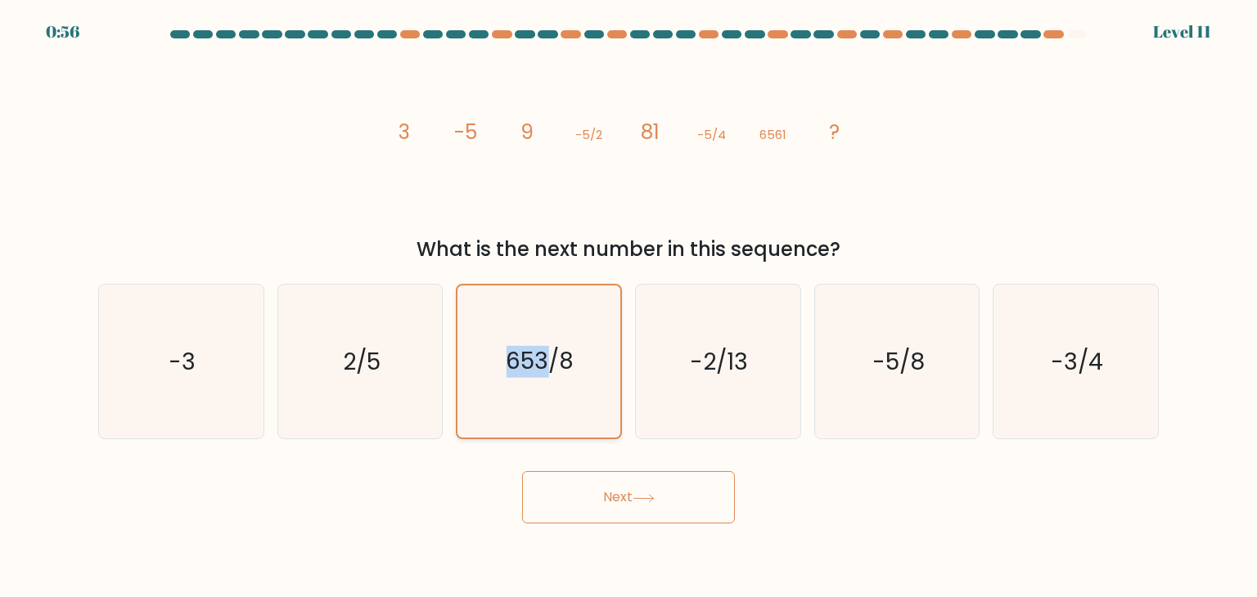
click at [538, 376] on text "653/8" at bounding box center [540, 362] width 68 height 32
click at [628, 307] on input "c. 653/8" at bounding box center [628, 303] width 1 height 8
click at [538, 376] on text "653/8" at bounding box center [540, 362] width 68 height 32
click at [628, 307] on input "c. 653/8" at bounding box center [628, 303] width 1 height 8
click at [565, 388] on icon "653/8" at bounding box center [538, 362] width 152 height 152
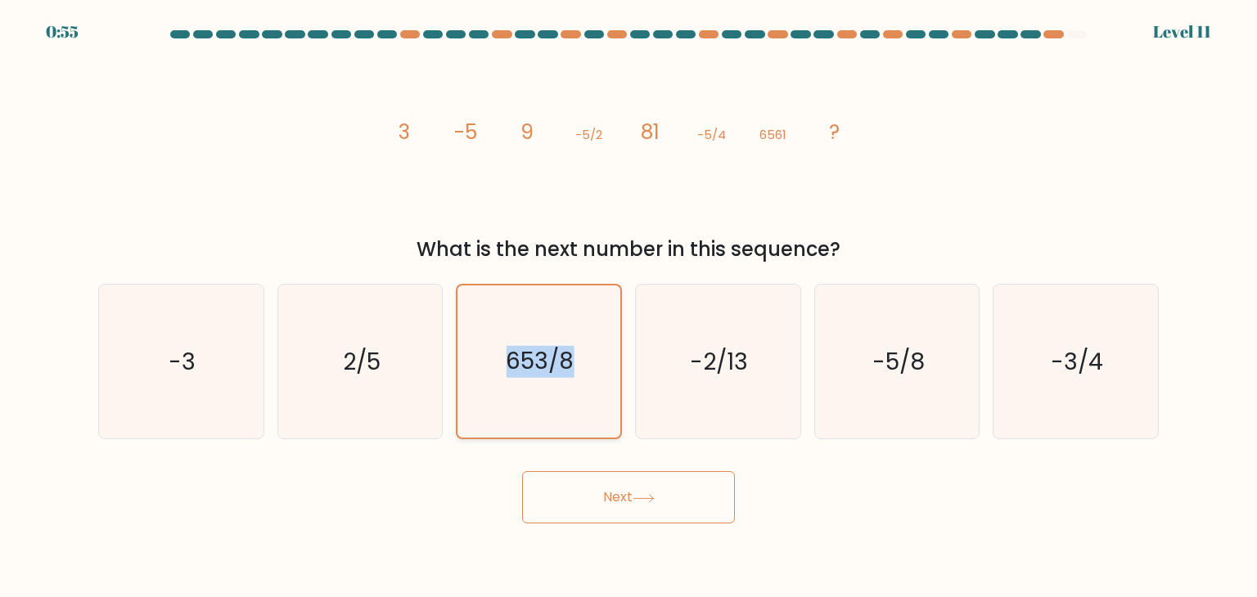
click at [628, 307] on input "c. 653/8" at bounding box center [628, 303] width 1 height 8
drag, startPoint x: 565, startPoint y: 400, endPoint x: 569, endPoint y: 424, distance: 24.1
click at [569, 424] on icon "653/8" at bounding box center [538, 362] width 152 height 152
click at [609, 479] on button "Next" at bounding box center [628, 497] width 213 height 52
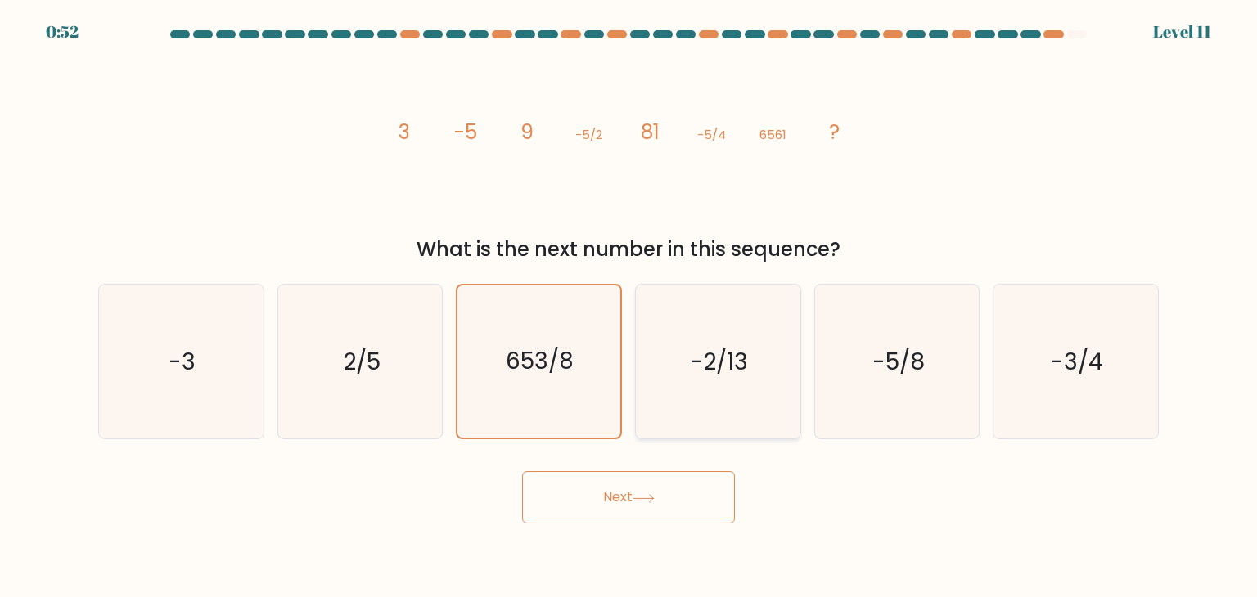
click at [660, 366] on icon "-2/13" at bounding box center [718, 362] width 154 height 154
click at [629, 307] on input "d. -2/13" at bounding box center [628, 303] width 1 height 8
radio input "true"
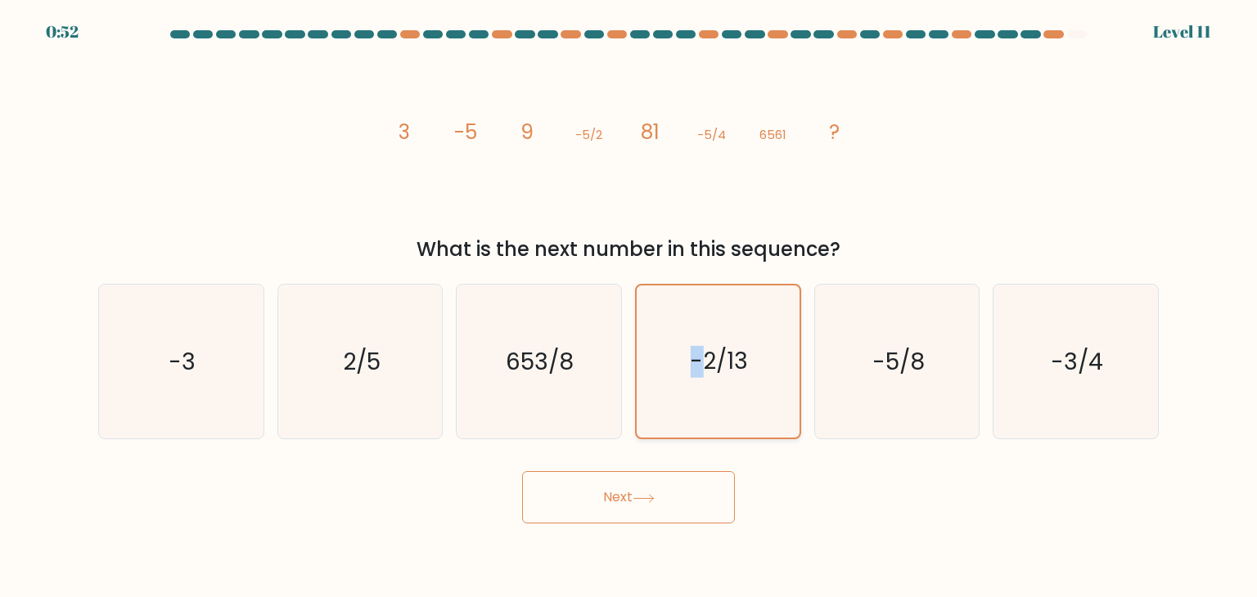
click at [660, 366] on icon "-2/13" at bounding box center [717, 362] width 152 height 152
click at [629, 307] on input "d. -2/13" at bounding box center [628, 303] width 1 height 8
click at [660, 366] on icon "-2/13" at bounding box center [717, 362] width 152 height 152
click at [629, 307] on input "d. -2/13" at bounding box center [628, 303] width 1 height 8
click at [660, 366] on icon "-2/13" at bounding box center [717, 362] width 152 height 152
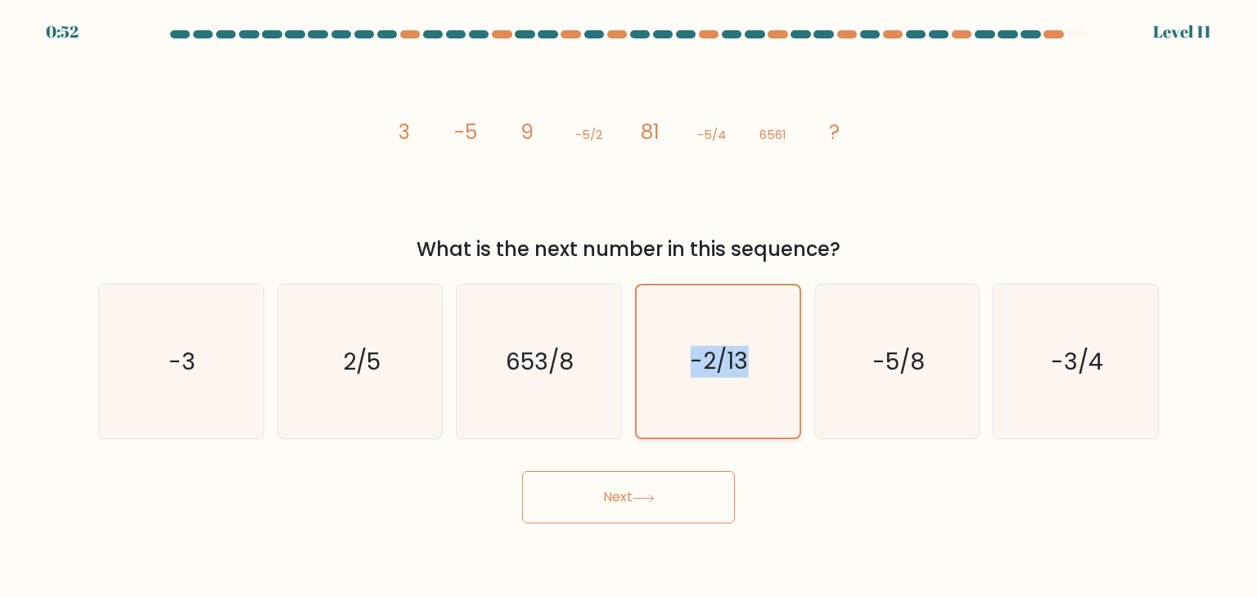
click at [629, 307] on input "d. -2/13" at bounding box center [628, 303] width 1 height 8
click at [660, 366] on icon "-2/13" at bounding box center [717, 362] width 152 height 152
click at [629, 307] on input "d. -2/13" at bounding box center [628, 303] width 1 height 8
click at [660, 366] on icon "-2/13" at bounding box center [717, 362] width 152 height 152
click at [629, 307] on input "d. -2/13" at bounding box center [628, 303] width 1 height 8
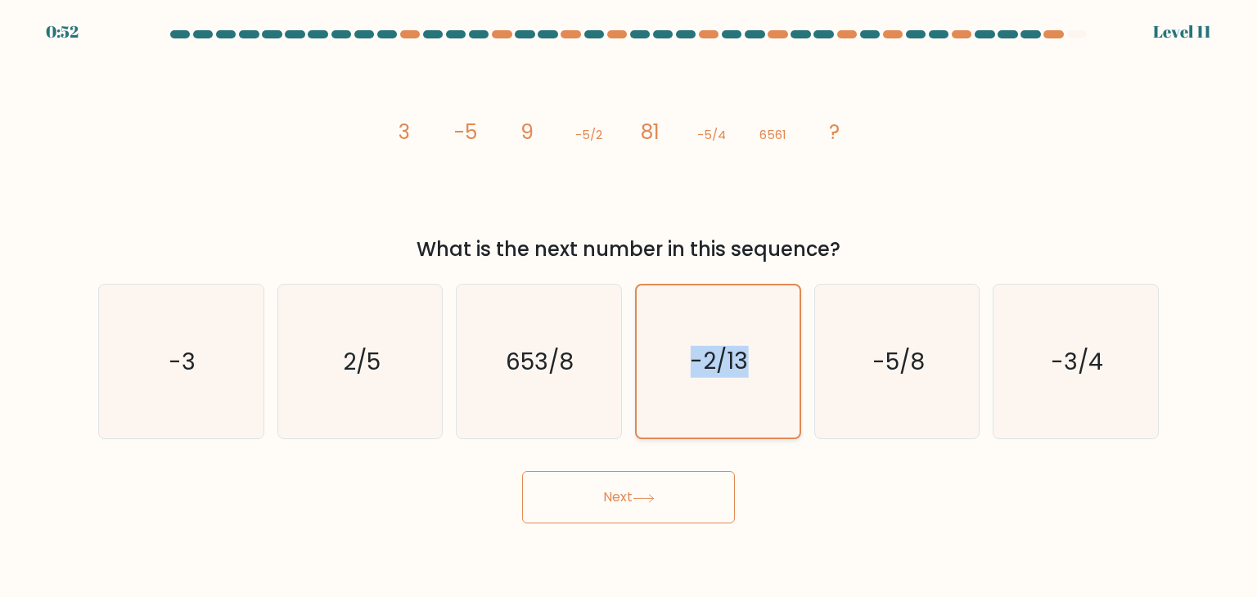
click at [660, 366] on icon "-2/13" at bounding box center [717, 362] width 152 height 152
click at [629, 307] on input "d. -2/13" at bounding box center [628, 303] width 1 height 8
click at [660, 366] on icon "-2/13" at bounding box center [717, 362] width 152 height 152
click at [629, 307] on input "d. -2/13" at bounding box center [628, 303] width 1 height 8
click at [596, 375] on icon "653/8" at bounding box center [538, 362] width 154 height 154
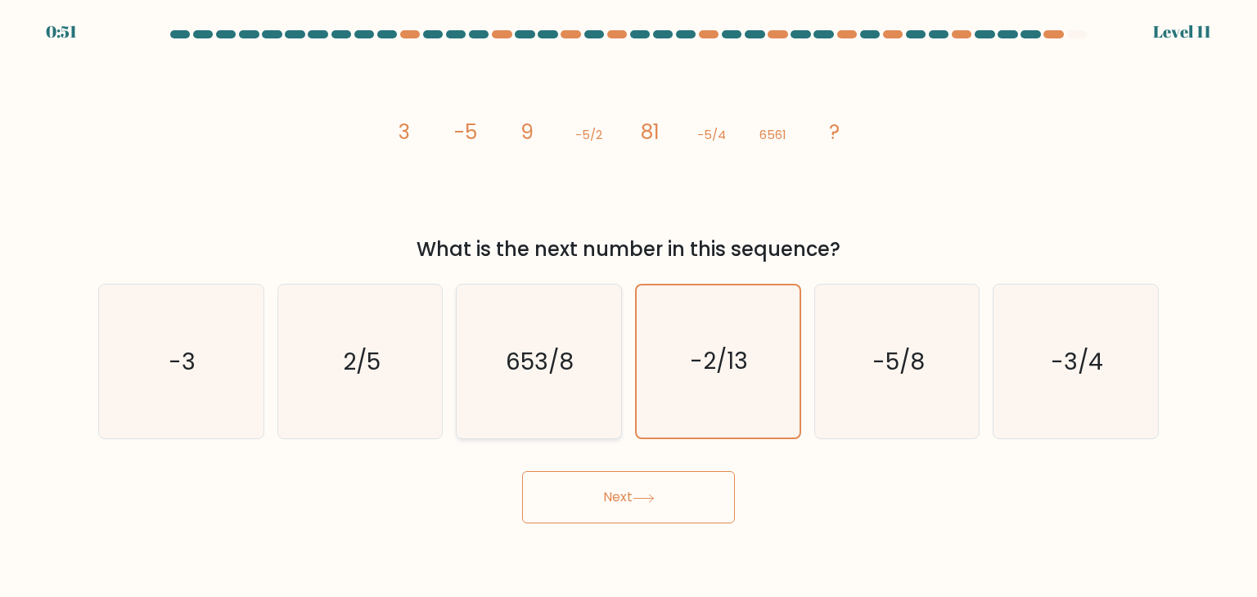
click at [628, 307] on input "c. 653/8" at bounding box center [628, 303] width 1 height 8
radio input "true"
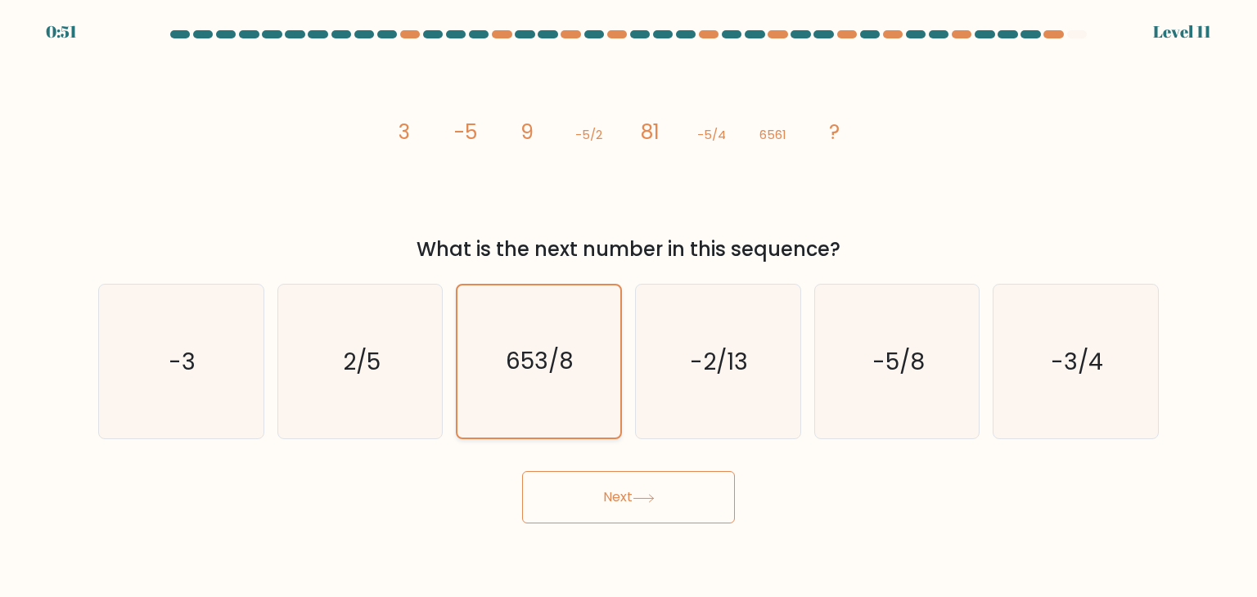
click at [596, 375] on icon "653/8" at bounding box center [538, 362] width 152 height 152
click at [628, 307] on input "c. 653/8" at bounding box center [628, 303] width 1 height 8
click at [596, 375] on icon "653/8" at bounding box center [538, 362] width 152 height 152
click at [628, 307] on input "c. 653/8" at bounding box center [628, 303] width 1 height 8
click at [416, 395] on icon "2/5" at bounding box center [360, 362] width 154 height 154
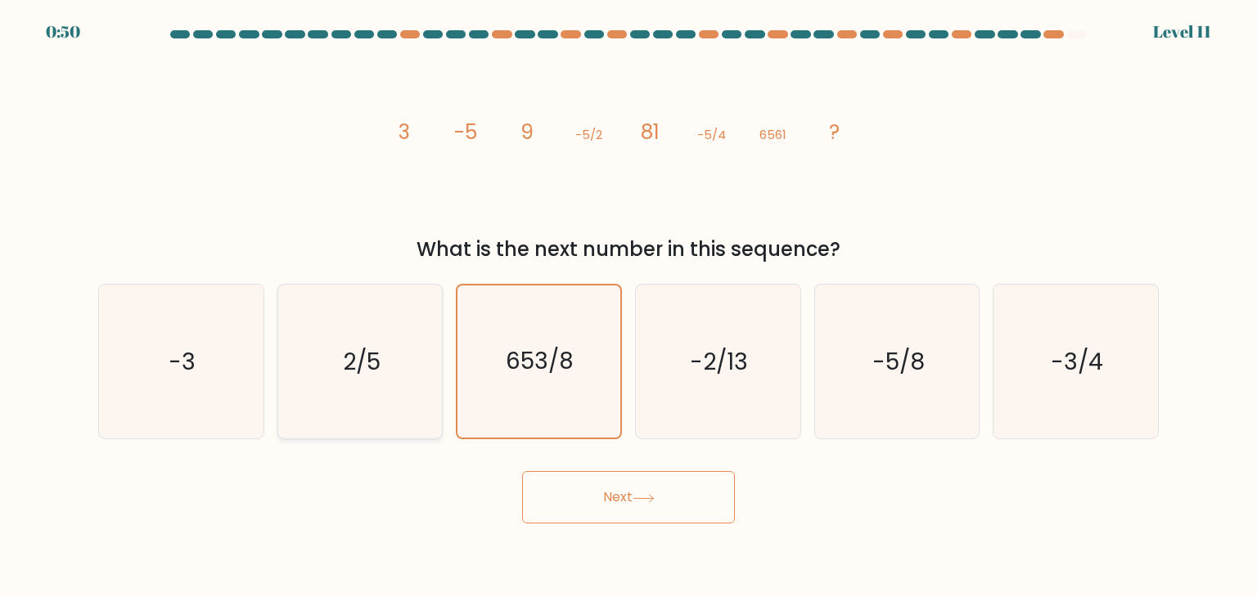
click at [628, 307] on input "b. 2/5" at bounding box center [628, 303] width 1 height 8
radio input "true"
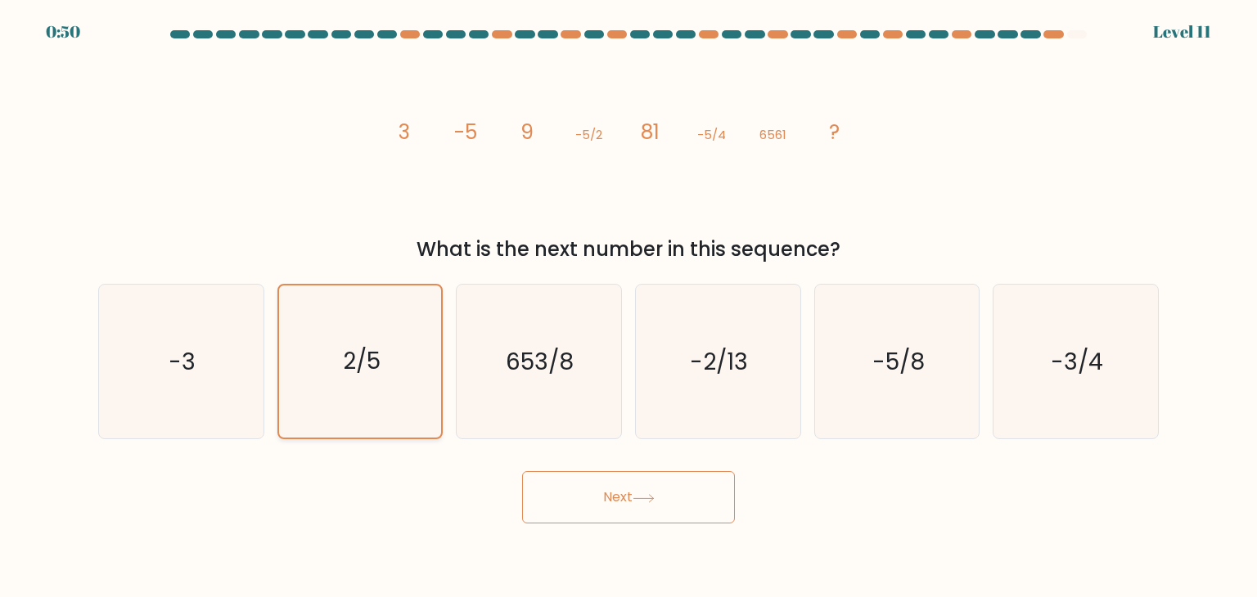
click at [416, 395] on icon "2/5" at bounding box center [360, 362] width 152 height 152
click at [628, 307] on input "b. 2/5" at bounding box center [628, 303] width 1 height 8
click at [416, 395] on icon "2/5" at bounding box center [360, 362] width 152 height 152
click at [628, 307] on input "b. 2/5" at bounding box center [628, 303] width 1 height 8
click at [416, 395] on icon "2/5" at bounding box center [360, 362] width 152 height 152
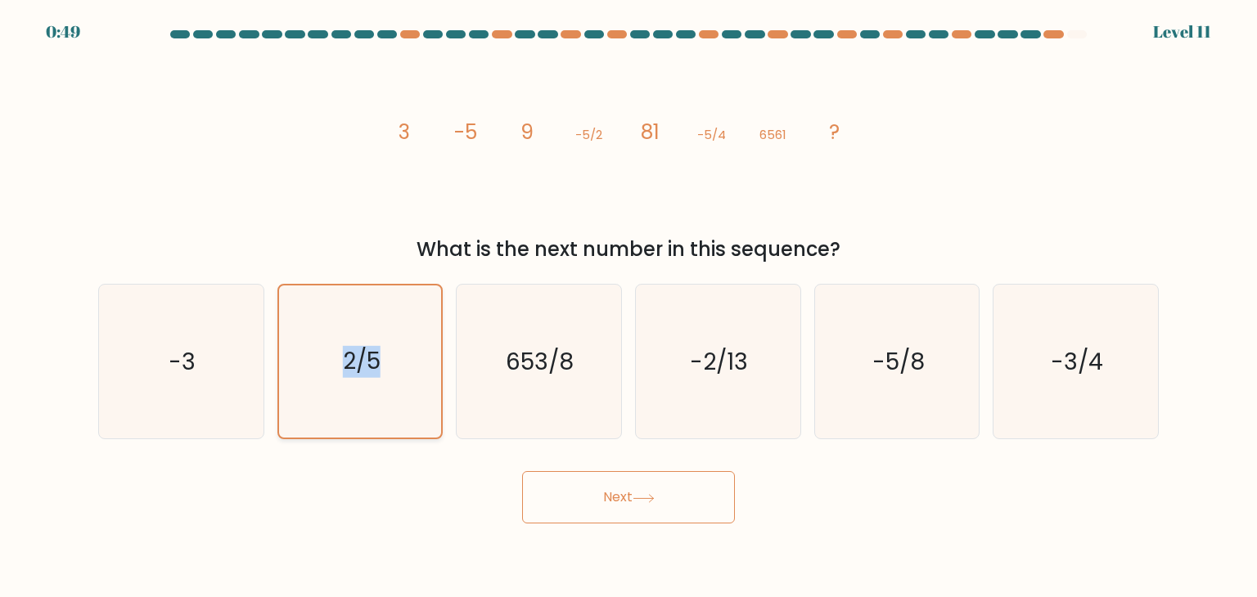
click at [628, 307] on input "b. 2/5" at bounding box center [628, 303] width 1 height 8
click at [416, 395] on icon "2/5" at bounding box center [360, 362] width 152 height 152
click at [628, 307] on input "b. 2/5" at bounding box center [628, 303] width 1 height 8
click at [516, 331] on icon "653/8" at bounding box center [538, 362] width 154 height 154
click at [628, 307] on input "c. 653/8" at bounding box center [628, 303] width 1 height 8
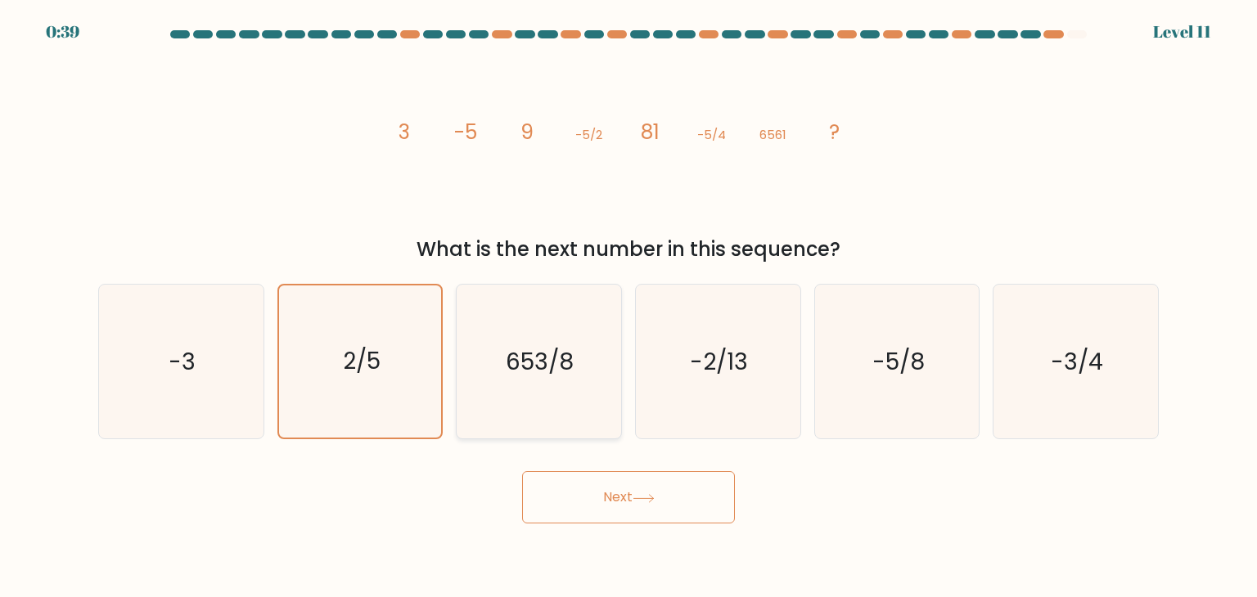
radio input "true"
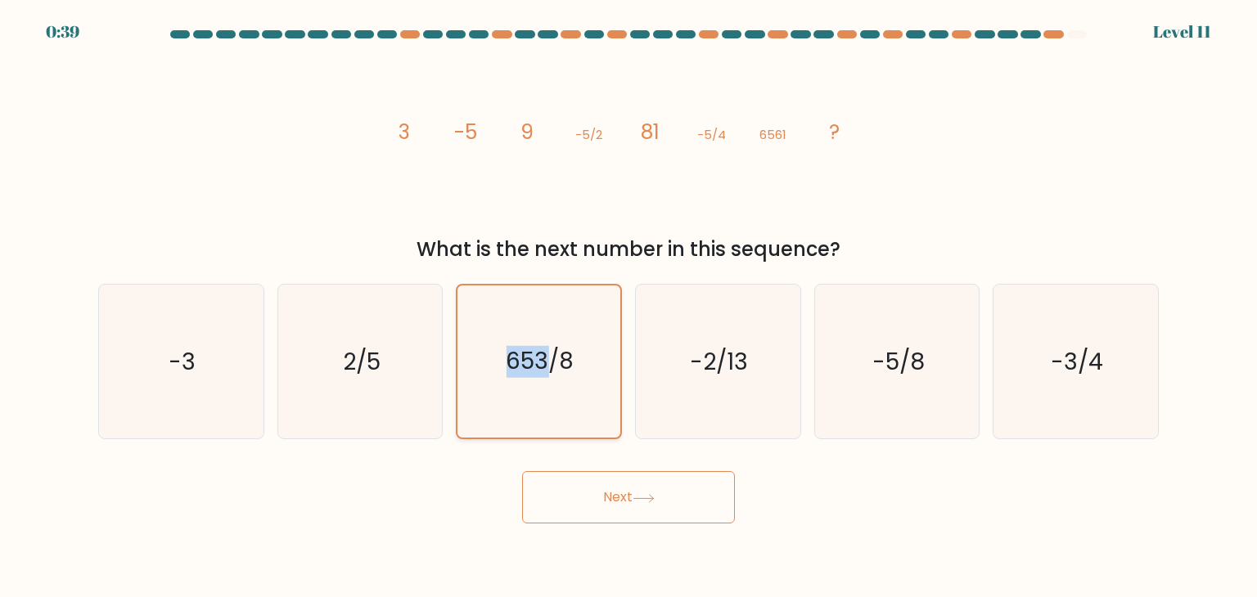
click at [516, 331] on icon "653/8" at bounding box center [538, 362] width 152 height 152
click at [628, 307] on input "c. 653/8" at bounding box center [628, 303] width 1 height 8
click at [516, 331] on icon "653/8" at bounding box center [538, 362] width 152 height 152
click at [628, 307] on input "c. 653/8" at bounding box center [628, 303] width 1 height 8
click at [504, 292] on icon "653/8" at bounding box center [538, 362] width 152 height 152
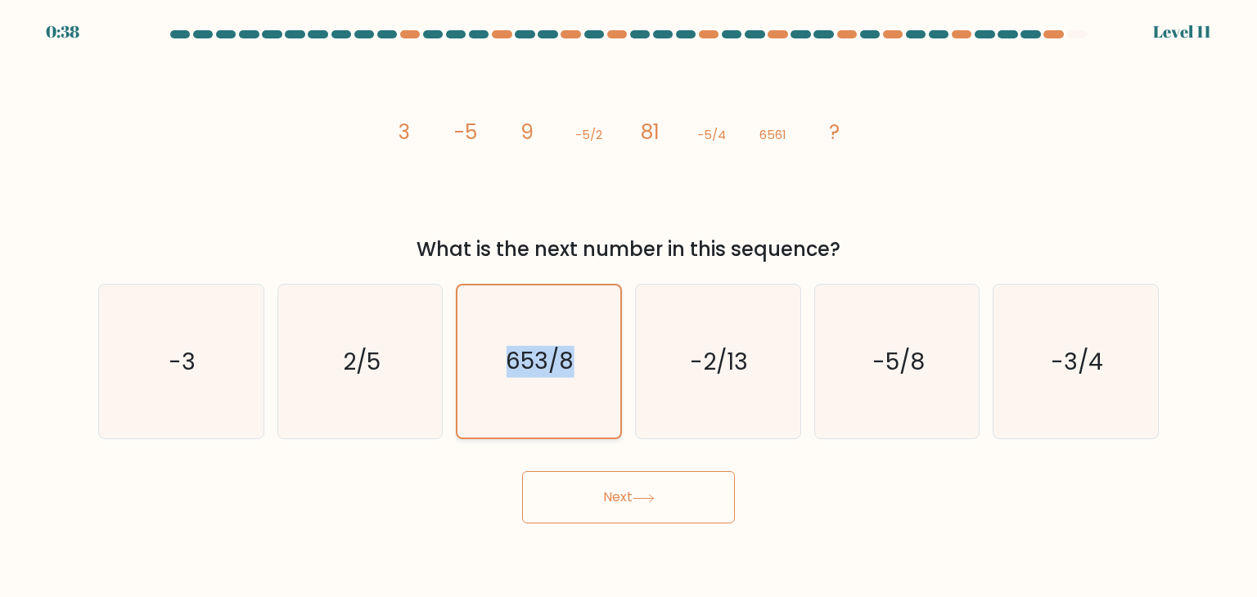
click at [628, 299] on input "c. 653/8" at bounding box center [628, 303] width 1 height 8
click at [504, 292] on icon "653/8" at bounding box center [538, 362] width 152 height 152
click at [628, 299] on input "c. 653/8" at bounding box center [628, 303] width 1 height 8
click at [596, 500] on button "Next" at bounding box center [628, 497] width 213 height 52
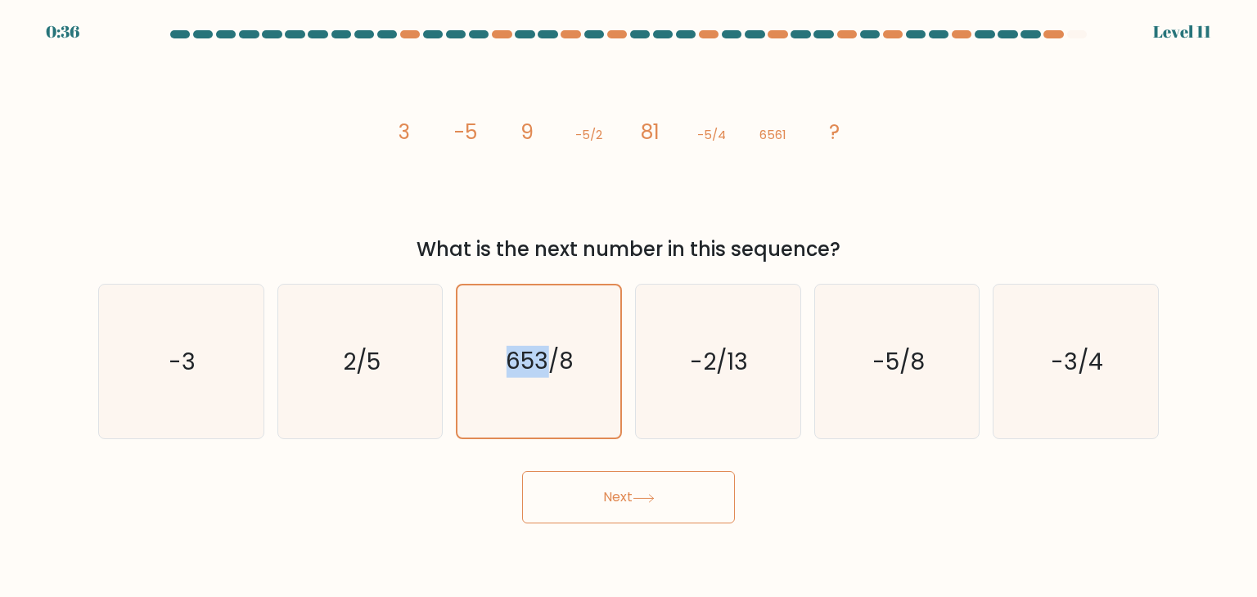
click at [596, 500] on button "Next" at bounding box center [628, 497] width 213 height 52
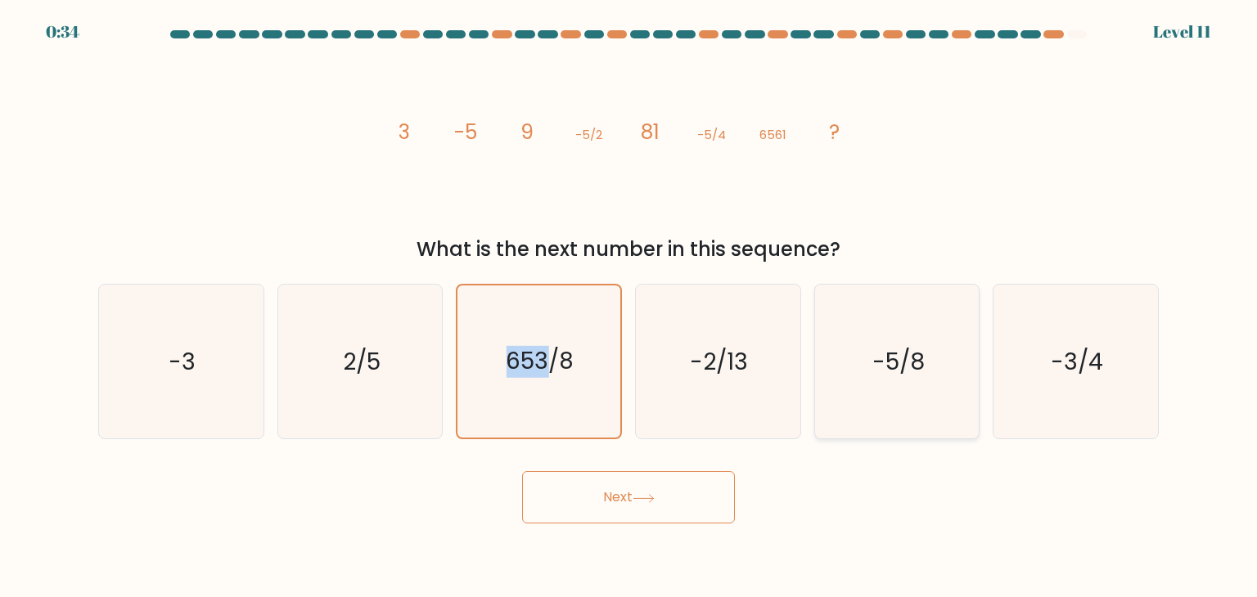
drag, startPoint x: 596, startPoint y: 500, endPoint x: 928, endPoint y: 380, distance: 353.0
click at [928, 380] on form at bounding box center [628, 276] width 1257 height 493
click at [928, 380] on icon "-5/8" at bounding box center [897, 362] width 154 height 154
click at [629, 307] on input "e. -5/8" at bounding box center [628, 303] width 1 height 8
radio input "true"
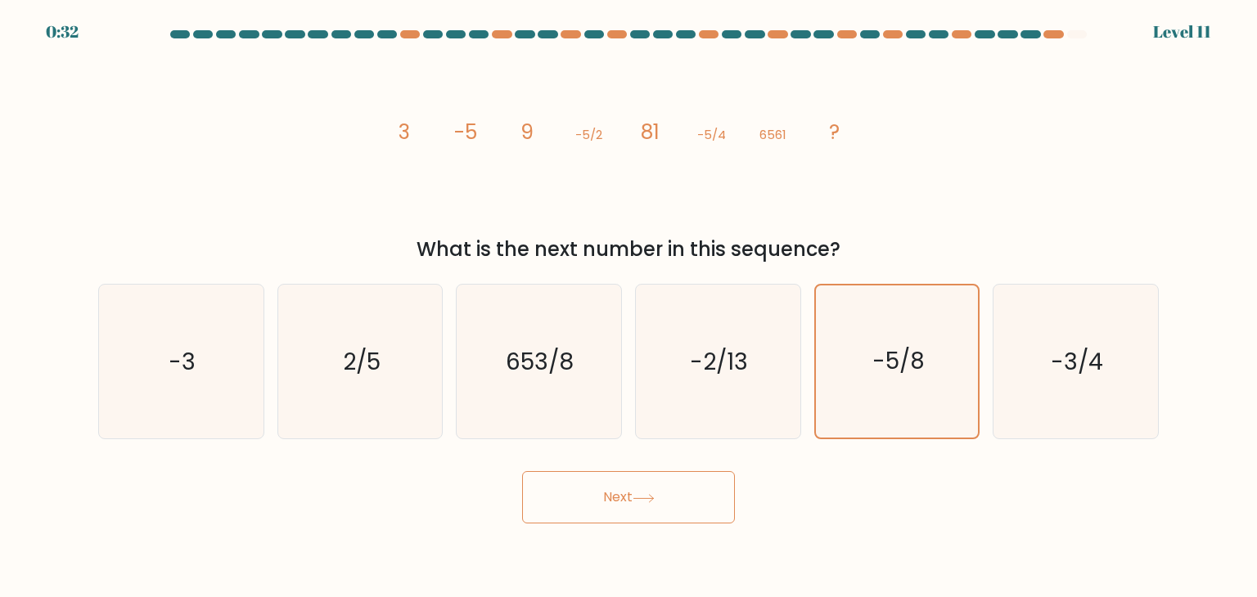
click at [649, 490] on button "Next" at bounding box center [628, 497] width 213 height 52
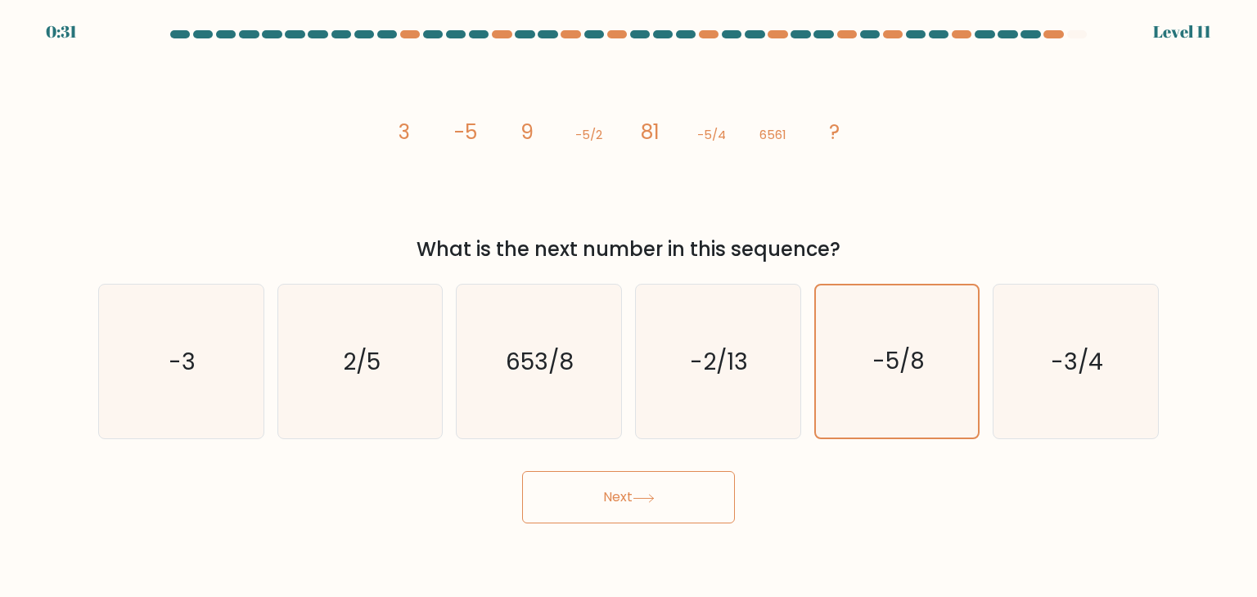
click at [649, 490] on button "Next" at bounding box center [628, 497] width 213 height 52
click at [650, 493] on button "Next" at bounding box center [628, 497] width 213 height 52
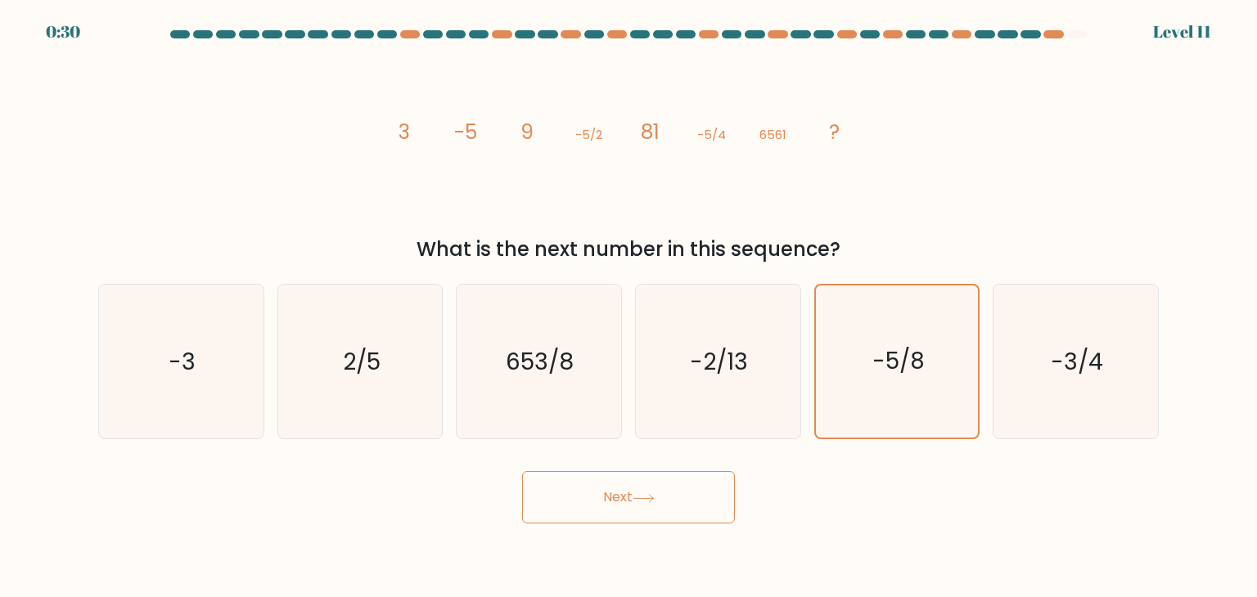
click at [650, 493] on button "Next" at bounding box center [628, 497] width 213 height 52
click at [781, 122] on icon "image/svg+xml 3 -5 9 -5/2 81 -5/4 6561 ?" at bounding box center [628, 138] width 491 height 179
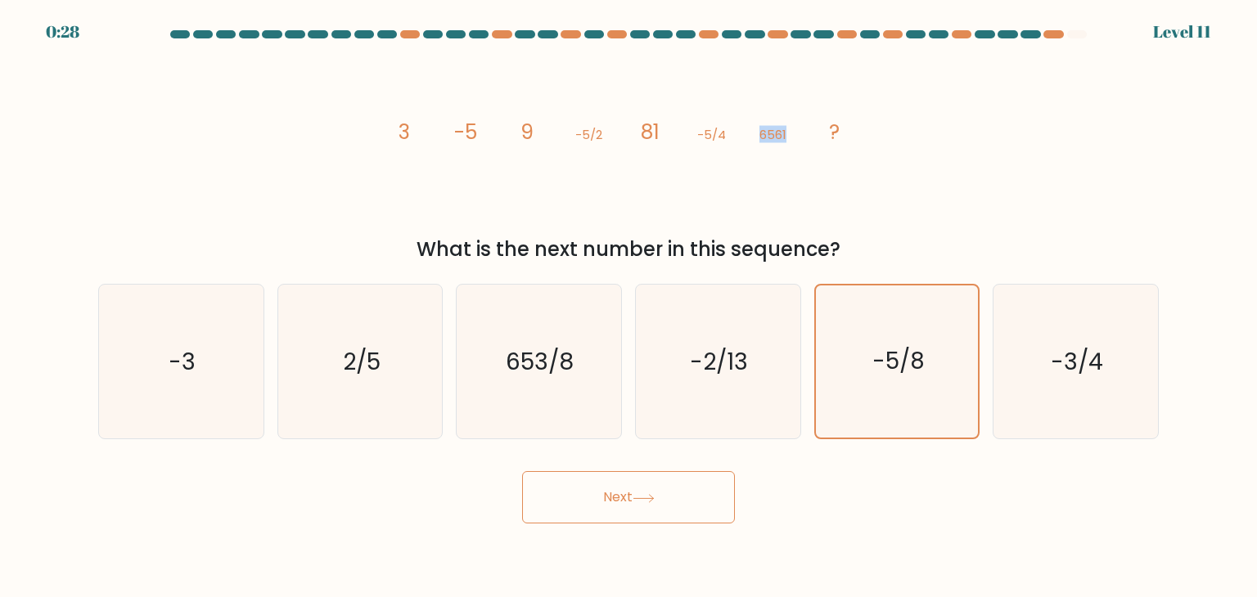
click at [781, 122] on icon "image/svg+xml 3 -5 9 -5/2 81 -5/4 6561 ?" at bounding box center [628, 138] width 491 height 179
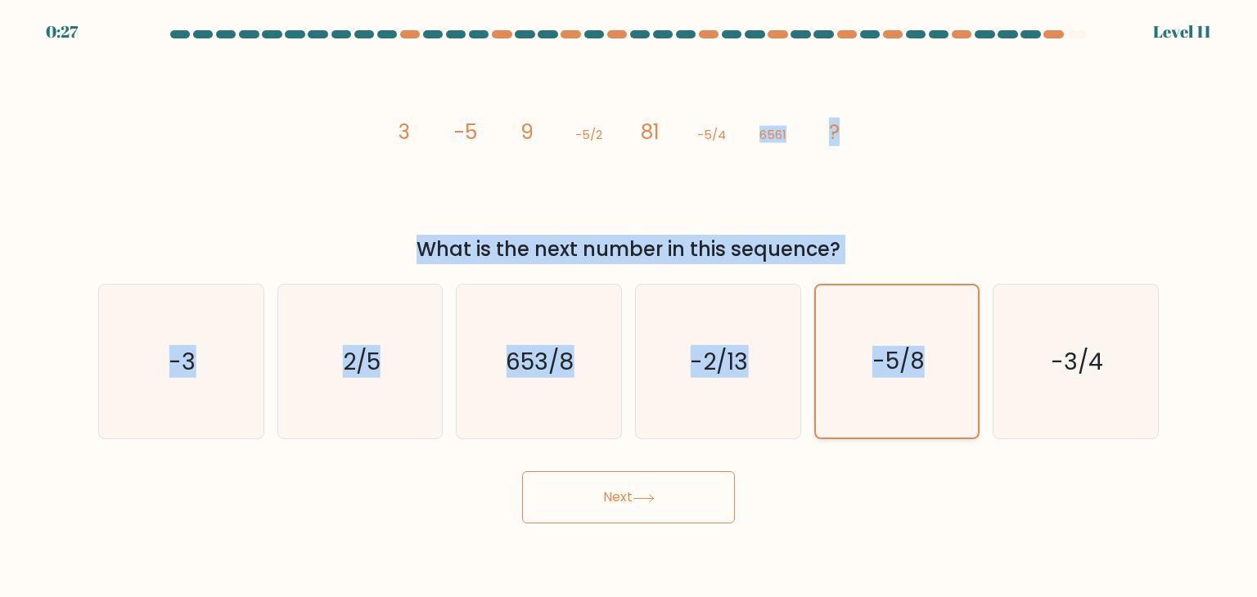
drag, startPoint x: 781, startPoint y: 122, endPoint x: 855, endPoint y: 313, distance: 205.1
click at [855, 313] on form at bounding box center [628, 276] width 1257 height 493
click at [855, 313] on icon "-5/8" at bounding box center [897, 362] width 152 height 152
click at [629, 307] on input "e. -5/8" at bounding box center [628, 303] width 1 height 8
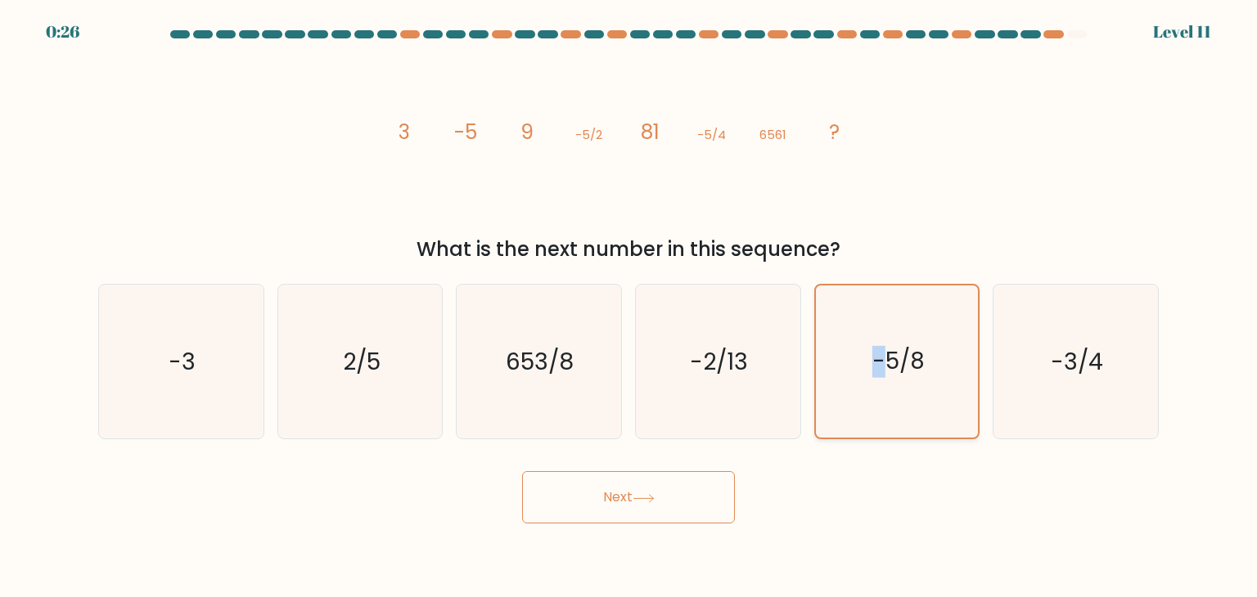
click at [855, 313] on icon "-5/8" at bounding box center [897, 362] width 152 height 152
click at [629, 307] on input "e. -5/8" at bounding box center [628, 303] width 1 height 8
click at [855, 313] on icon "-5/8" at bounding box center [897, 362] width 152 height 152
click at [629, 307] on input "e. -5/8" at bounding box center [628, 303] width 1 height 8
click at [855, 313] on icon "-5/8" at bounding box center [897, 362] width 152 height 152
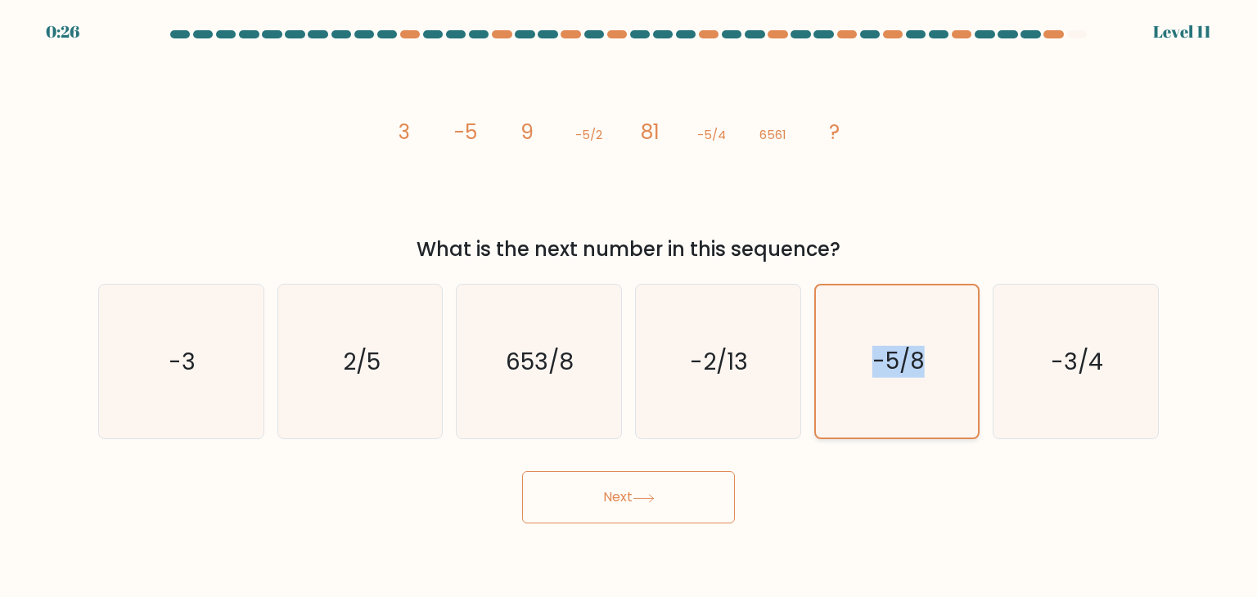
click at [629, 307] on input "e. -5/8" at bounding box center [628, 303] width 1 height 8
drag, startPoint x: 855, startPoint y: 313, endPoint x: 645, endPoint y: 483, distance: 270.0
click at [645, 483] on form at bounding box center [628, 276] width 1257 height 493
click at [645, 483] on button "Next" at bounding box center [628, 497] width 213 height 52
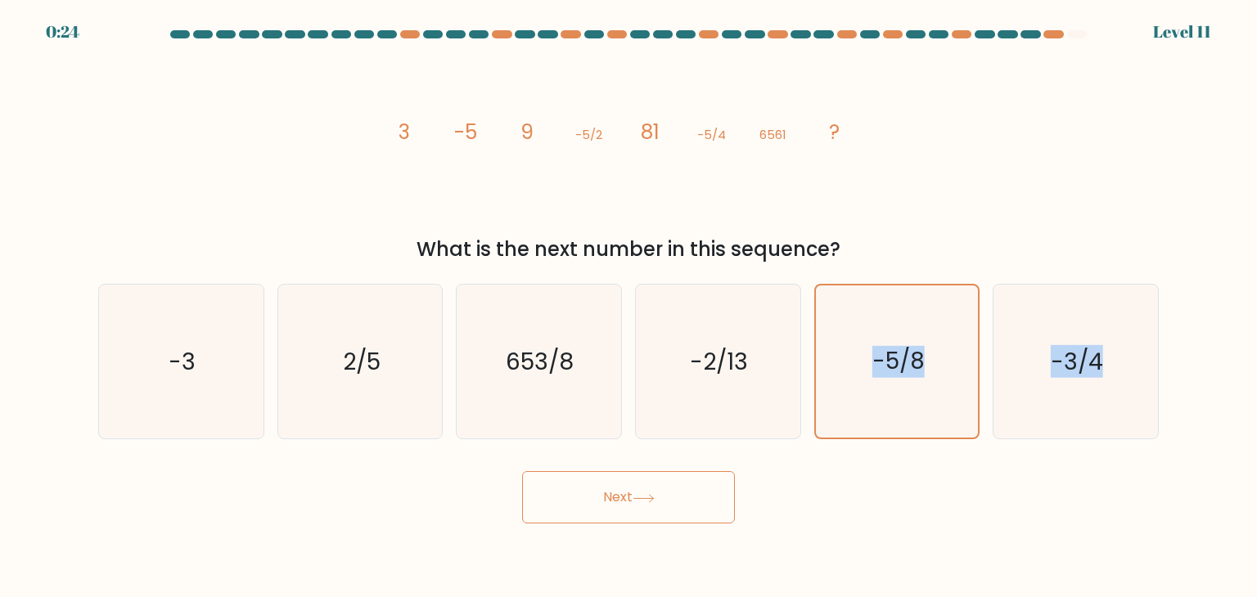
click at [645, 483] on button "Next" at bounding box center [628, 497] width 213 height 52
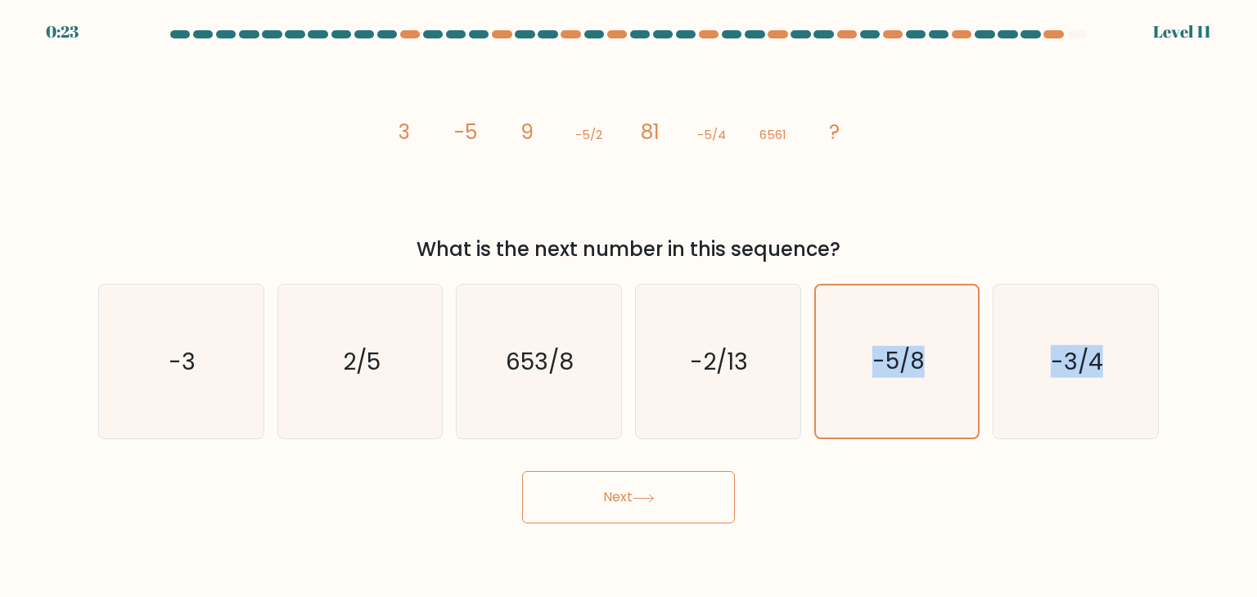
click at [645, 483] on button "Next" at bounding box center [628, 497] width 213 height 52
click at [647, 488] on button "Next" at bounding box center [628, 497] width 213 height 52
click at [876, 399] on icon "-5/8" at bounding box center [897, 362] width 152 height 152
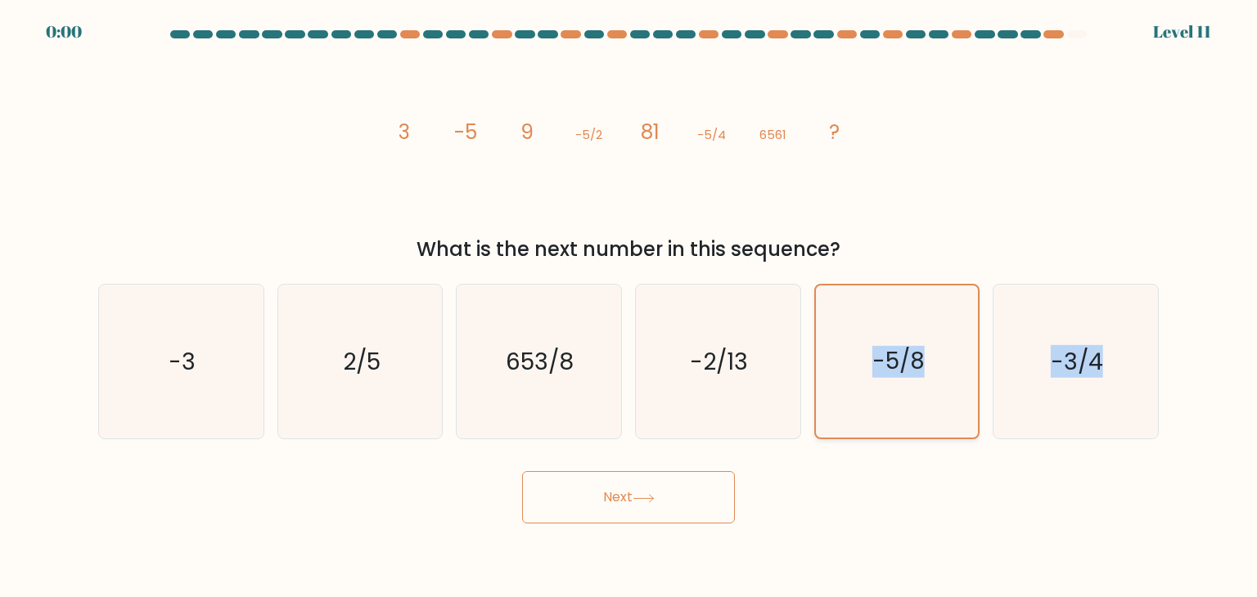
click at [629, 307] on input "e. -5/8" at bounding box center [628, 303] width 1 height 8
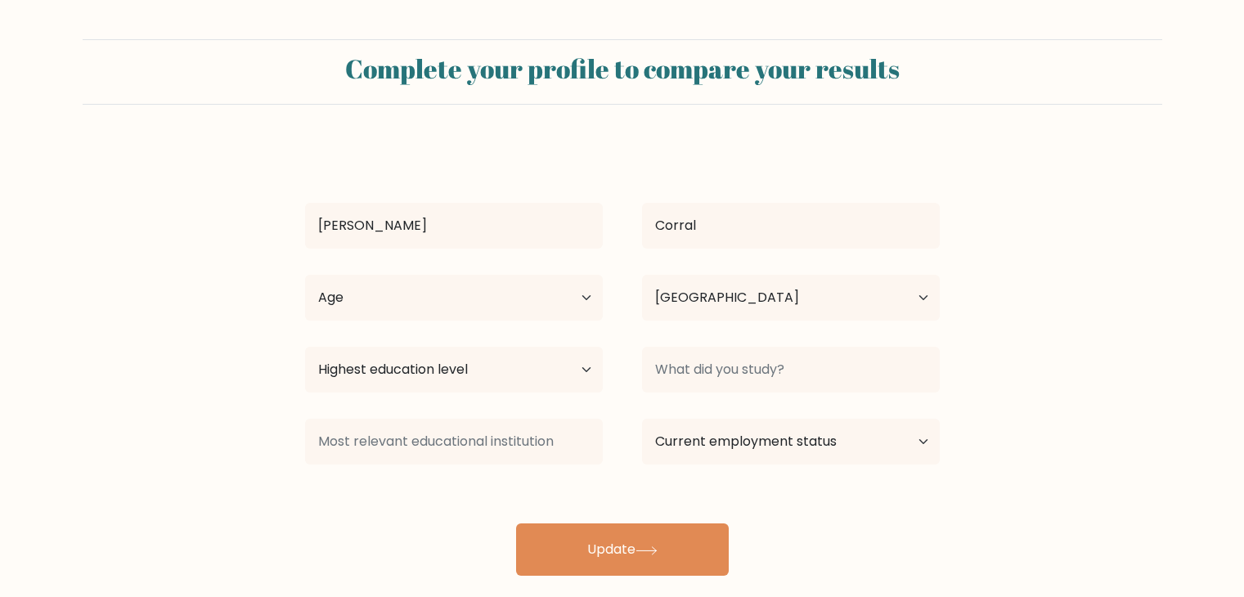
select select "PH"
click at [578, 294] on select "Age Under 18 years old 18-24 years old 25-34 years old 35-44 years old 45-54 ye…" at bounding box center [454, 298] width 298 height 46
select select "18_24"
click at [305, 275] on select "Age Under 18 years old 18-24 years old 25-34 years old 35-44 years old 45-54 ye…" at bounding box center [454, 298] width 298 height 46
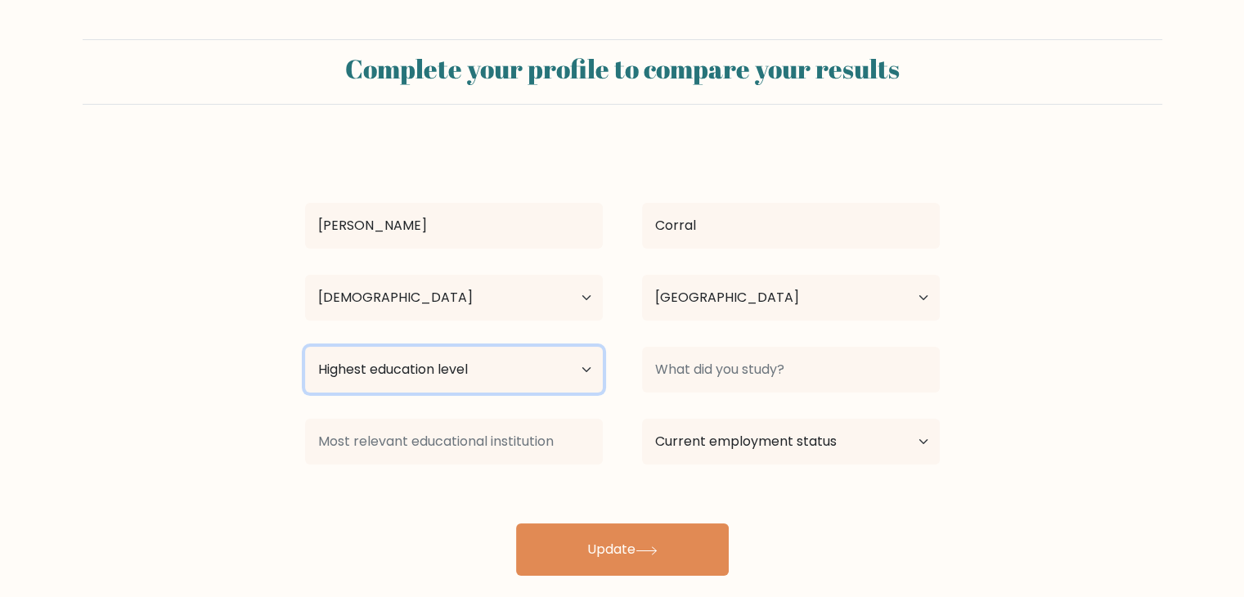
click at [578, 367] on select "Highest education level No schooling Primary Lower Secondary Upper Secondary Oc…" at bounding box center [454, 370] width 298 height 46
select select "upper_secondary"
click at [305, 347] on select "Highest education level No schooling Primary Lower Secondary Upper Secondary Oc…" at bounding box center [454, 370] width 298 height 46
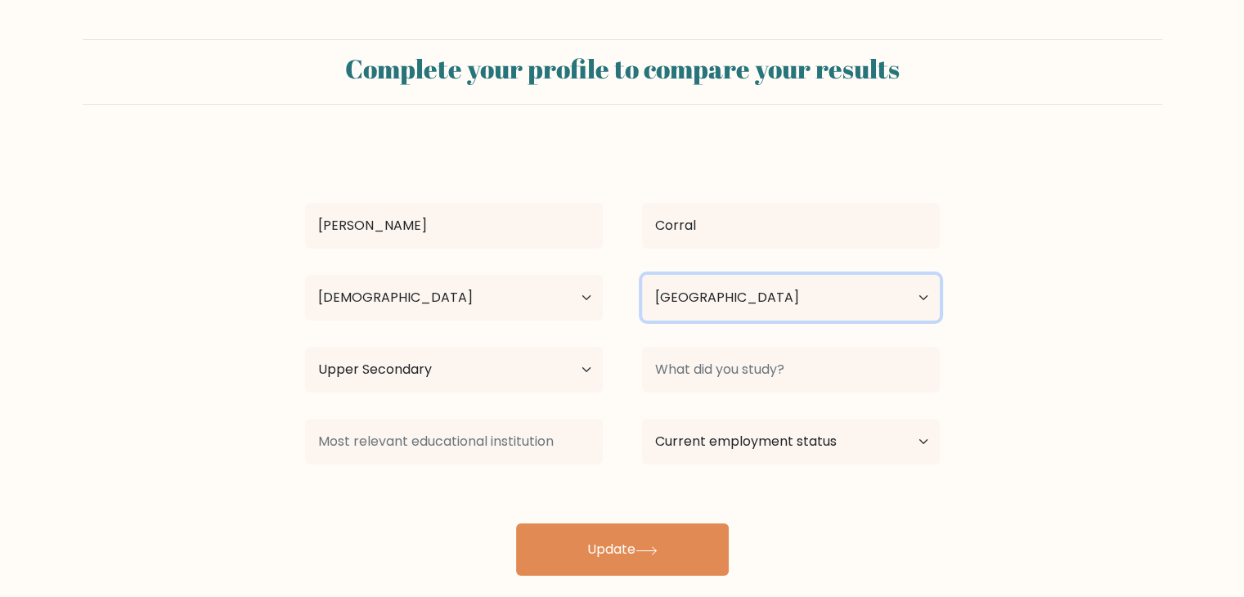
click at [727, 287] on select "Country Afghanistan Albania Algeria American Samoa Andorra Angola Anguilla Anta…" at bounding box center [791, 298] width 298 height 46
click at [642, 275] on select "Country Afghanistan Albania Algeria American Samoa Andorra Angola Anguilla Anta…" at bounding box center [791, 298] width 298 height 46
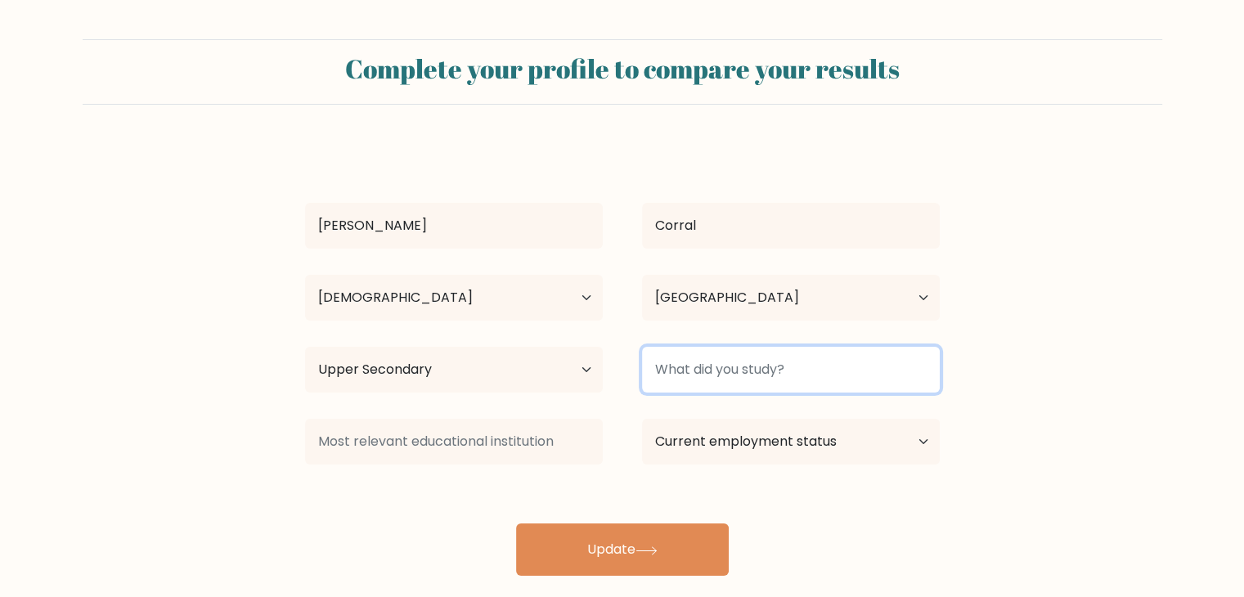
click at [740, 376] on input at bounding box center [791, 370] width 298 height 46
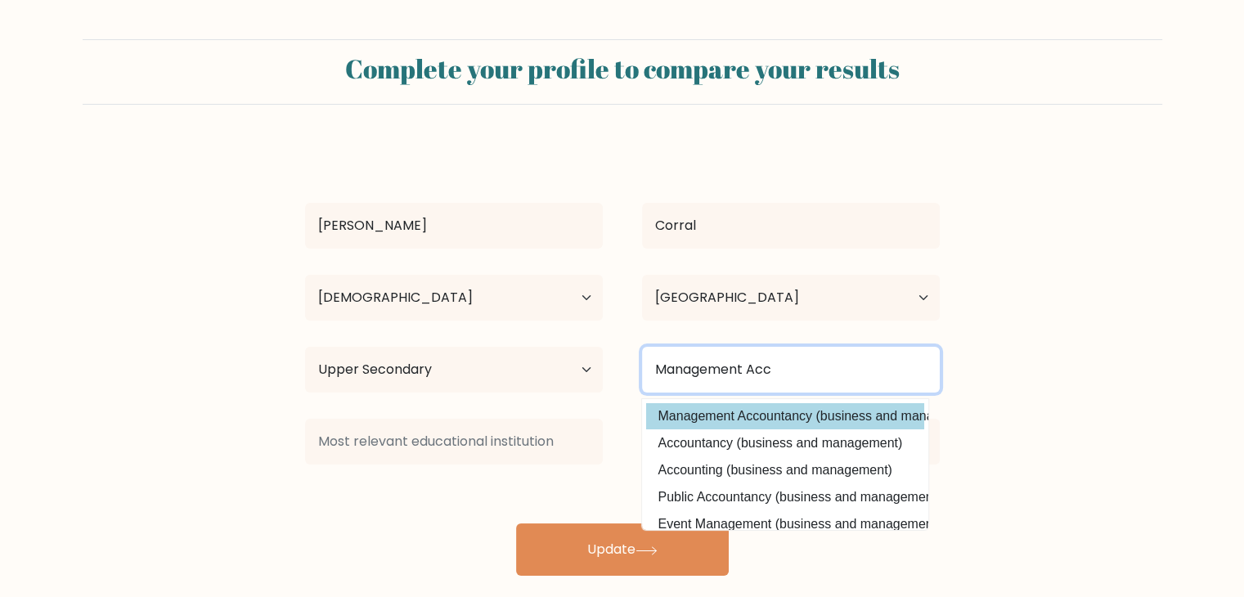
type input "Management Acc"
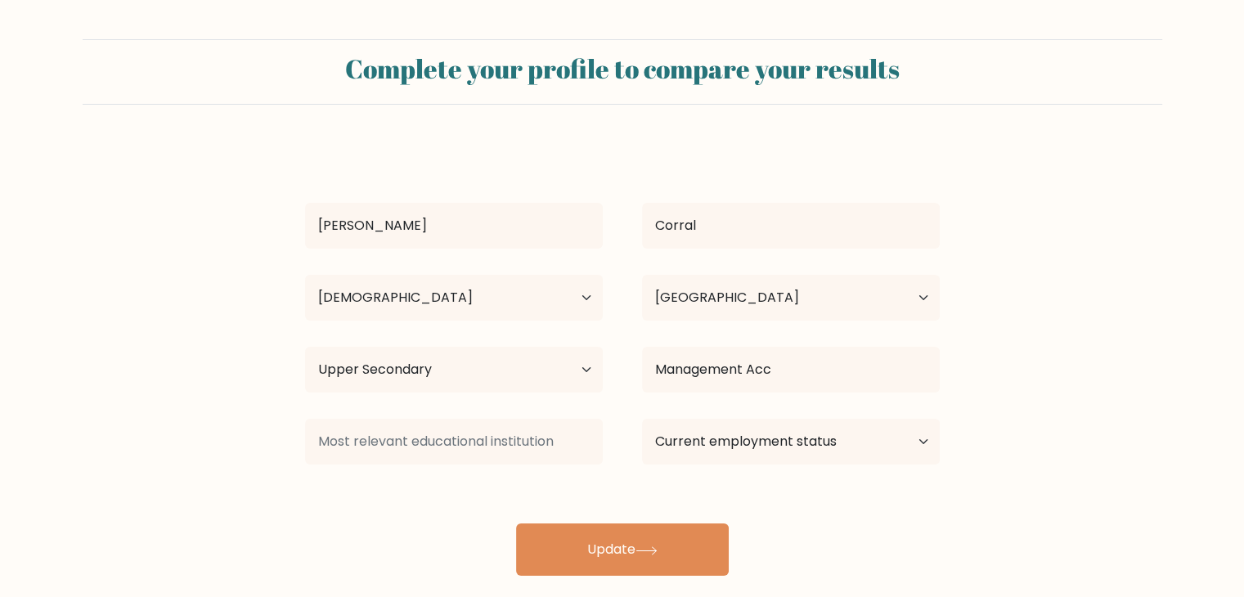
click at [730, 416] on div "Charlene Joy Corral Age Under 18 years old 18-24 years old 25-34 years old 35-4…" at bounding box center [622, 360] width 655 height 432
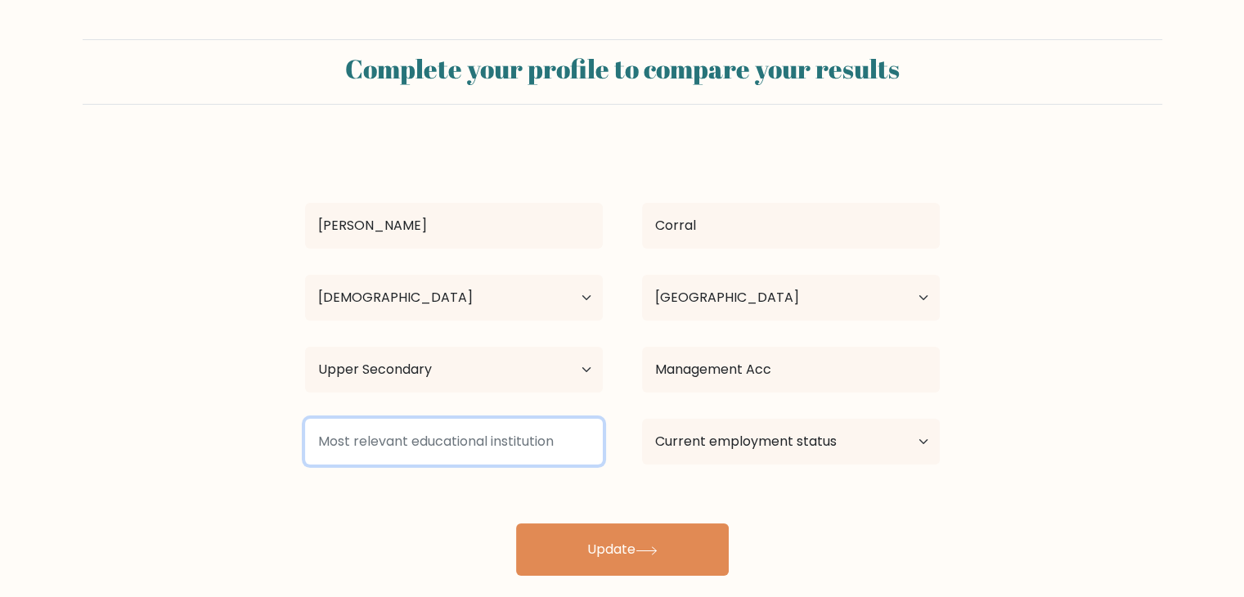
click at [484, 426] on input at bounding box center [454, 442] width 298 height 46
drag, startPoint x: 317, startPoint y: 441, endPoint x: 446, endPoint y: 439, distance: 128.5
click at [446, 439] on input at bounding box center [454, 442] width 298 height 46
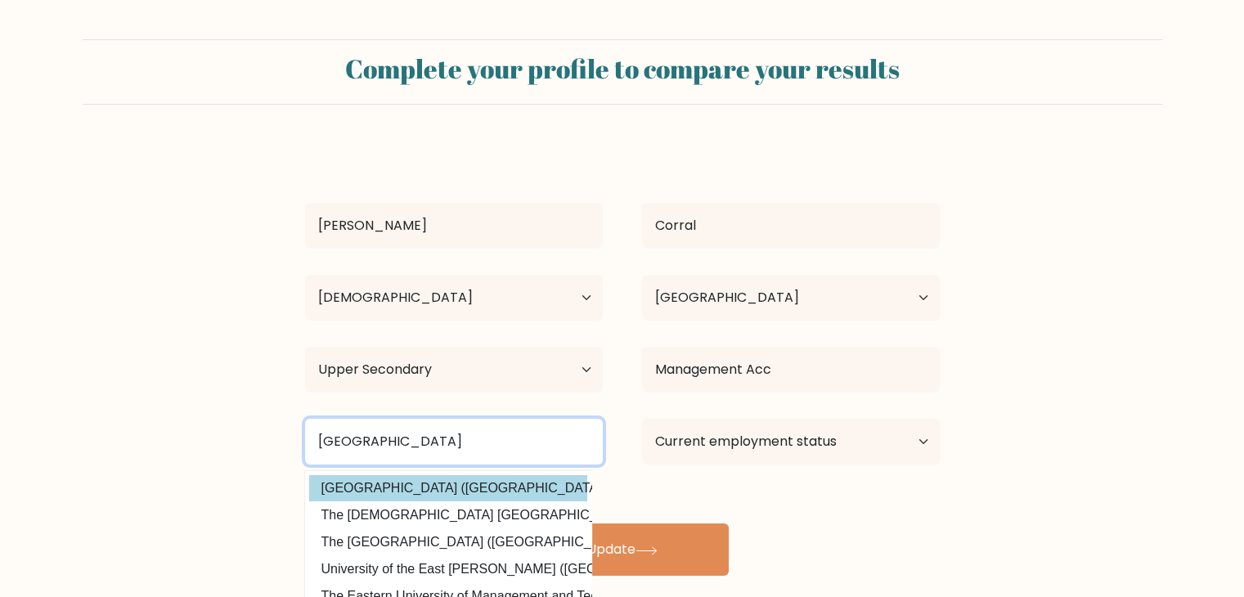
type input "University of the East"
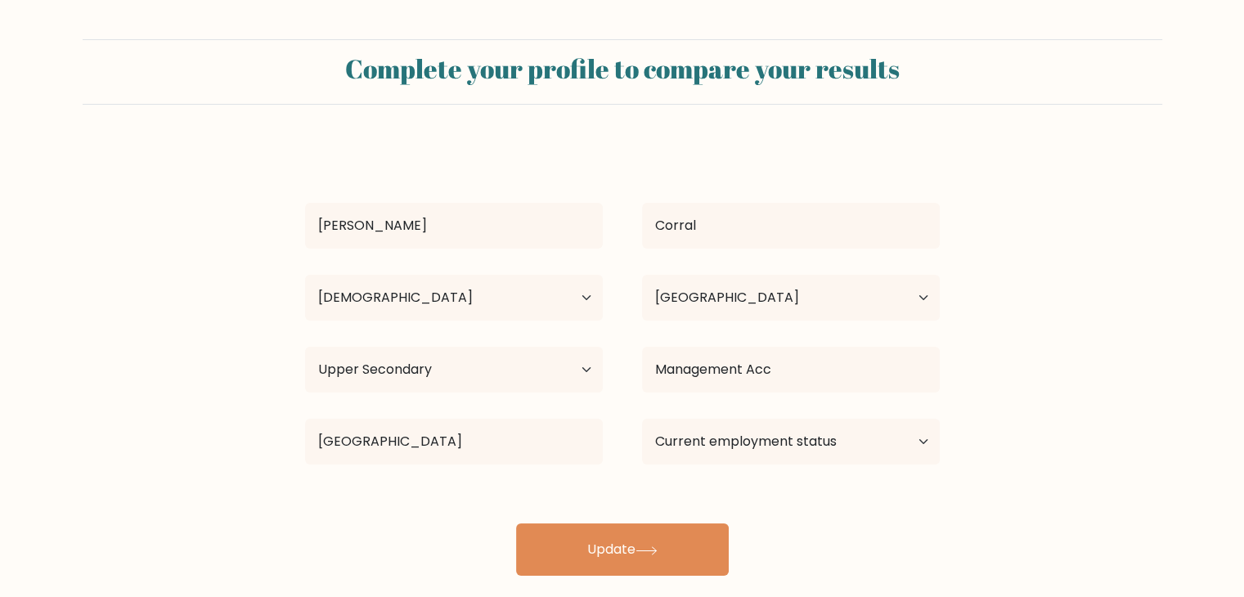
click at [424, 487] on div "Charlene Joy Corral Age Under 18 years old 18-24 years old 25-34 years old 35-4…" at bounding box center [622, 360] width 655 height 432
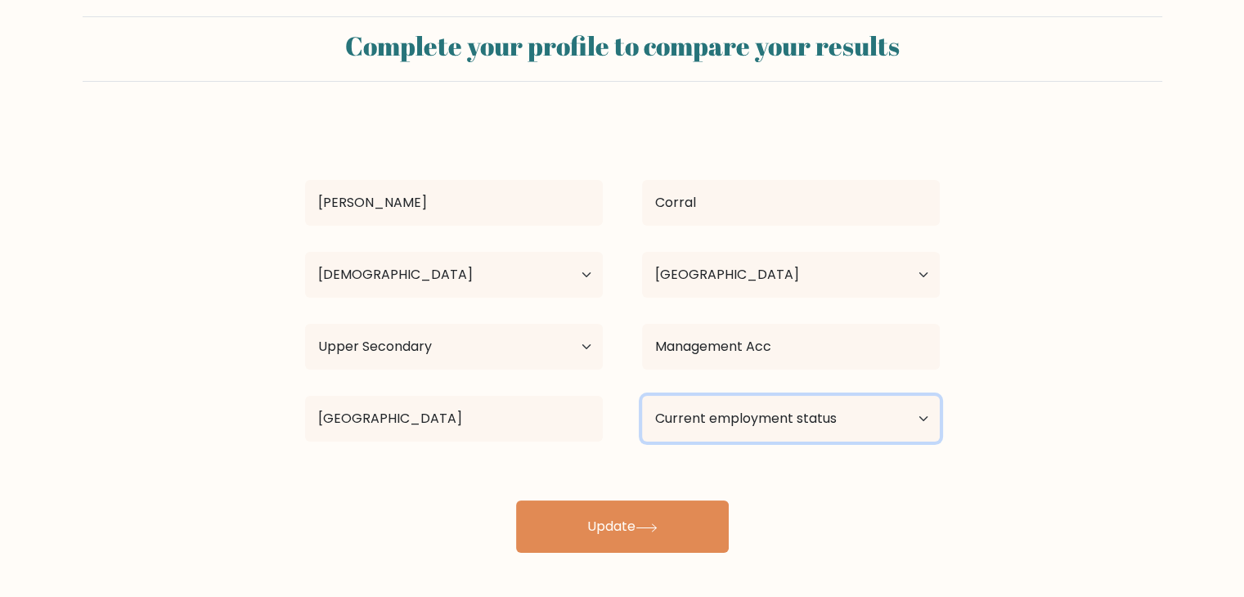
click at [764, 414] on select "Current employment status Employed Student Retired Other / prefer not to answer" at bounding box center [791, 419] width 298 height 46
select select "other"
click at [642, 396] on select "Current employment status Employed Student Retired Other / prefer not to answer" at bounding box center [791, 419] width 298 height 46
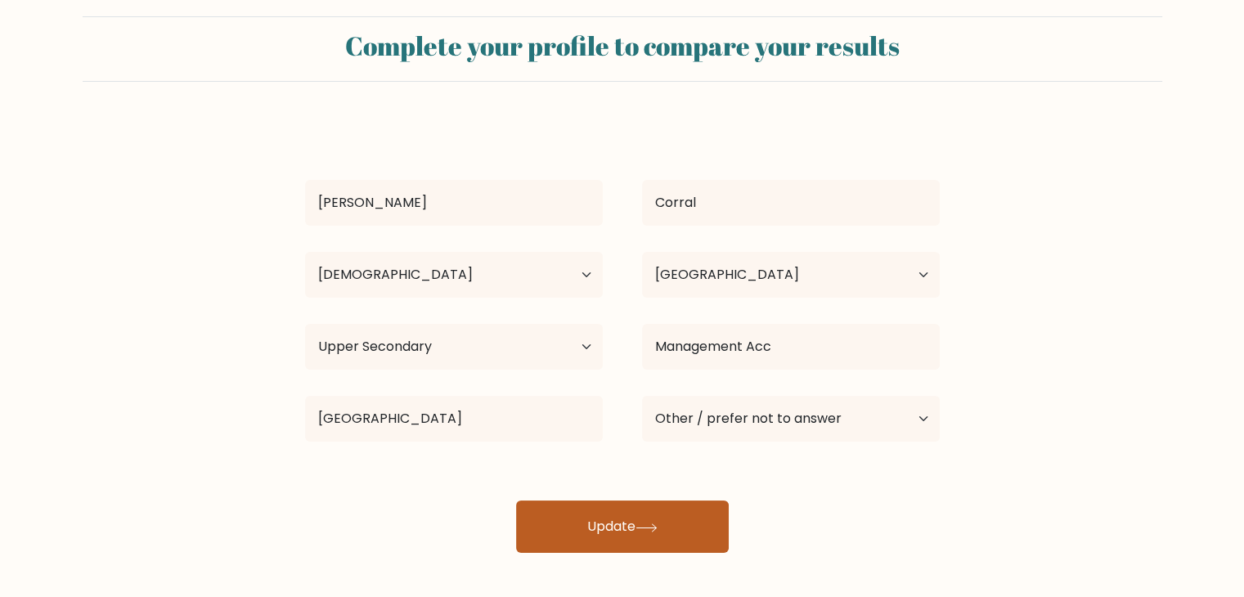
click at [671, 524] on button "Update" at bounding box center [622, 527] width 213 height 52
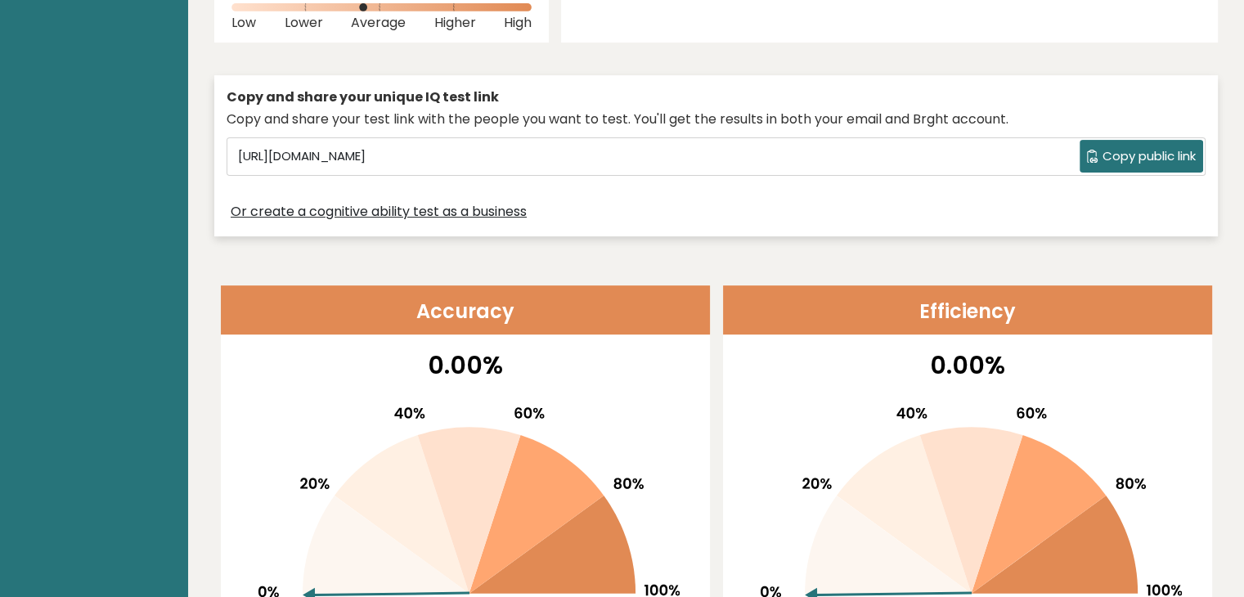
scroll to position [432, 0]
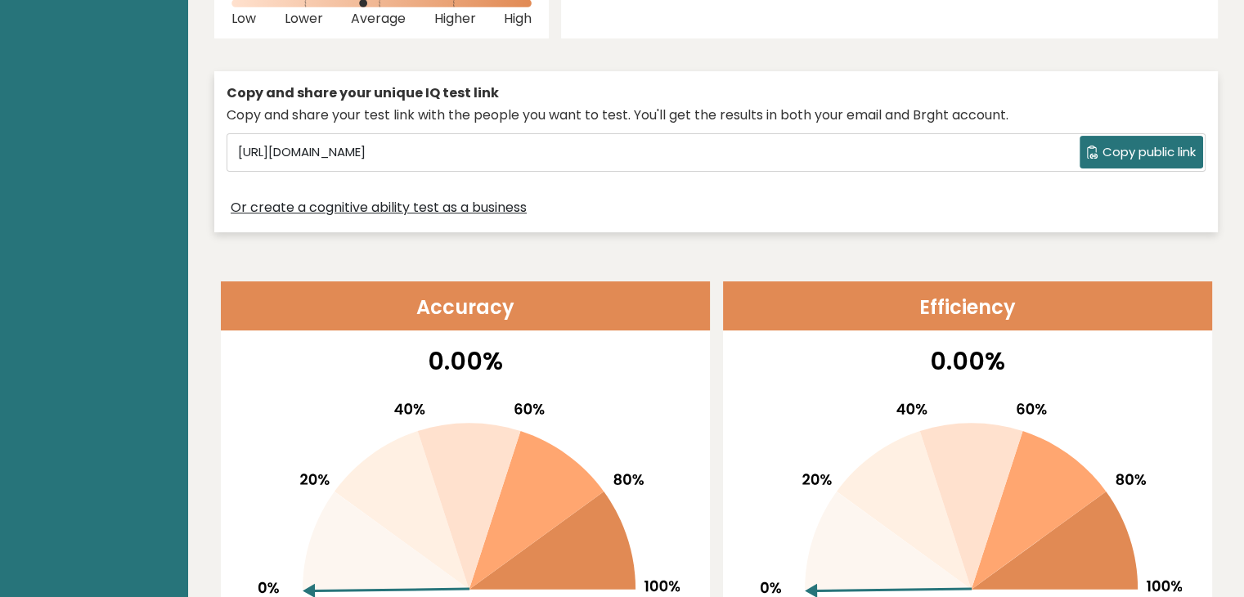
click at [1136, 151] on span "Copy public link" at bounding box center [1149, 152] width 93 height 19
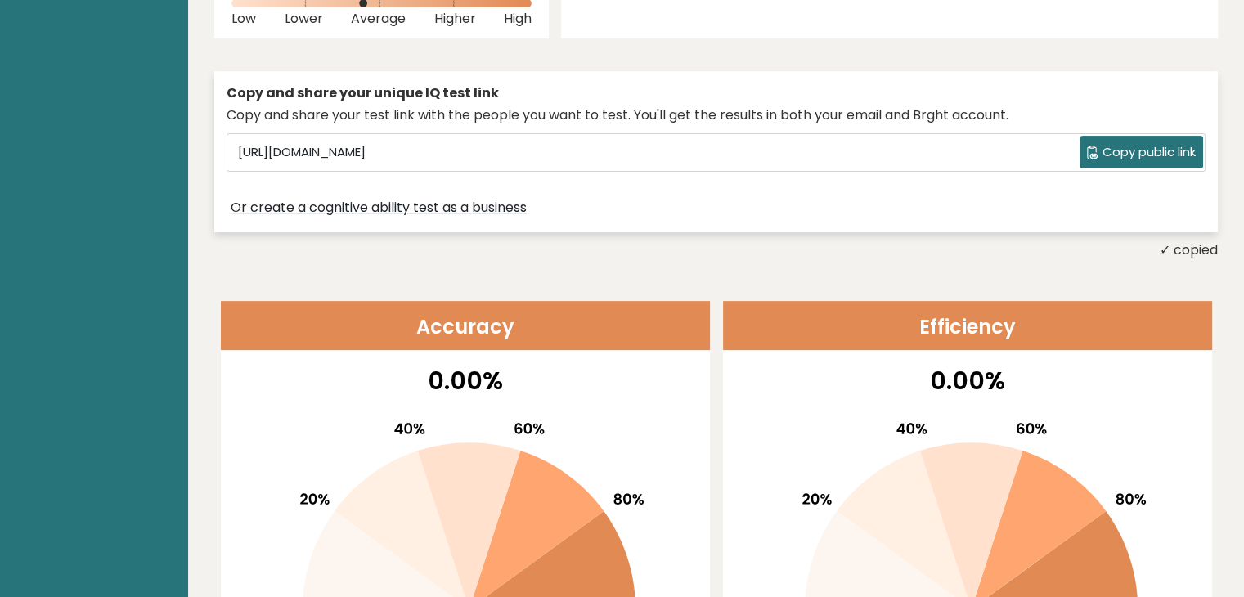
click at [1136, 151] on span "Copy public link" at bounding box center [1149, 152] width 93 height 19
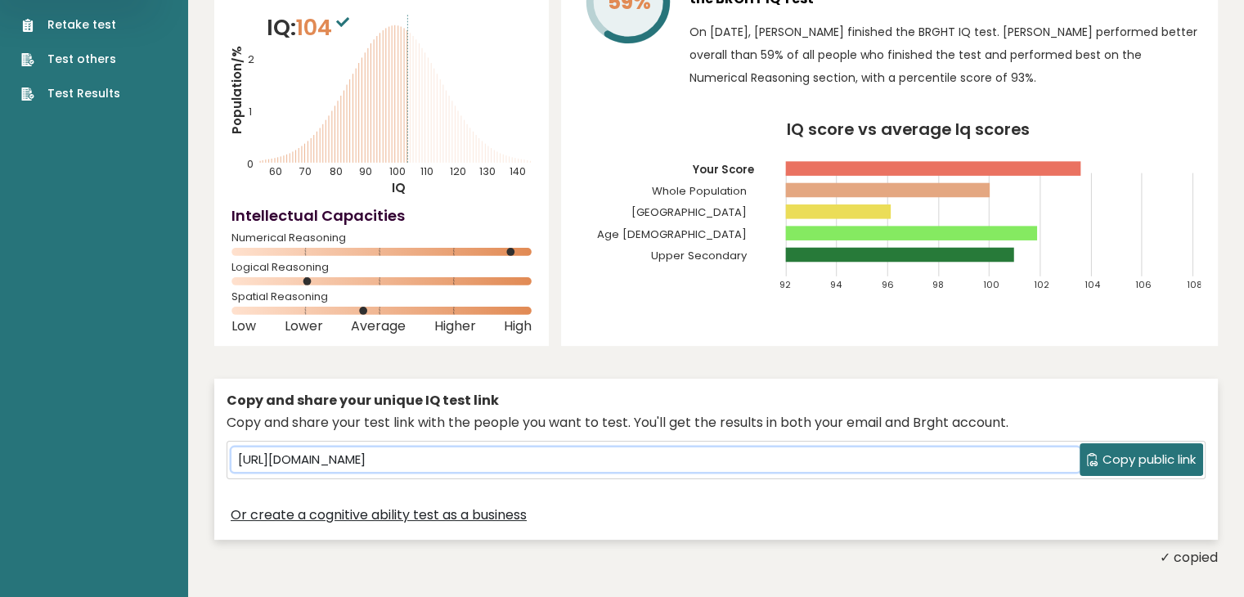
scroll to position [0, 0]
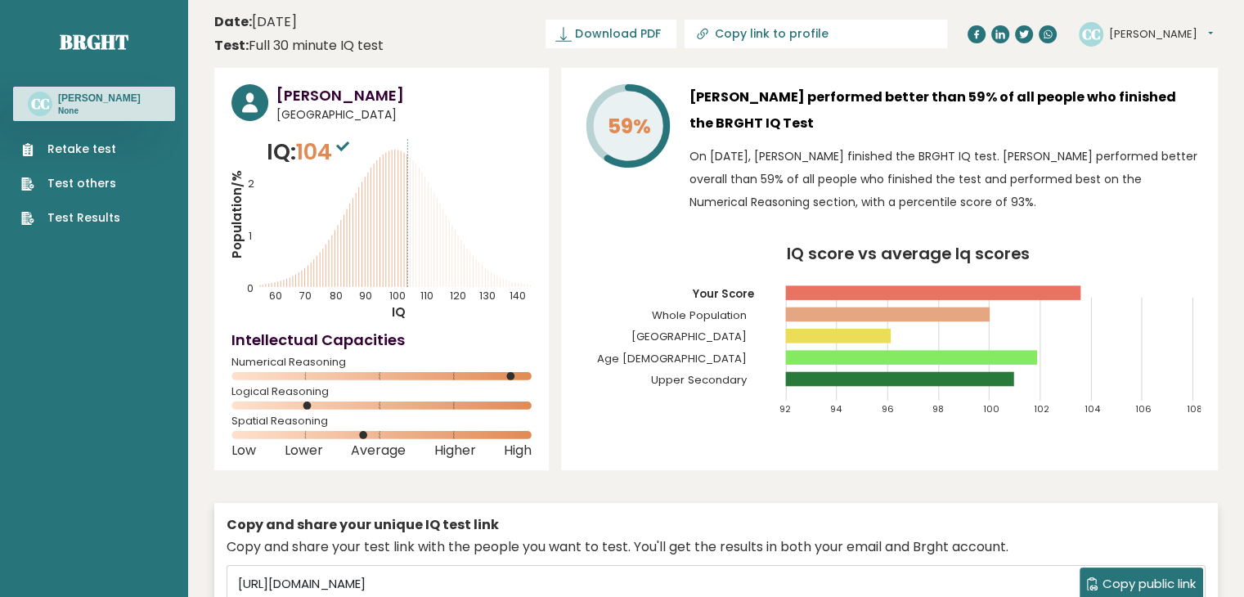
click at [1166, 586] on span "Copy public link" at bounding box center [1149, 584] width 93 height 19
